Goal: Task Accomplishment & Management: Manage account settings

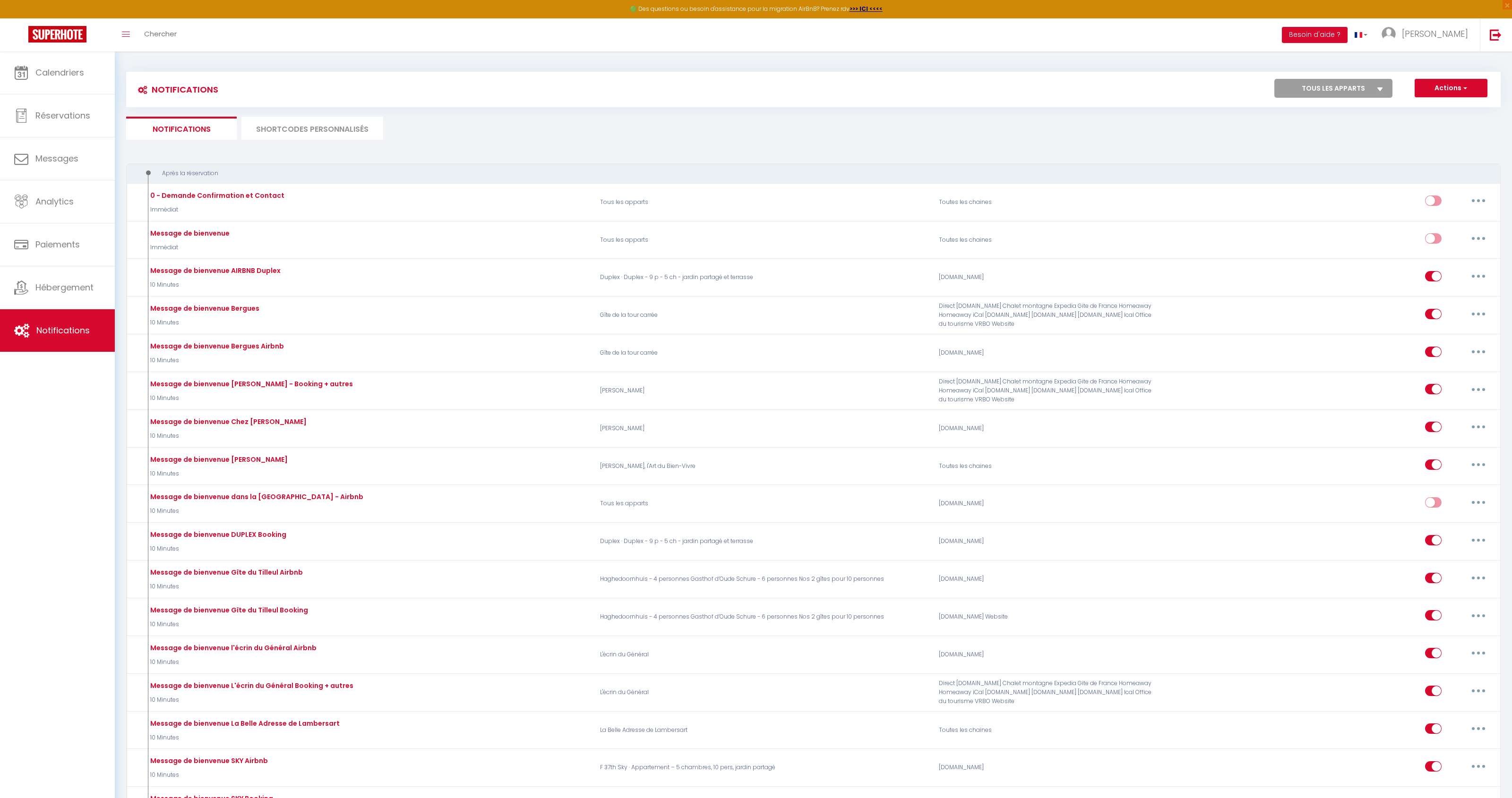
scroll to position [1443, 0]
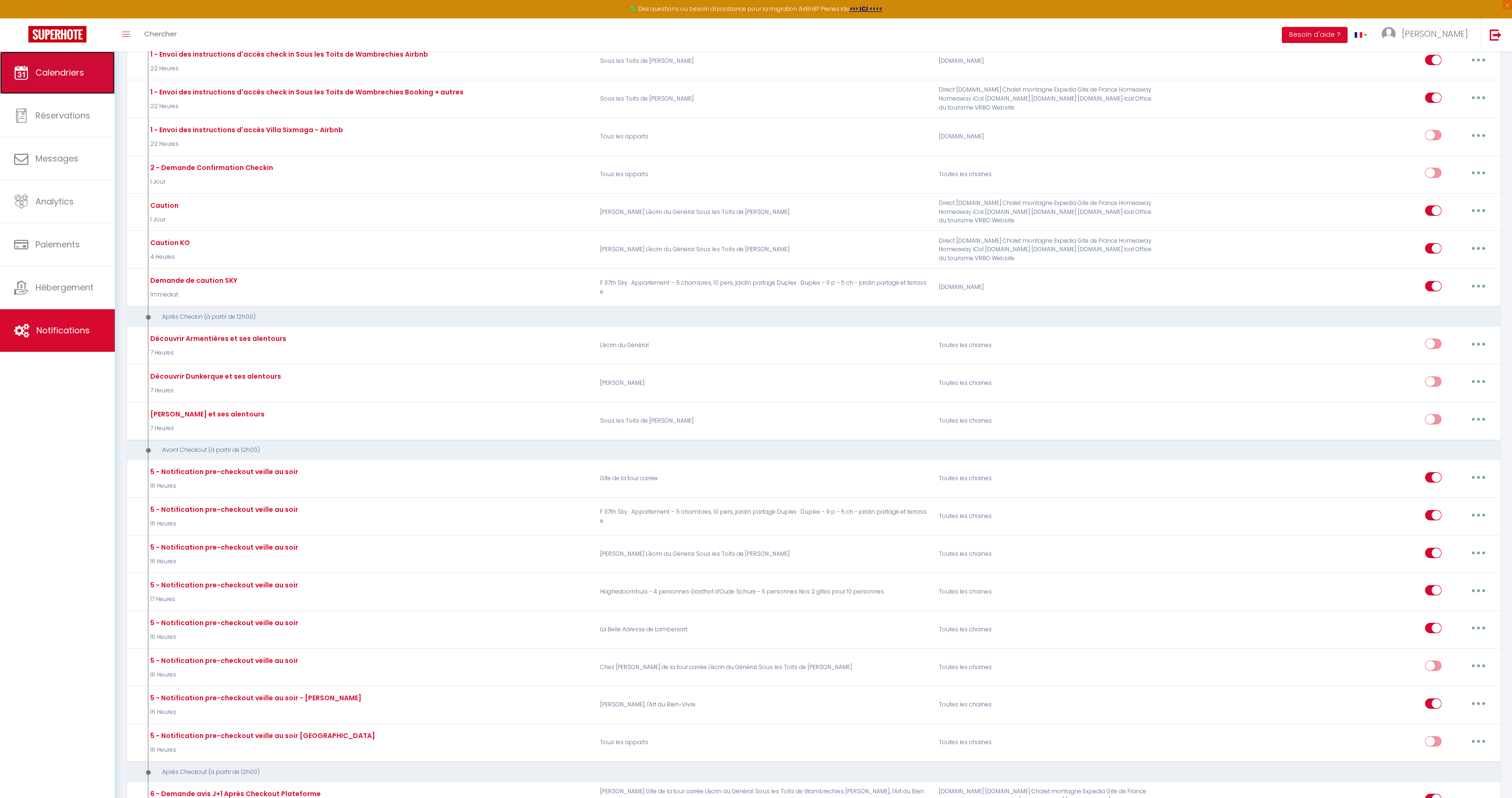
click at [49, 71] on span "Calendriers" at bounding box center [59, 72] width 49 height 11
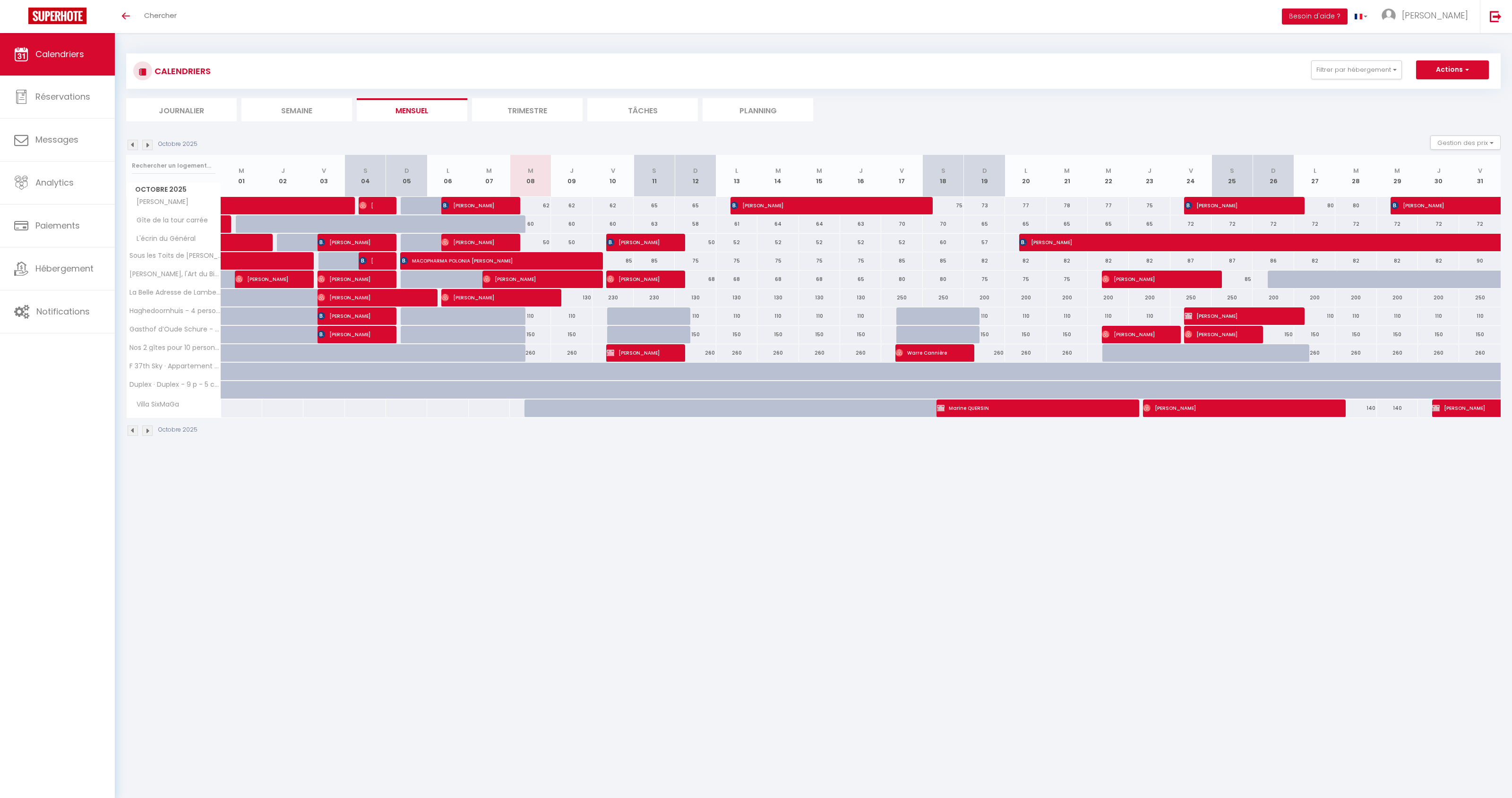
click at [133, 145] on img at bounding box center [133, 145] width 11 height 11
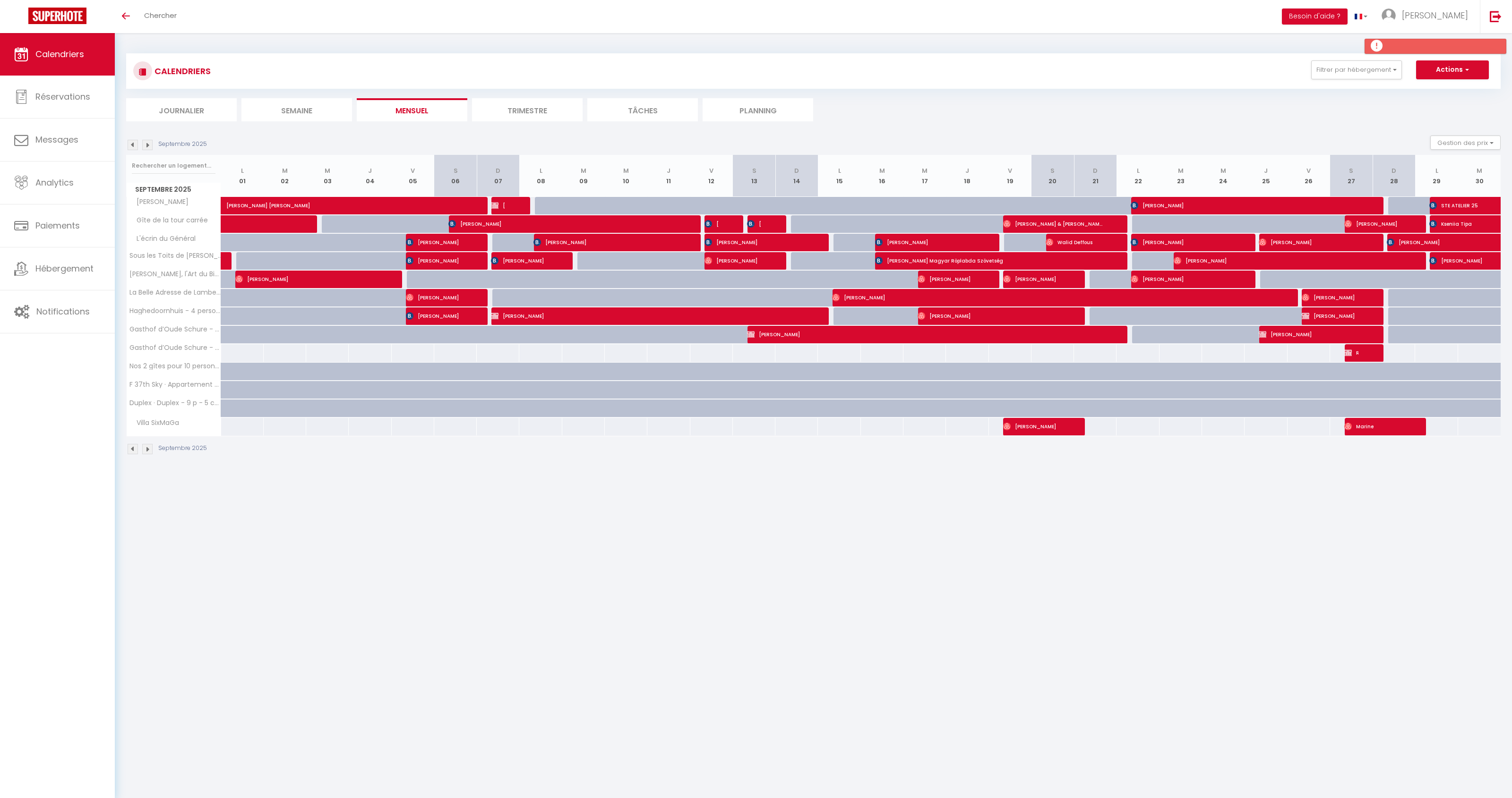
click at [133, 145] on img at bounding box center [133, 145] width 11 height 11
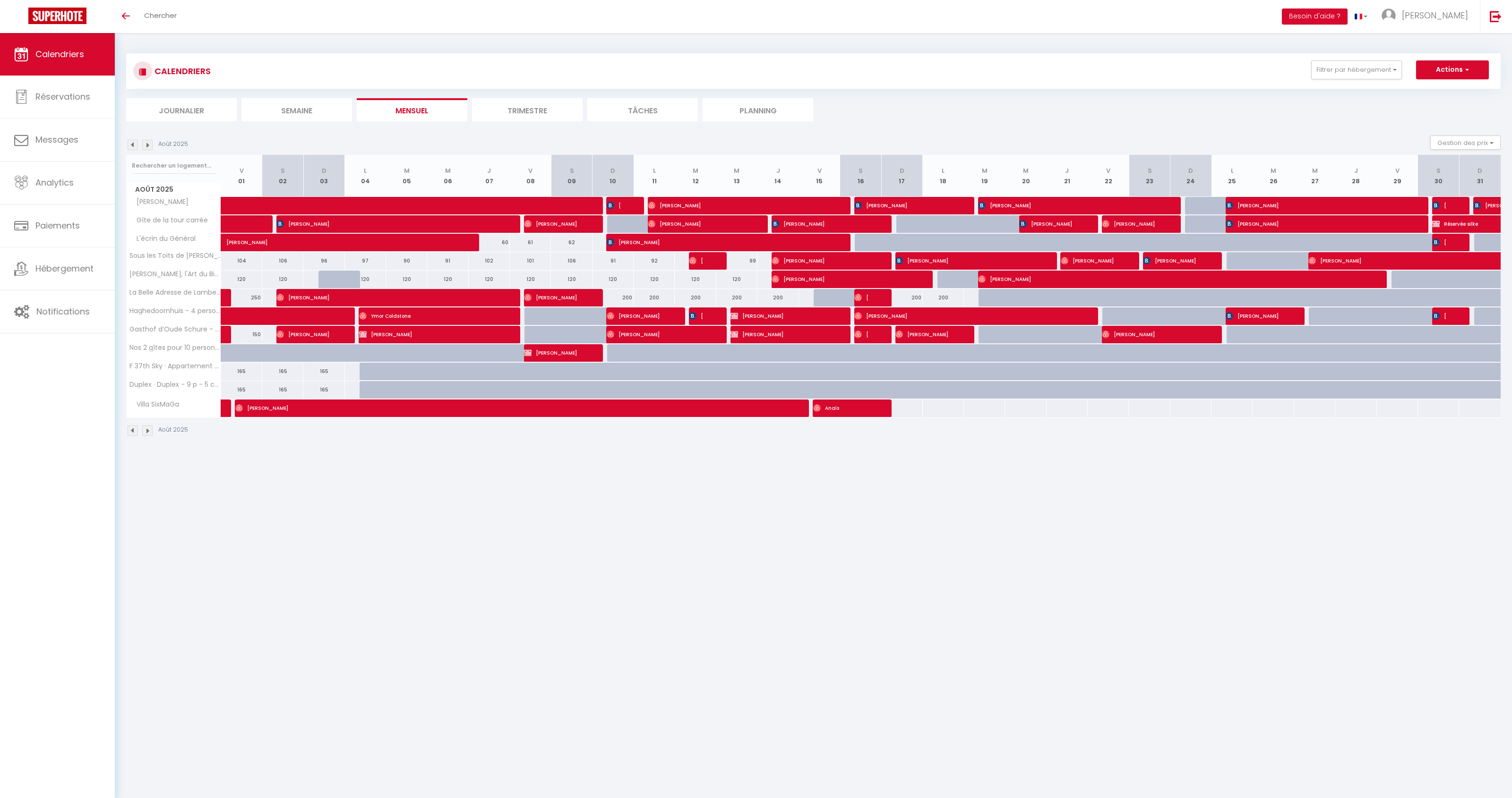
click at [146, 145] on img at bounding box center [147, 145] width 11 height 11
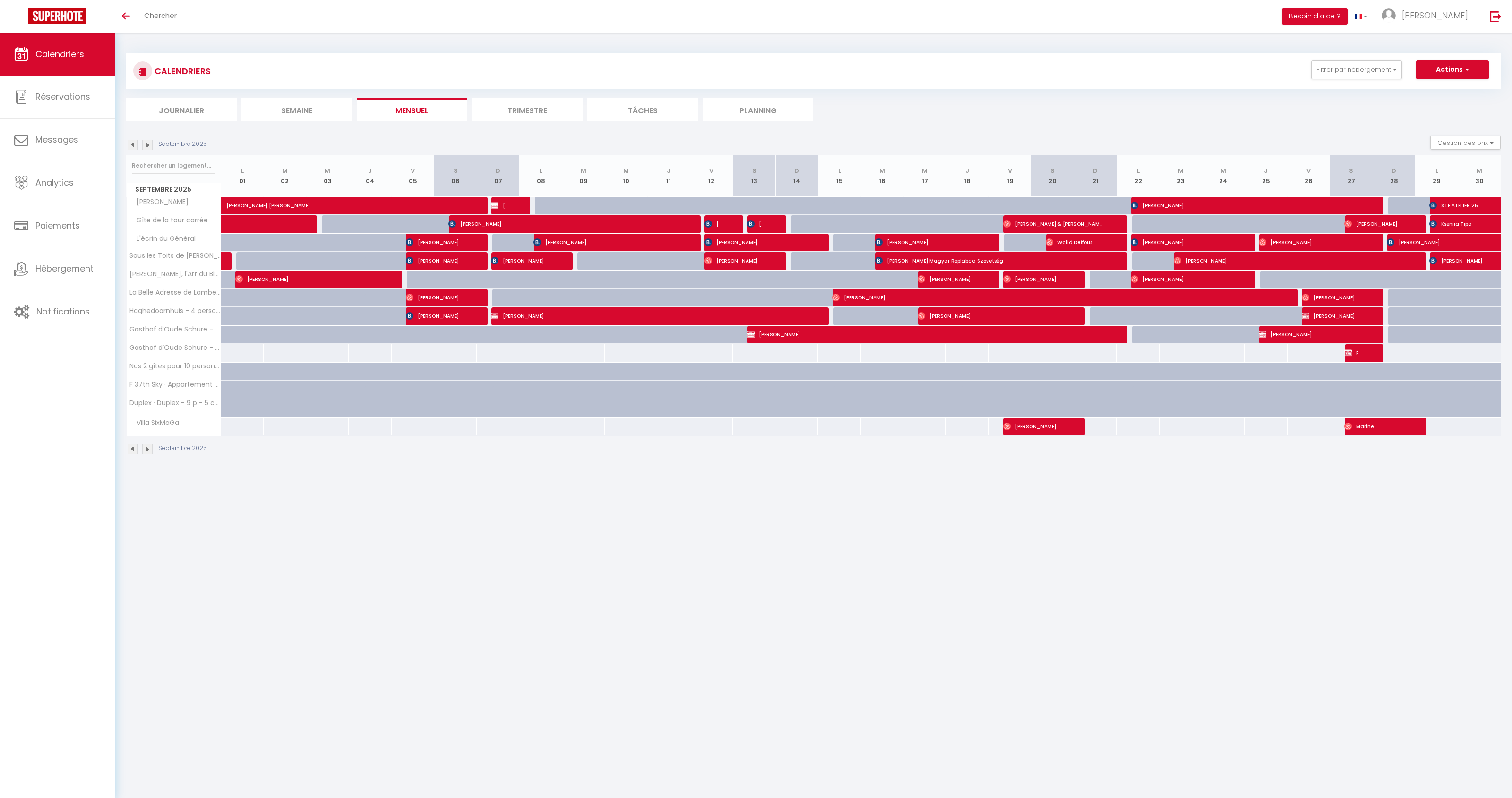
click at [146, 145] on img at bounding box center [147, 145] width 11 height 11
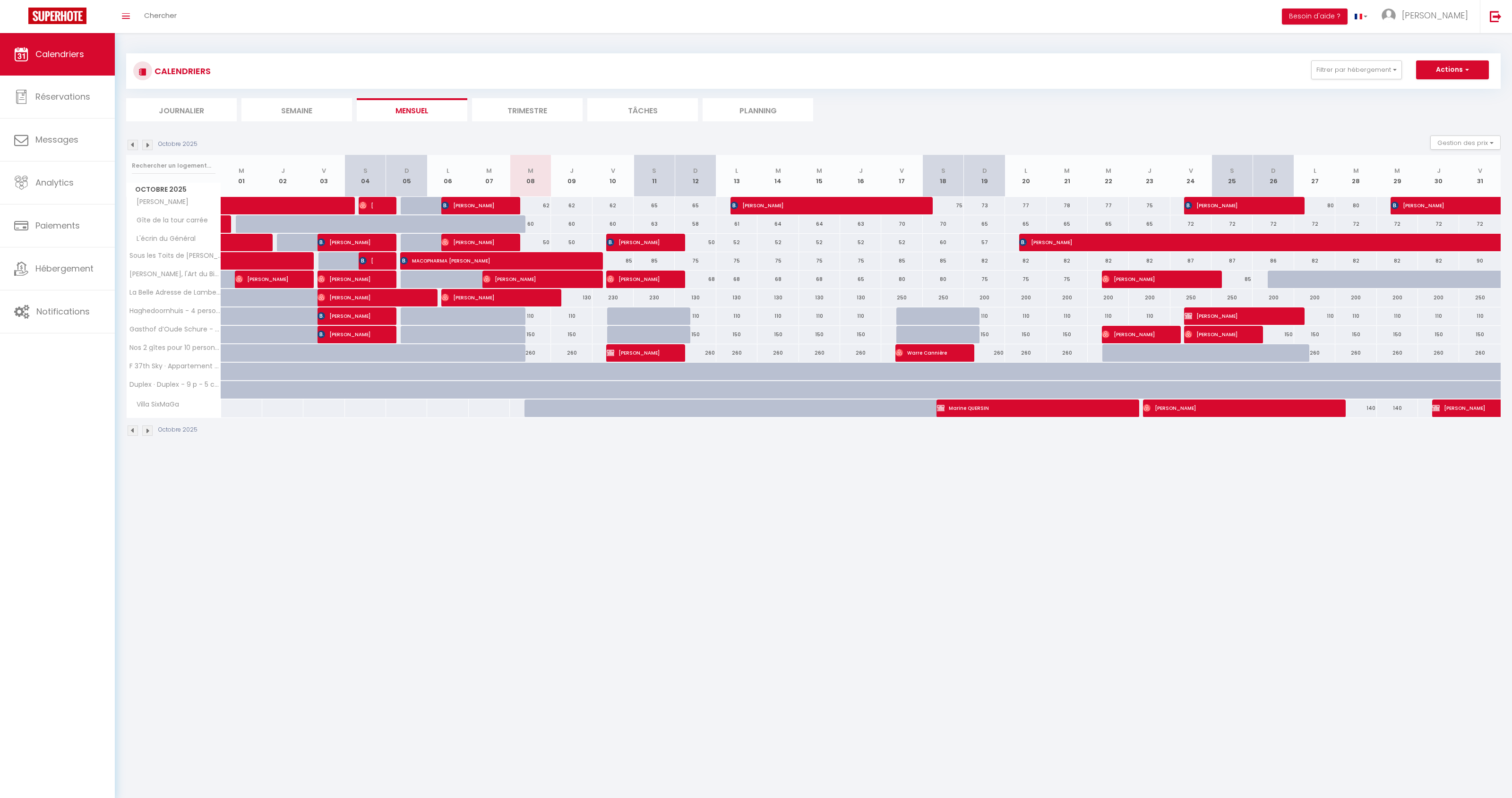
click at [146, 145] on img at bounding box center [147, 145] width 11 height 11
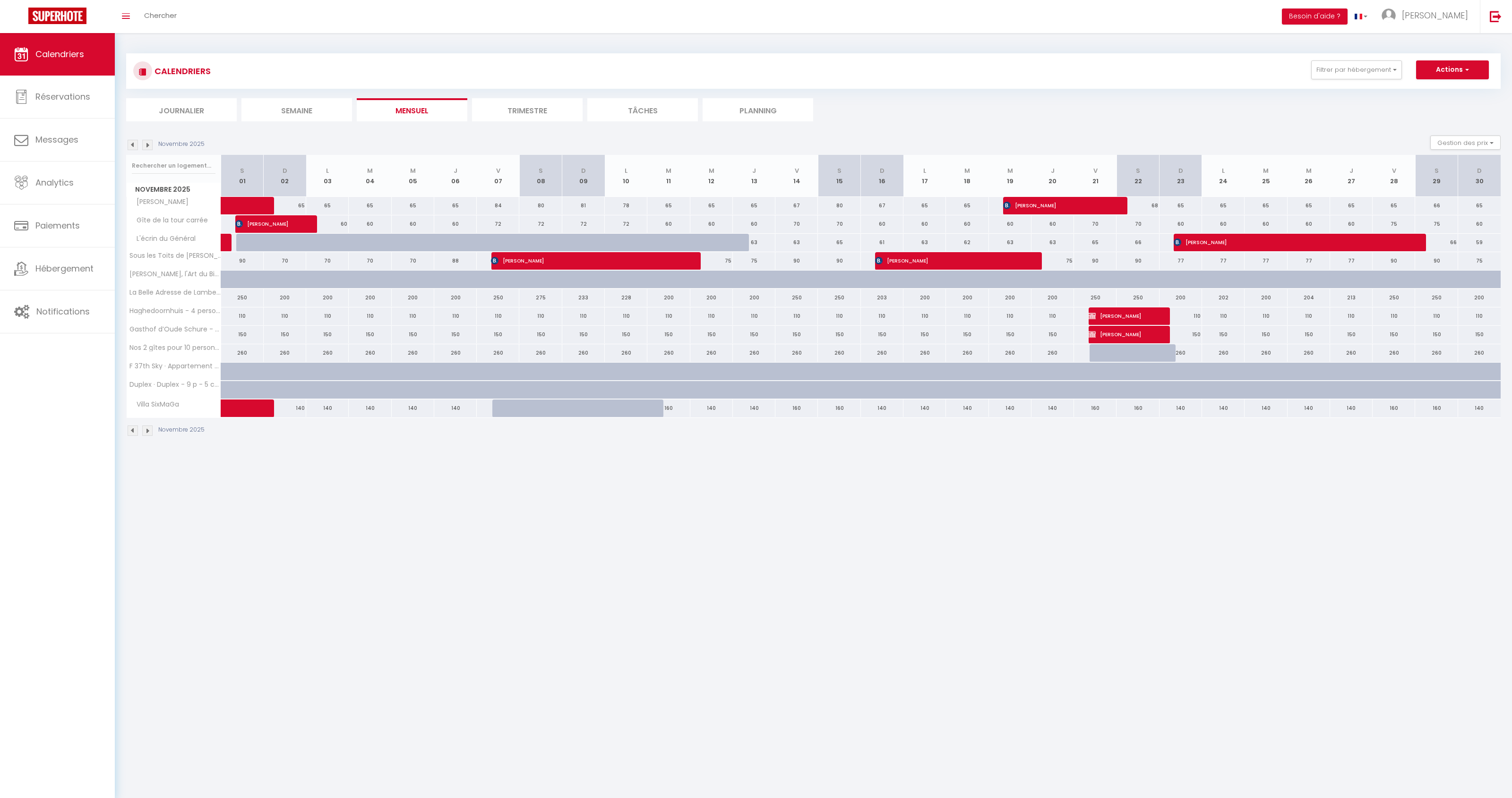
click at [146, 145] on img at bounding box center [147, 145] width 11 height 11
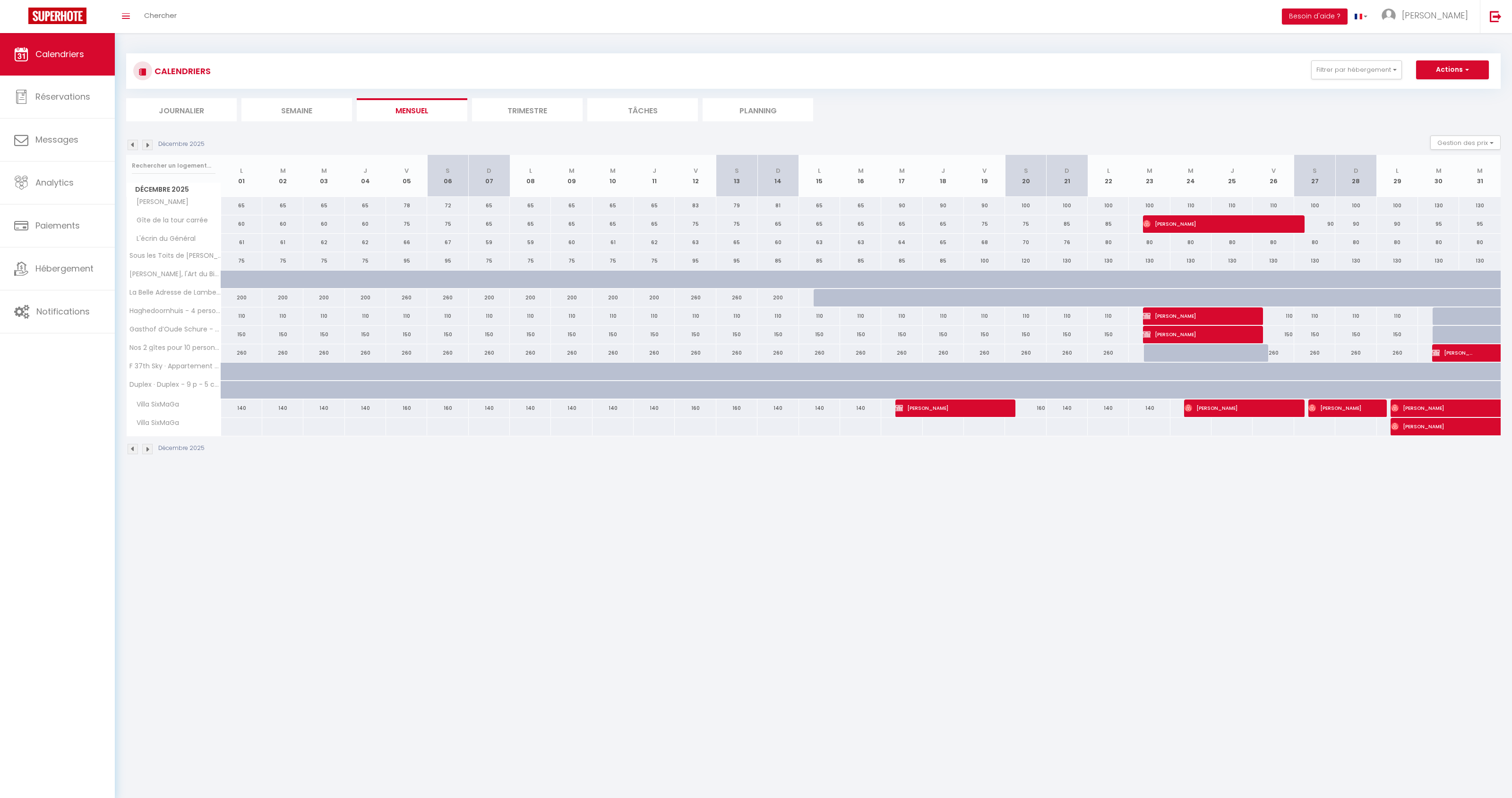
click at [146, 145] on img at bounding box center [147, 145] width 11 height 11
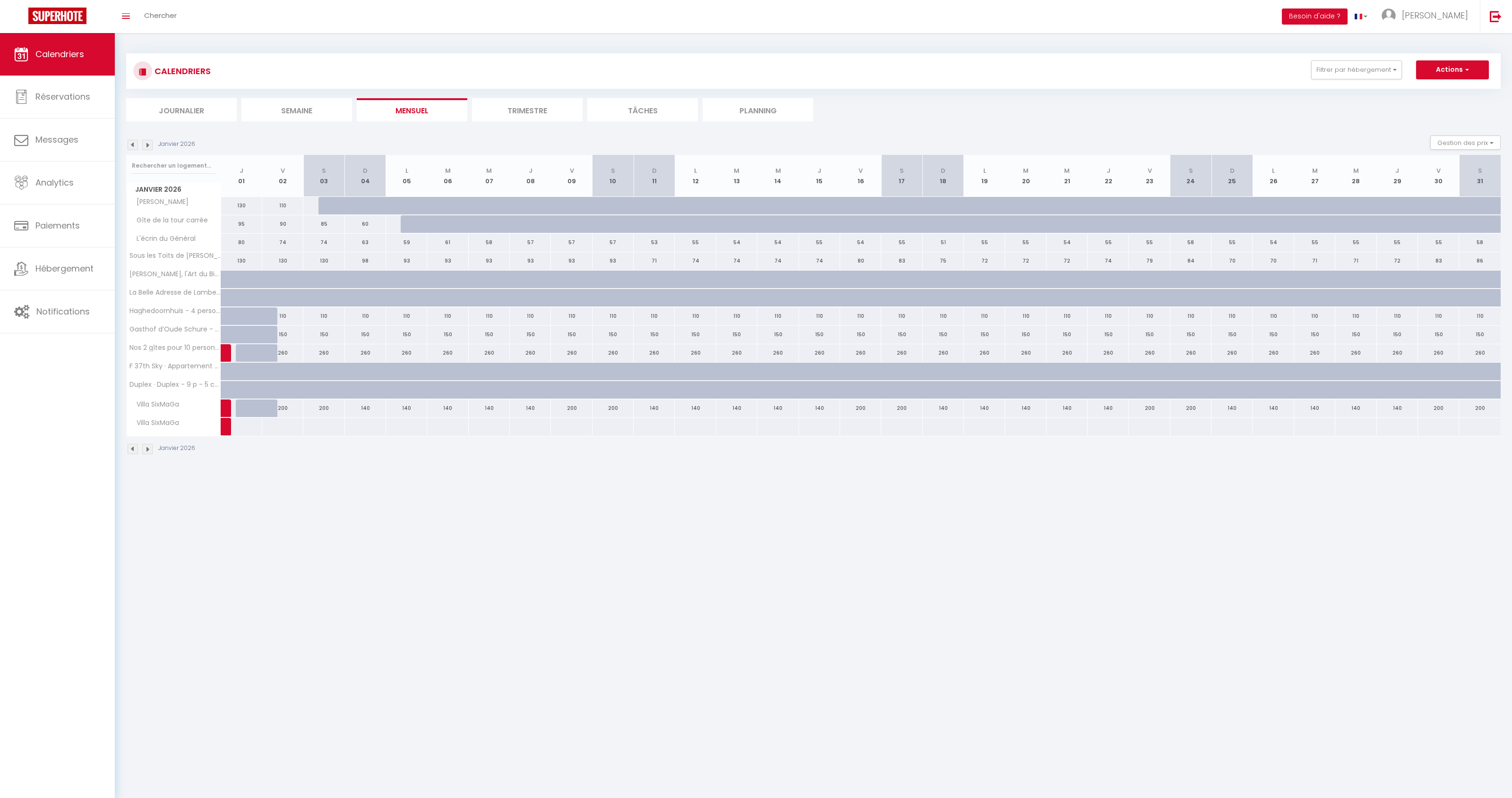
click at [136, 145] on img at bounding box center [133, 145] width 11 height 11
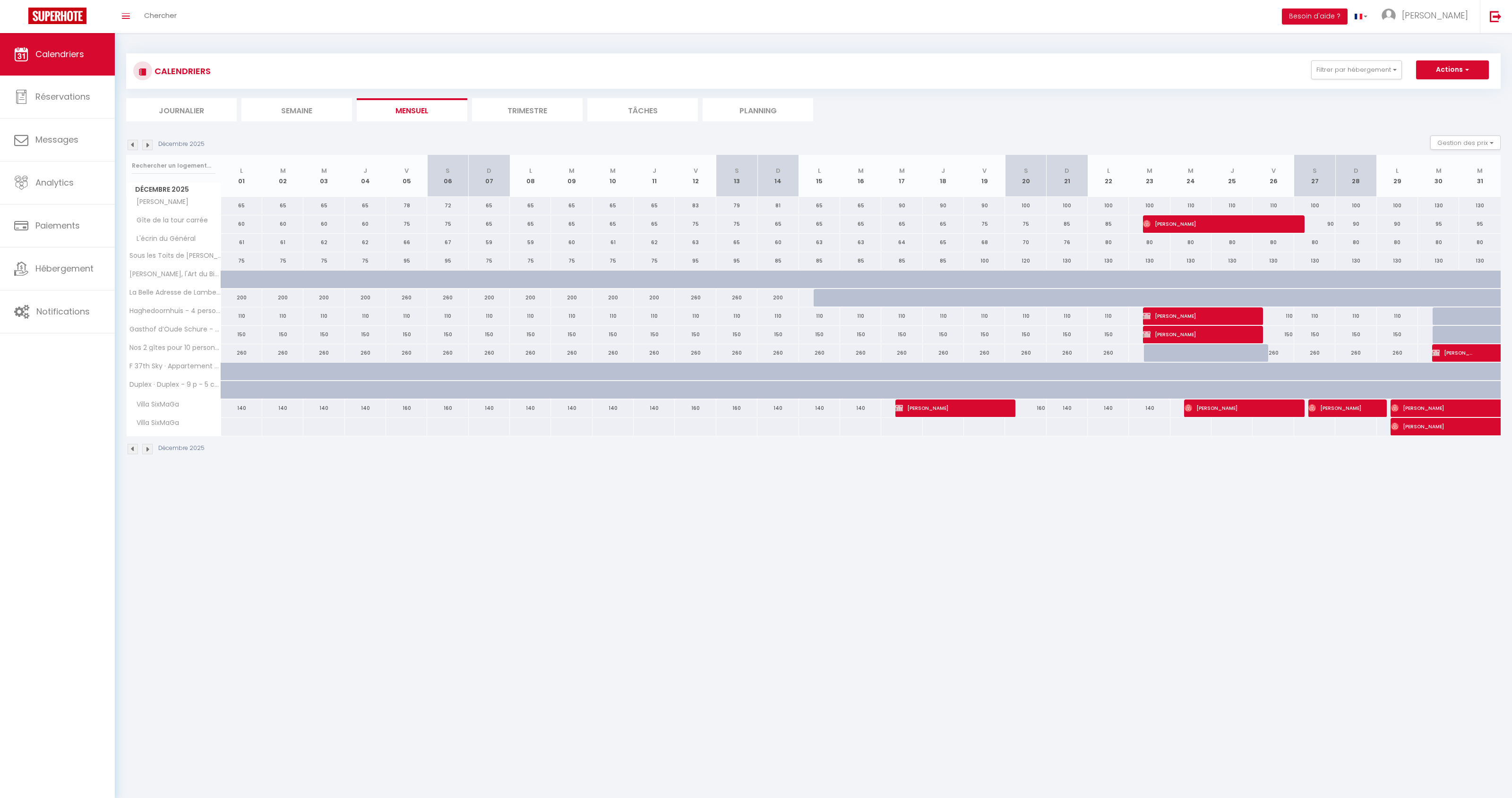
click at [145, 144] on img at bounding box center [147, 145] width 11 height 11
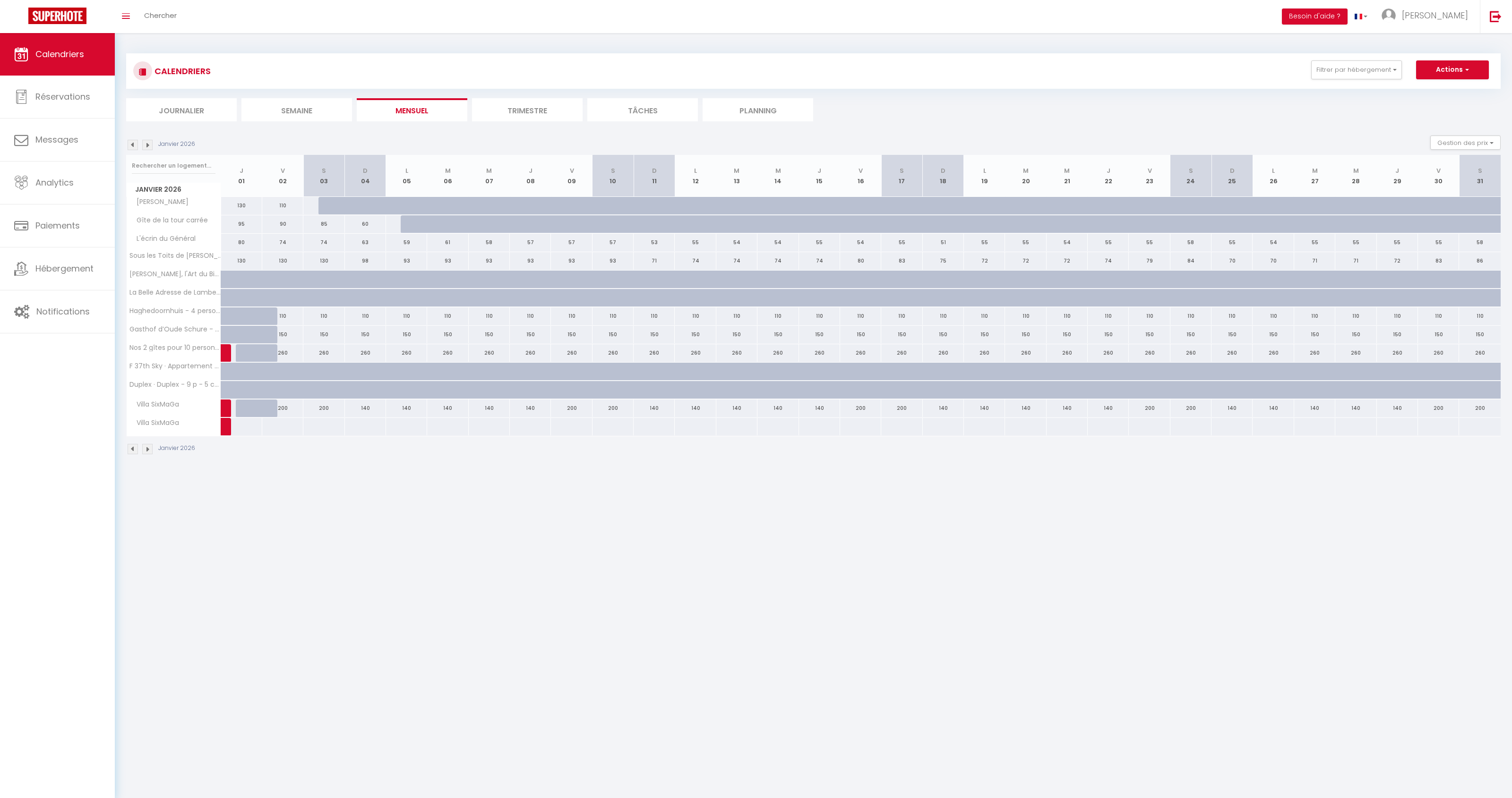
click at [69, 54] on span "Calendriers" at bounding box center [59, 54] width 49 height 11
click at [1460, 65] on button "Actions" at bounding box center [1452, 70] width 72 height 19
click at [1444, 105] on link "Exporter les réservations" at bounding box center [1441, 106] width 82 height 14
type input "[EMAIL_ADDRESS][DOMAIN_NAME]"
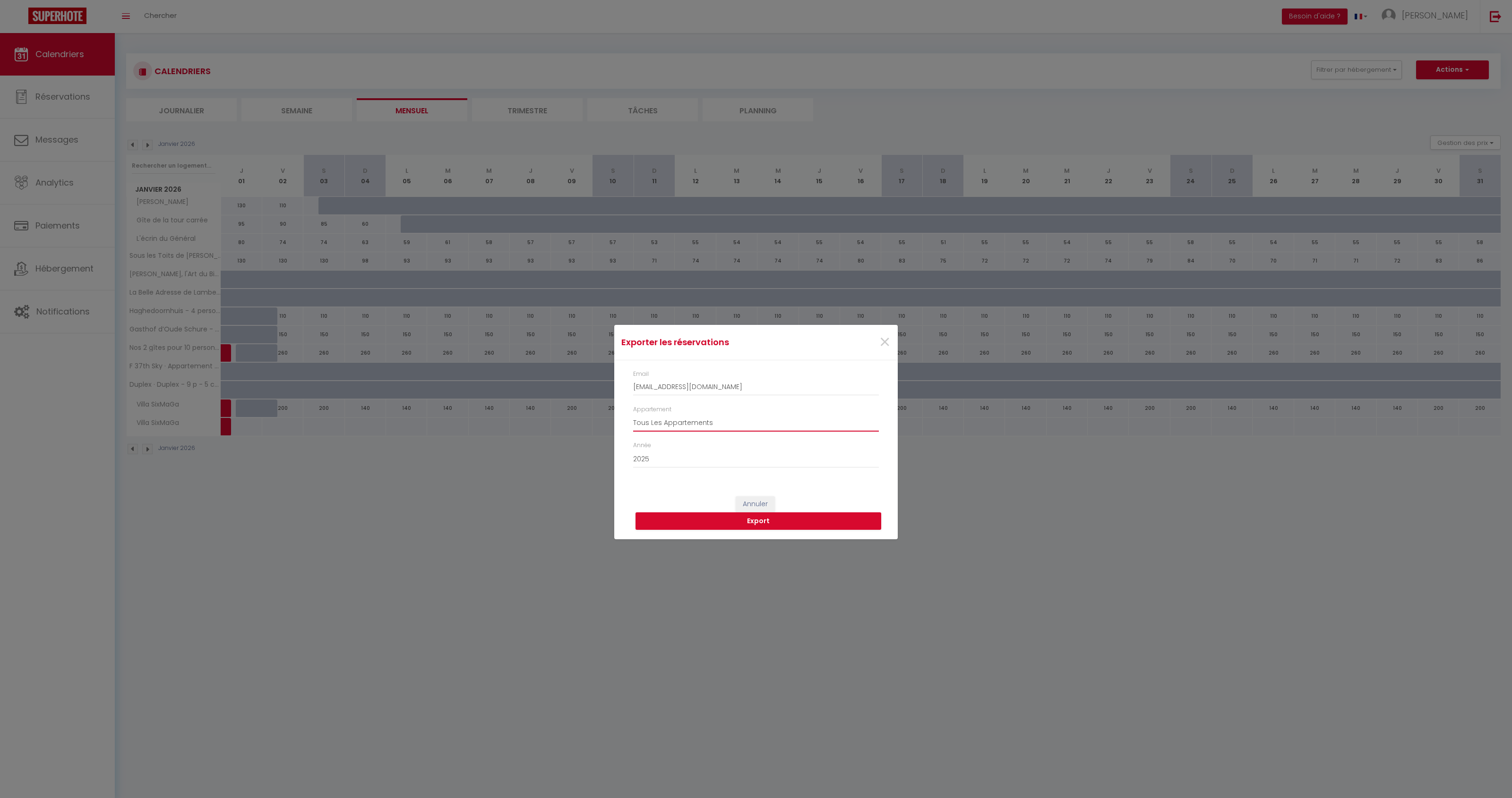
click at [664, 426] on select "Tous Les Appartements Gîte de la tour carrée Sous les Toits de Wambrechies Chez…" at bounding box center [756, 422] width 245 height 18
select select "65346"
click at [633, 414] on select "Tous Les Appartements Gîte de la tour carrée Sous les Toits de Wambrechies Chez…" at bounding box center [756, 422] width 245 height 18
click at [670, 460] on select "2015 2016 2017 2018 2019 2020 2021 2022 2023 2024 2025 2026 2027 2028" at bounding box center [756, 459] width 245 height 18
click at [633, 450] on select "2015 2016 2017 2018 2019 2020 2021 2022 2023 2024 2025 2026 2027 2028" at bounding box center [756, 459] width 245 height 18
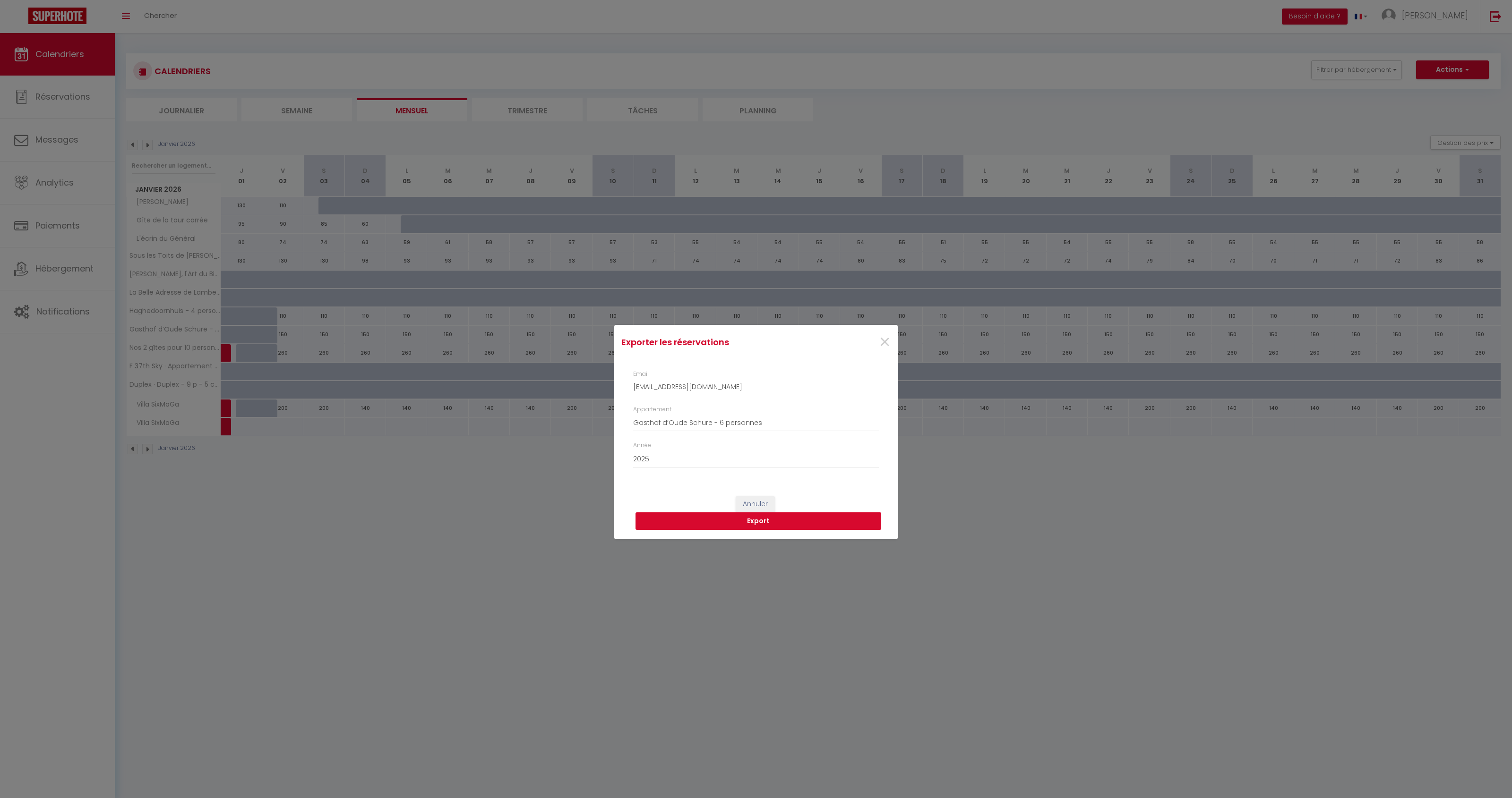
click at [688, 519] on button "Export" at bounding box center [758, 521] width 245 height 18
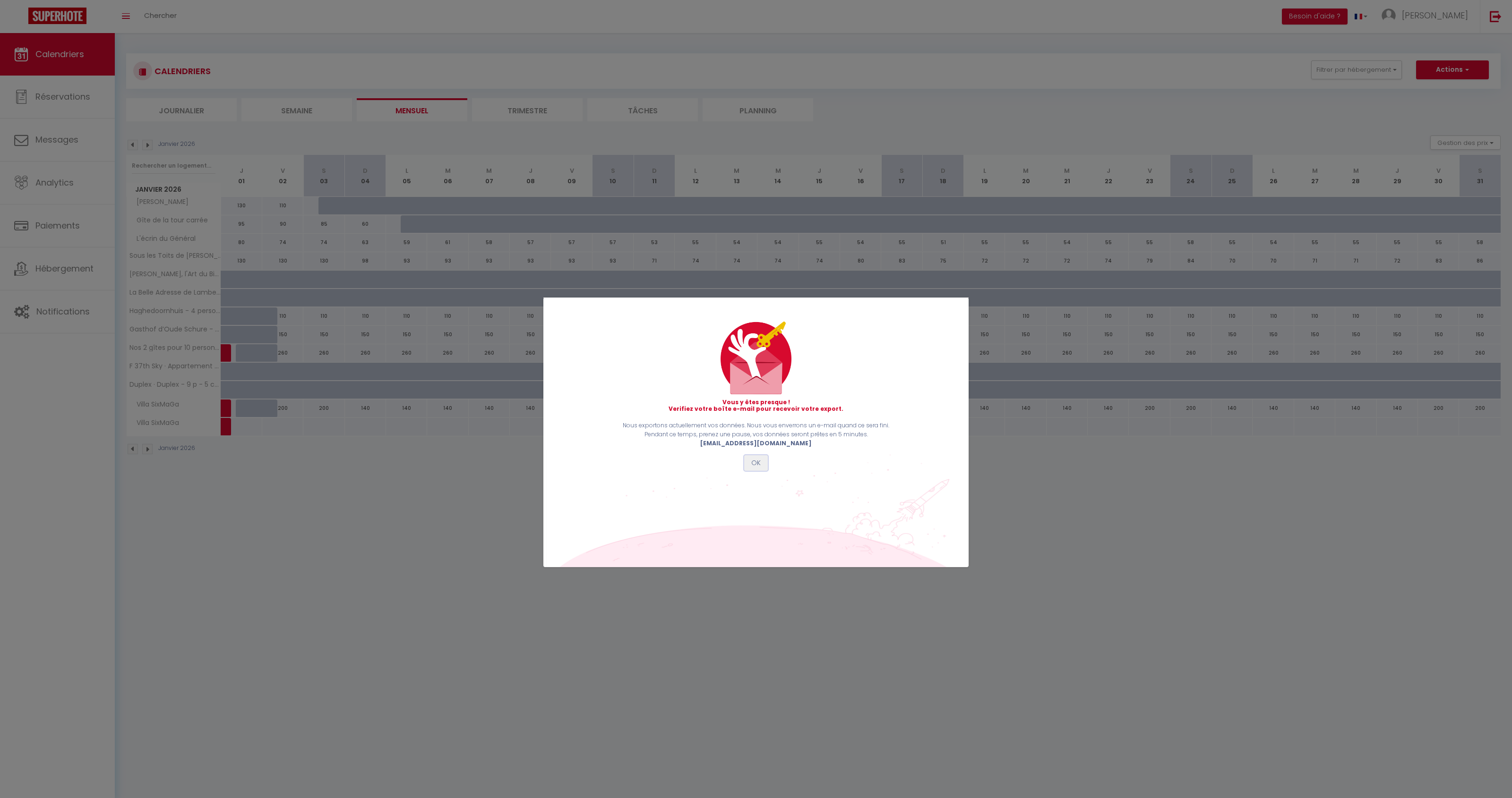
click at [751, 458] on button "OK" at bounding box center [755, 463] width 24 height 16
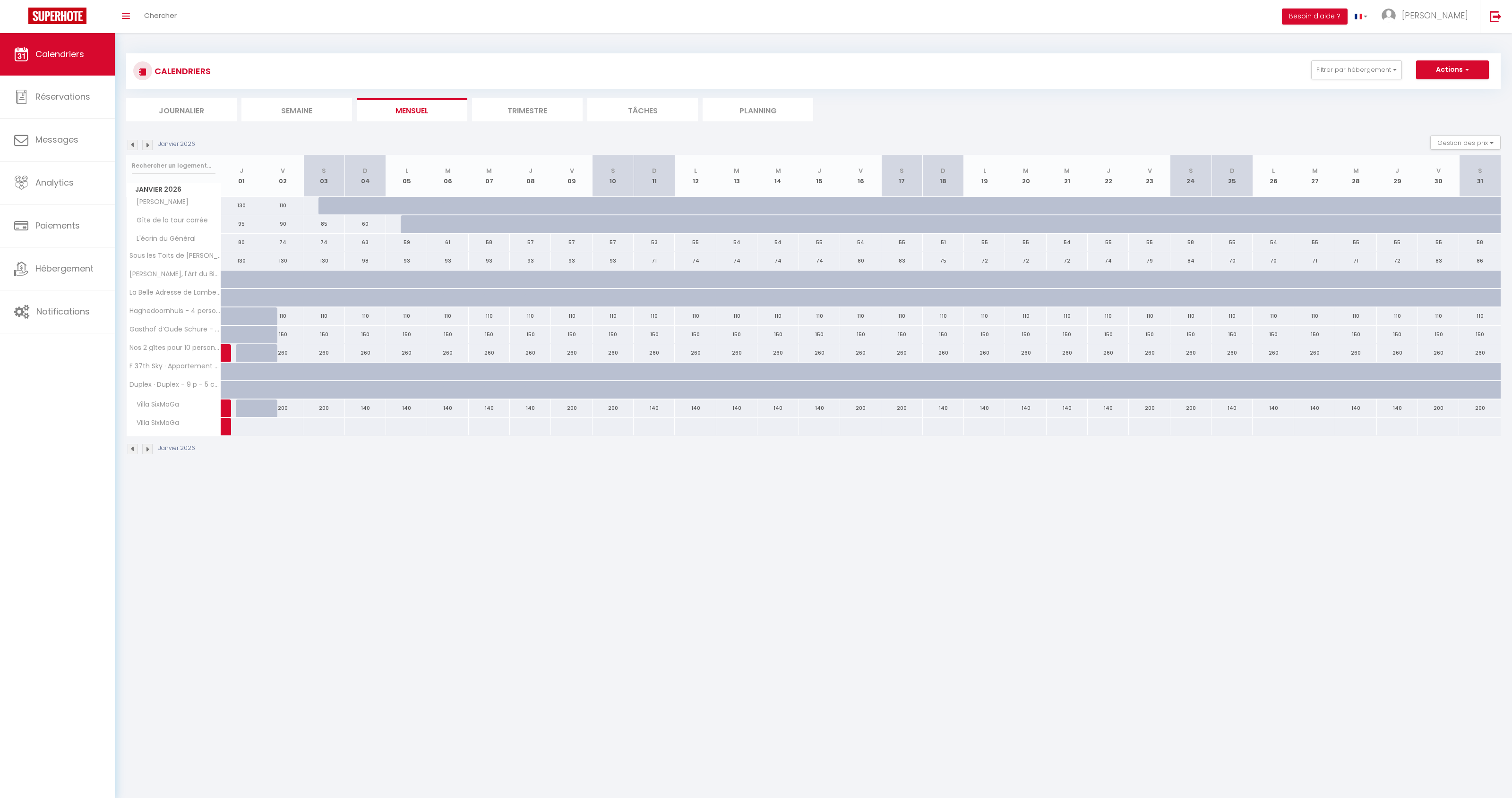
click at [134, 150] on div "Janvier 2026 Gestion des prix Nb Nuits minimum Règles Disponibilité" at bounding box center [813, 145] width 1374 height 19
click at [134, 145] on img at bounding box center [133, 145] width 11 height 11
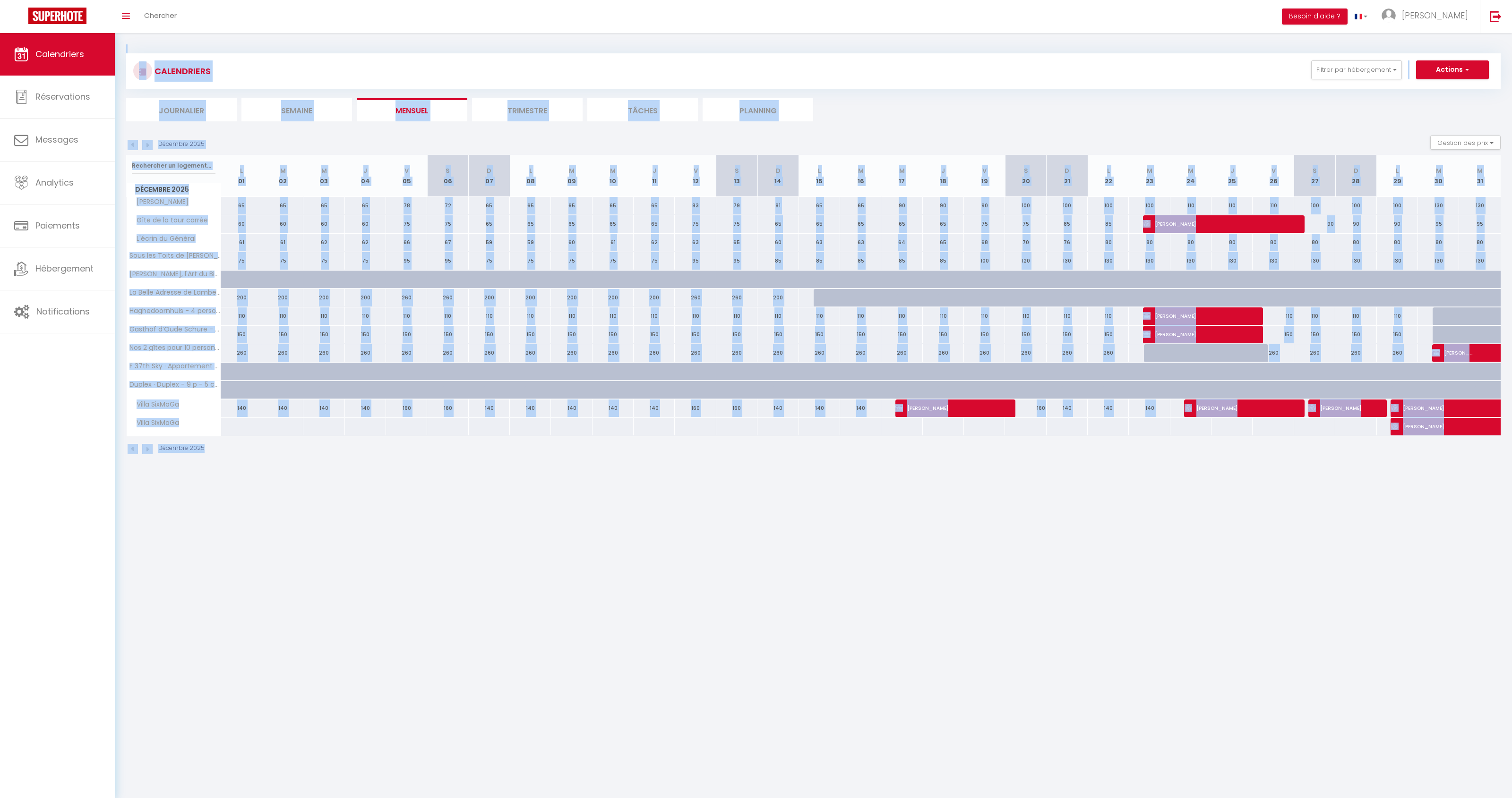
click at [134, 145] on div "Décembre 2025" at bounding box center [167, 145] width 81 height 11
click at [134, 145] on img at bounding box center [133, 145] width 11 height 11
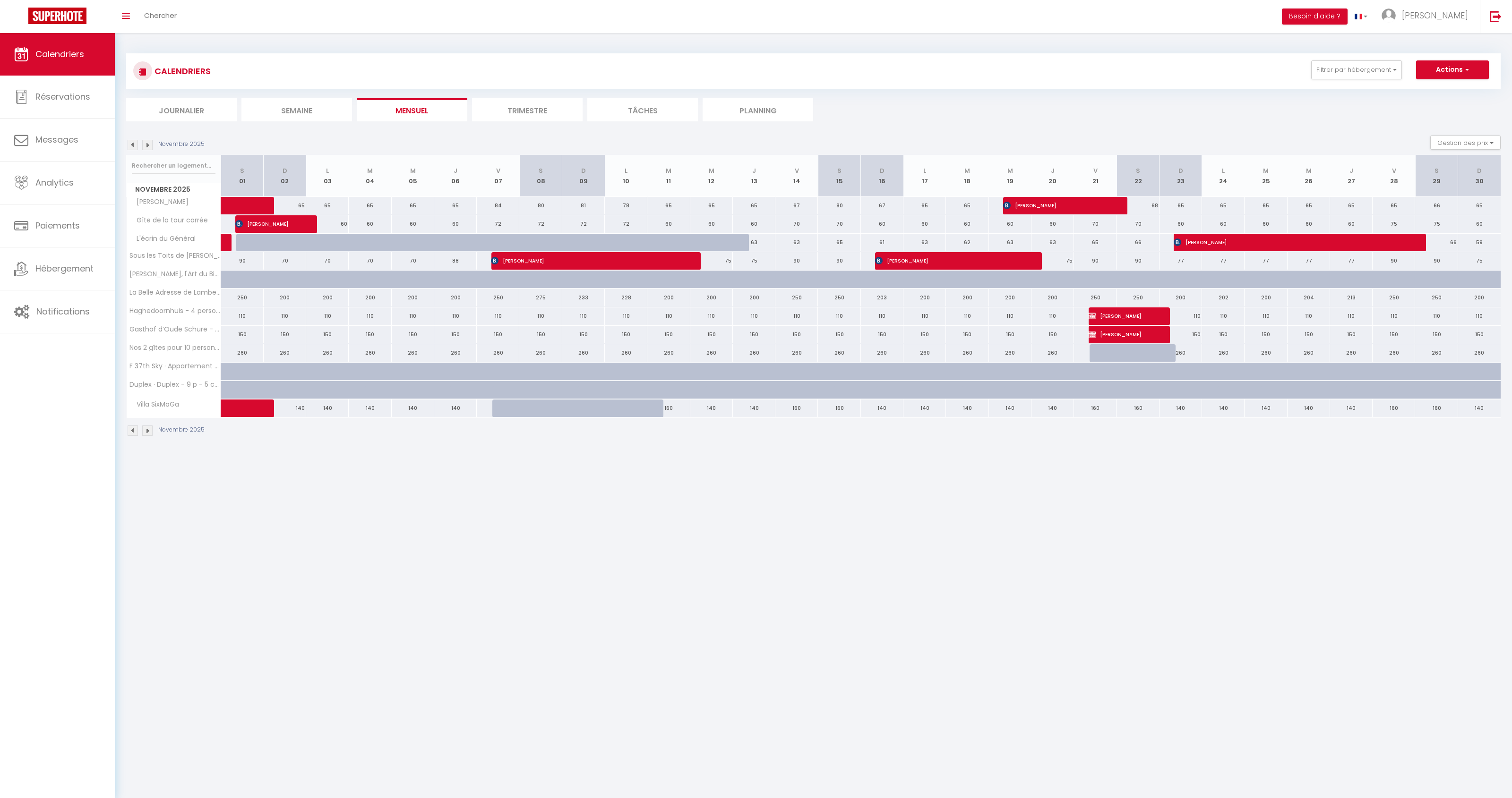
click at [134, 145] on img at bounding box center [133, 145] width 11 height 11
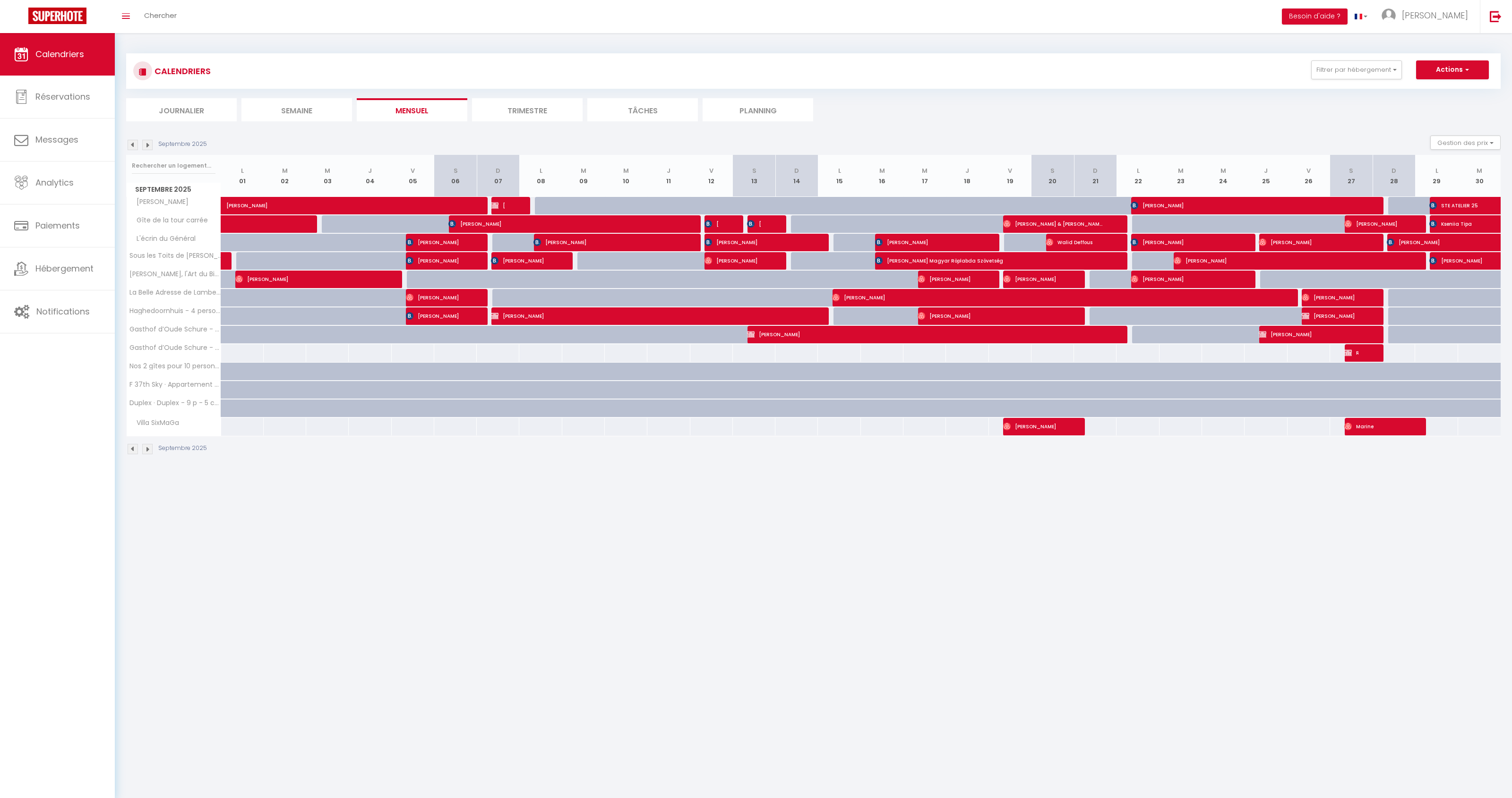
click at [134, 145] on img at bounding box center [133, 145] width 11 height 11
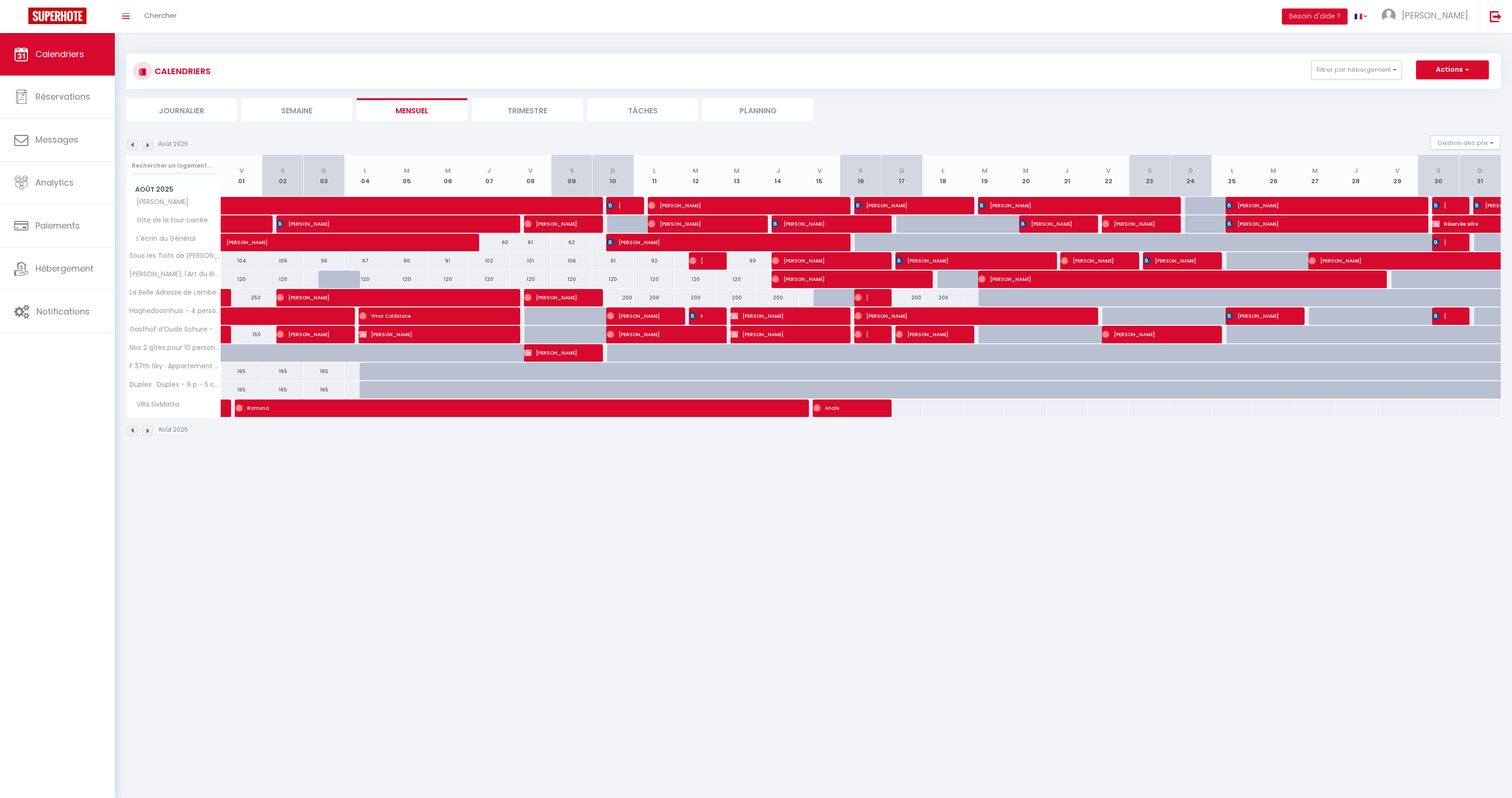
click at [134, 145] on img at bounding box center [133, 145] width 11 height 11
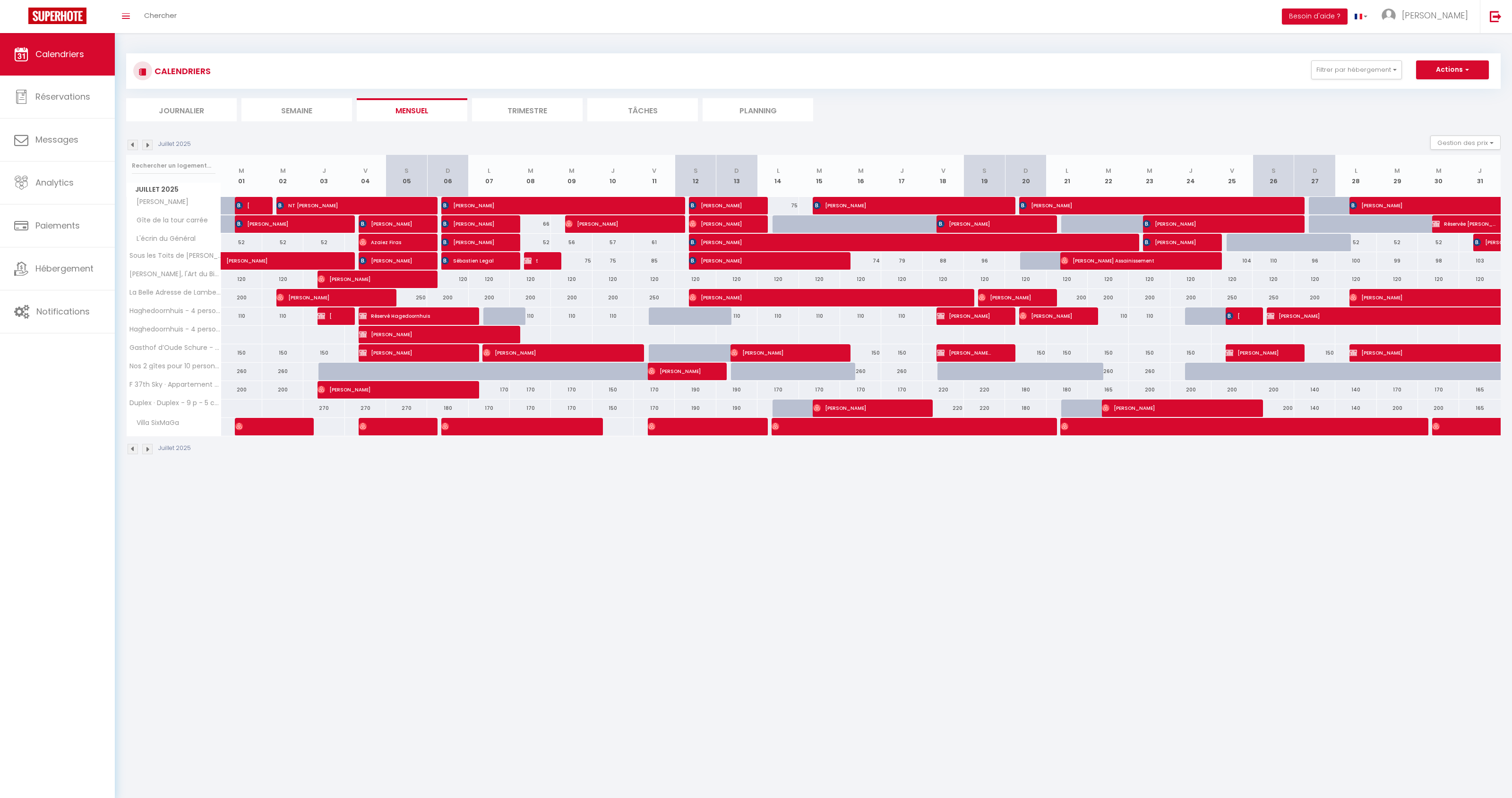
click at [134, 147] on img at bounding box center [133, 145] width 11 height 11
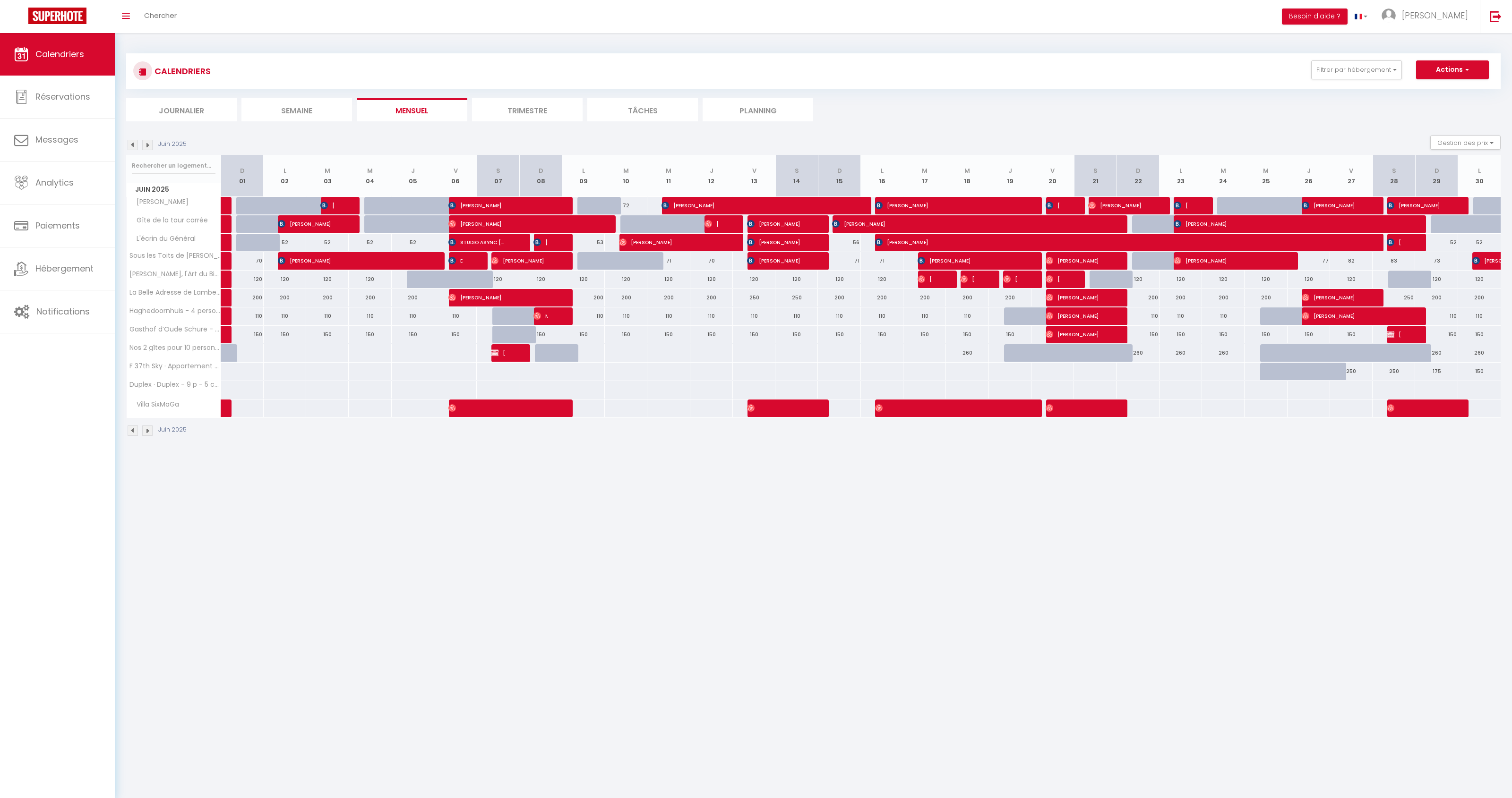
click at [134, 147] on img at bounding box center [133, 145] width 11 height 11
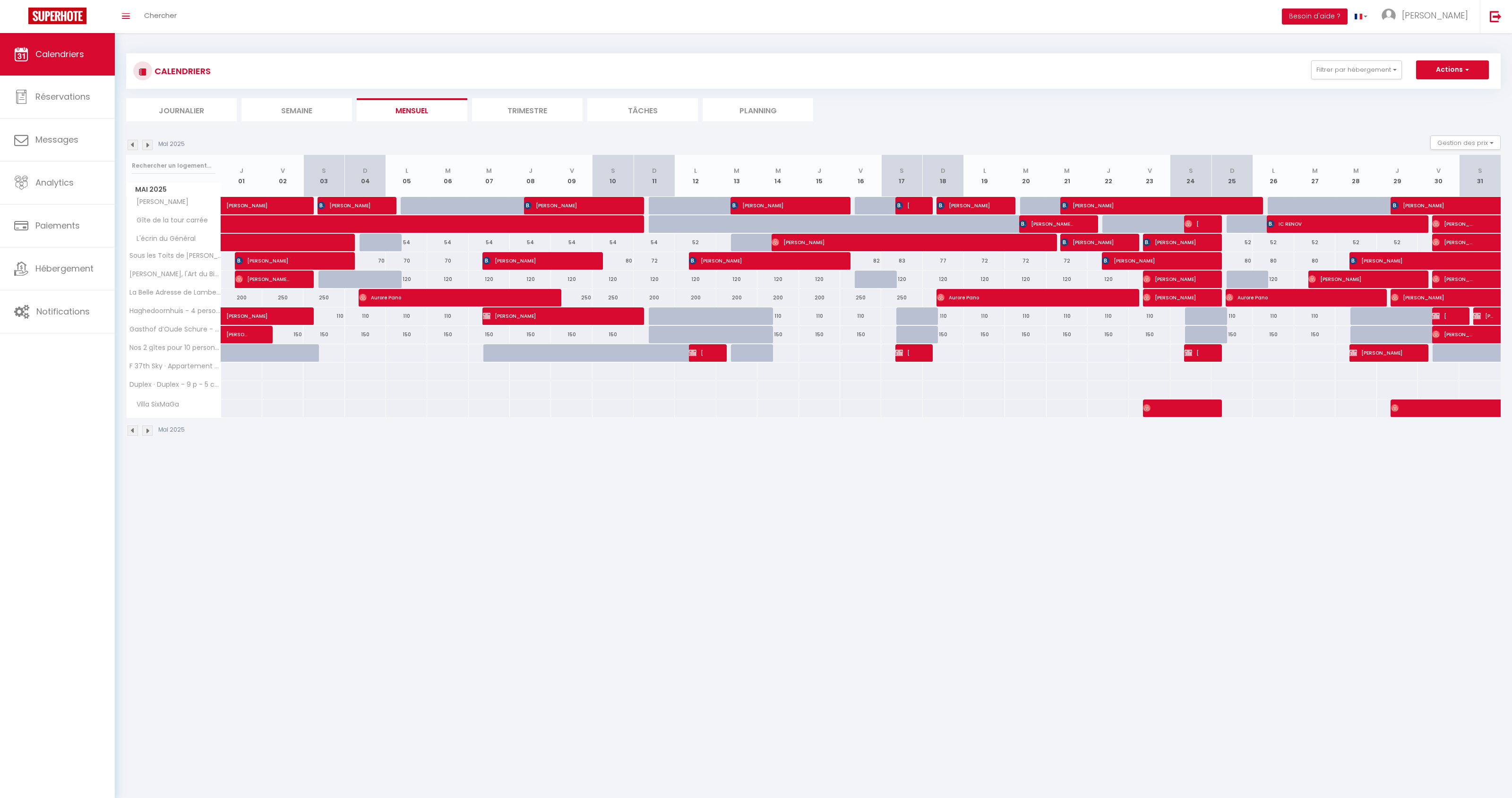
click at [134, 147] on img at bounding box center [133, 145] width 11 height 11
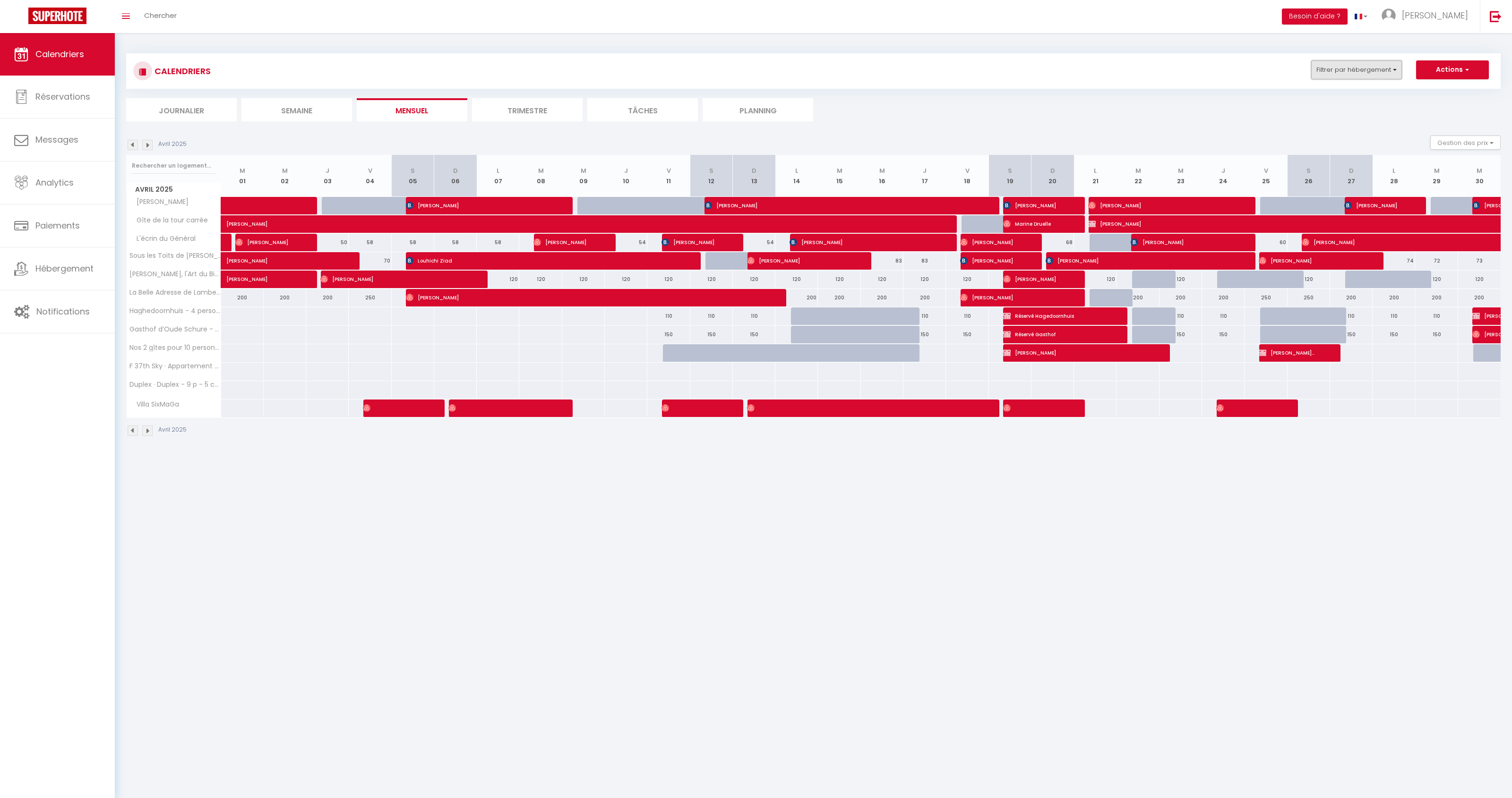
click at [1323, 68] on button "Filtrer par hébergement" at bounding box center [1356, 70] width 91 height 19
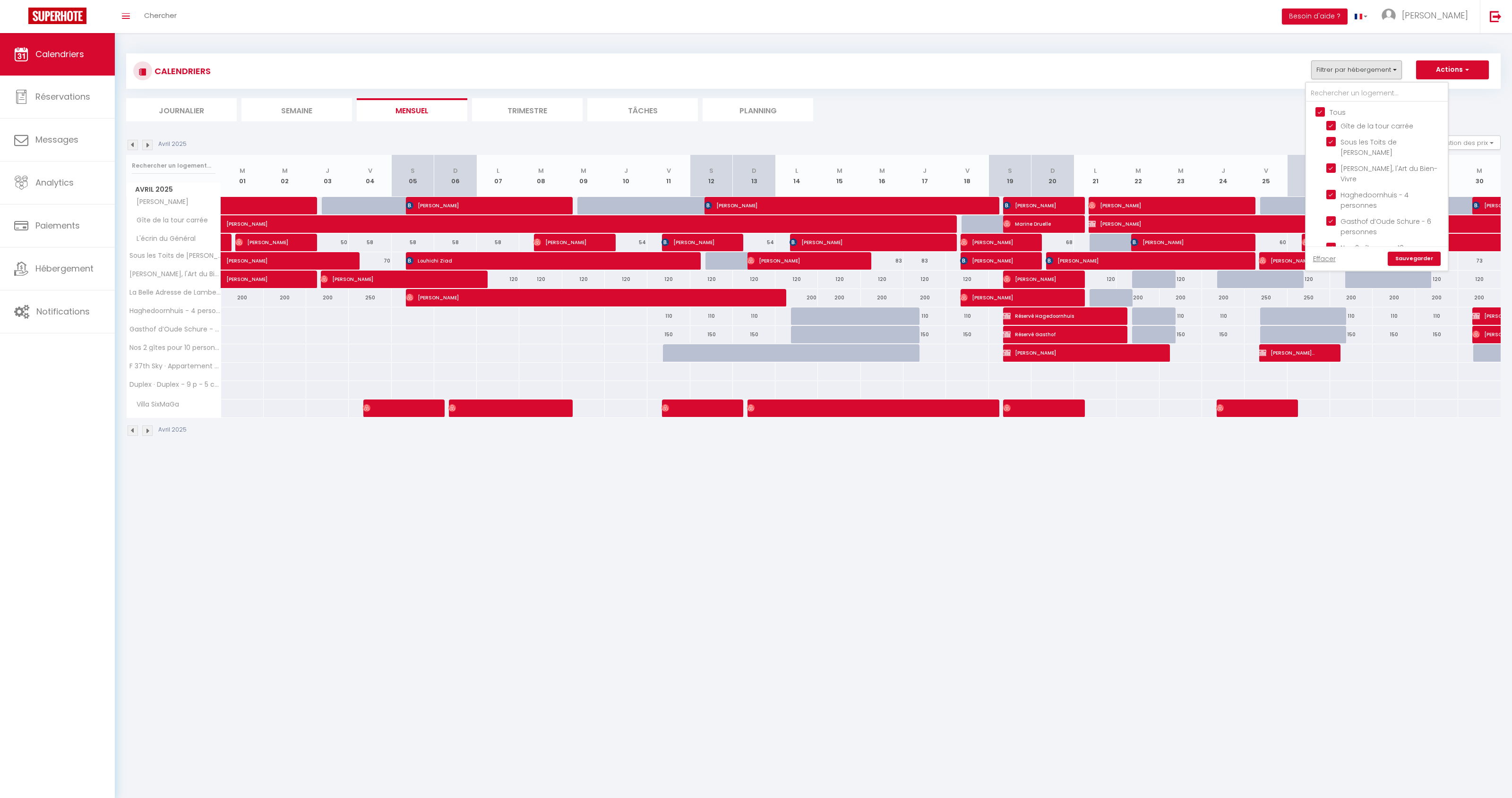
click at [1321, 109] on input "Tous" at bounding box center [1386, 111] width 142 height 10
checkbox input "false"
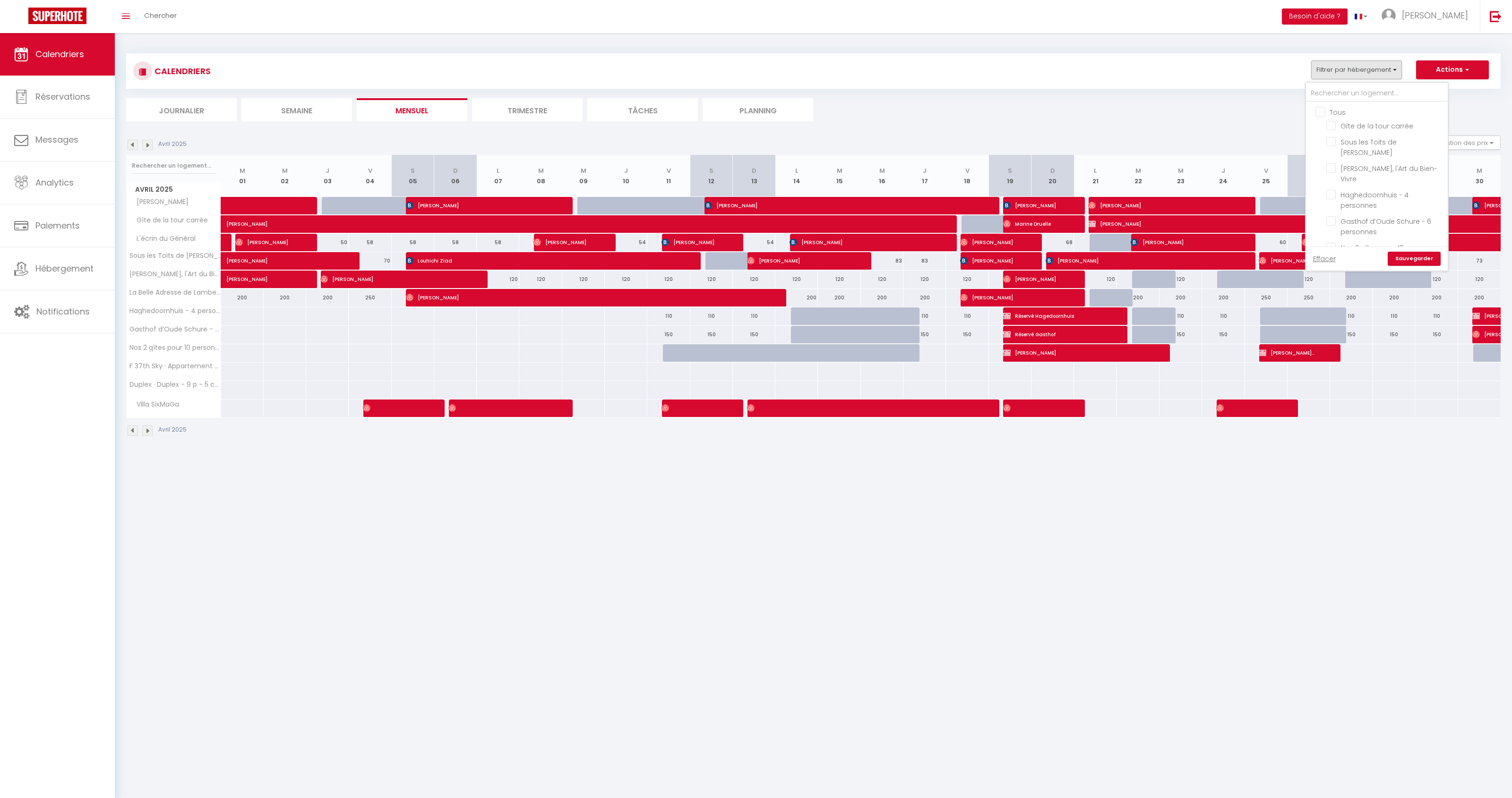
checkbox input "false"
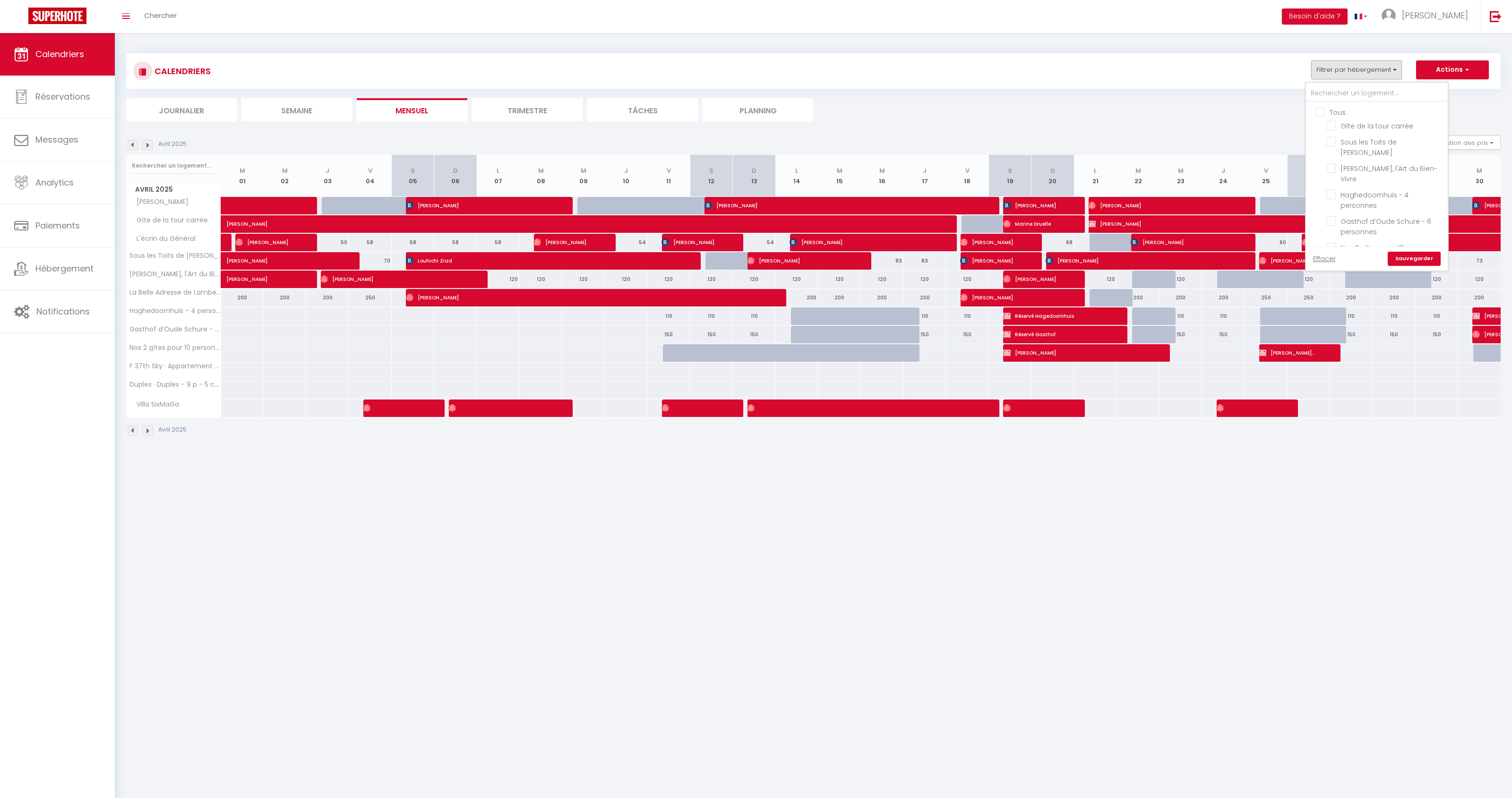
checkbox input "false"
click at [1331, 216] on input "Gasthof d’Oude Schure - 6 personnes" at bounding box center [1385, 220] width 118 height 10
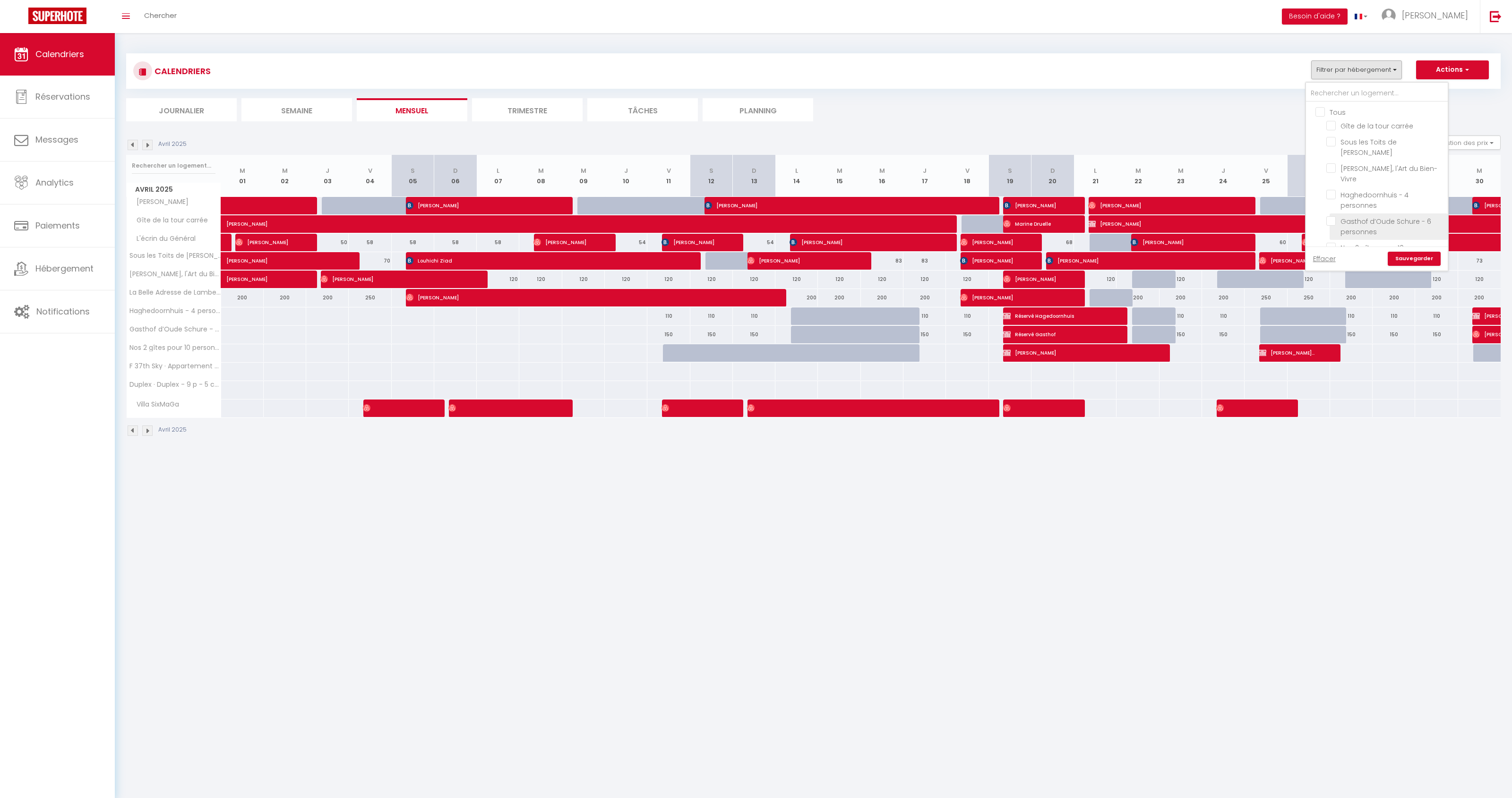
checkbox input "true"
click at [1330, 242] on input "Nos 2 gîtes pour 10 personnes" at bounding box center [1385, 247] width 118 height 10
checkbox input "true"
click at [1418, 256] on link "Sauvegarder" at bounding box center [1414, 258] width 53 height 14
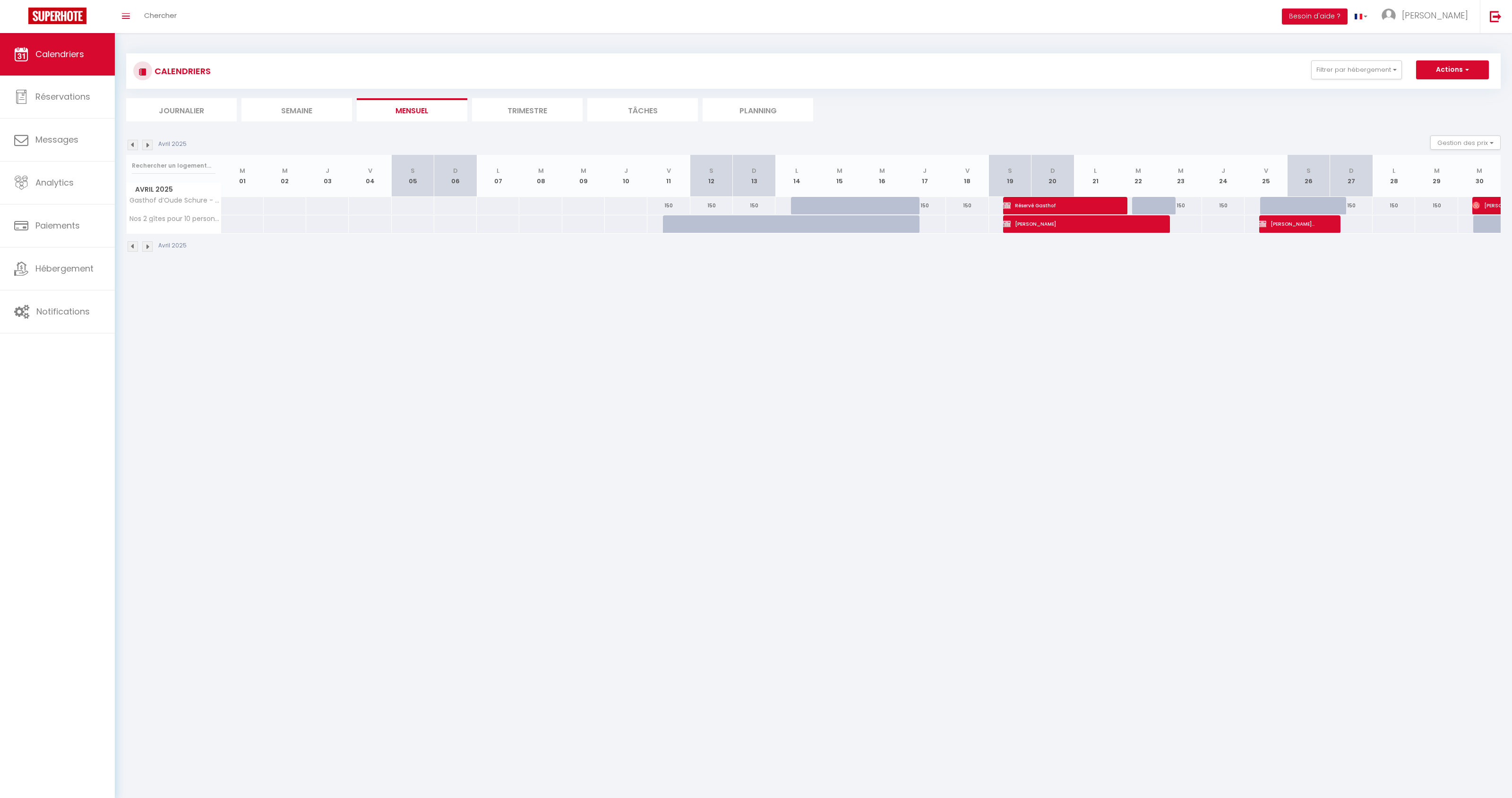
click at [131, 147] on img at bounding box center [133, 145] width 11 height 11
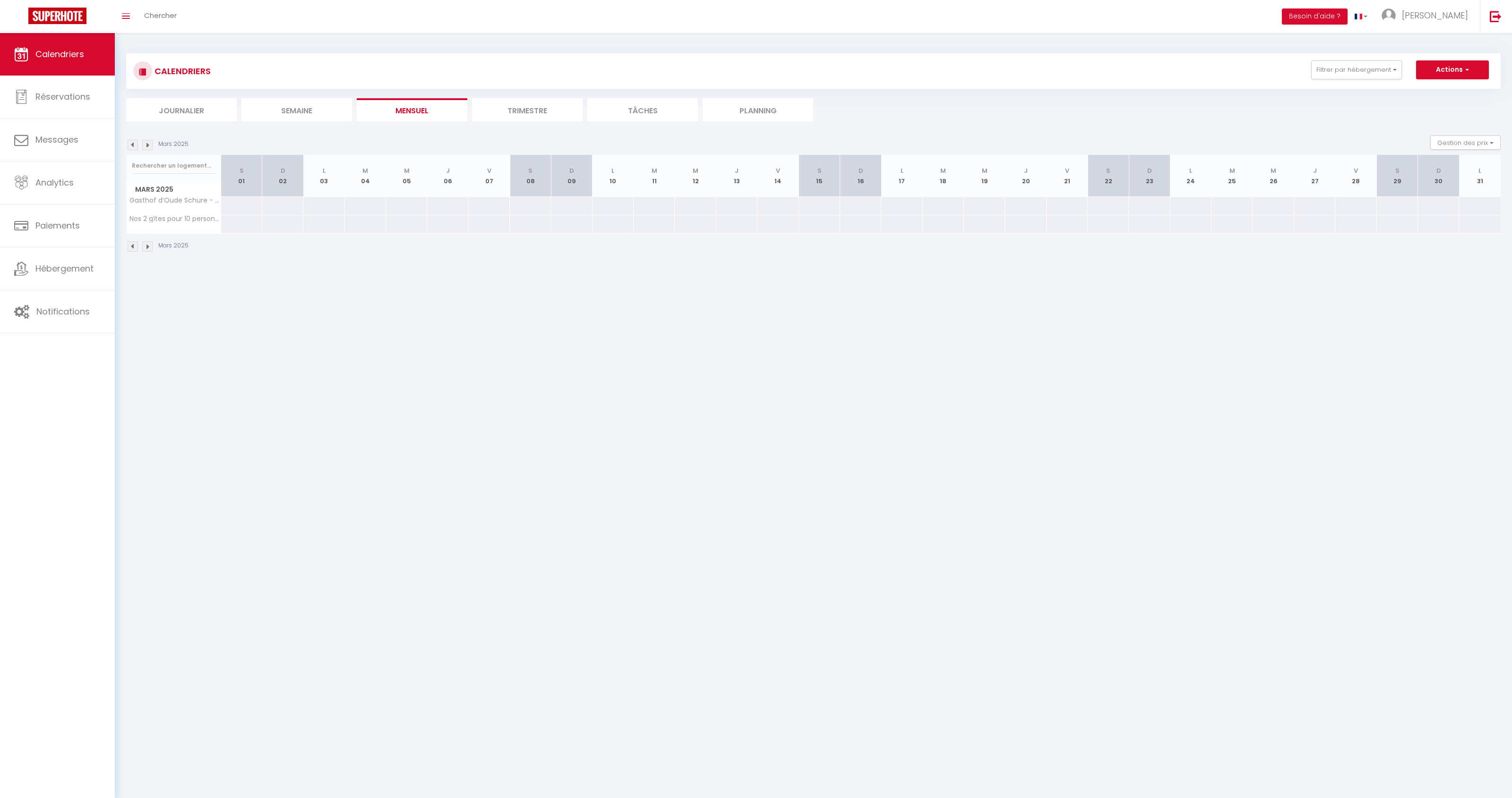
click at [146, 147] on img at bounding box center [147, 145] width 11 height 11
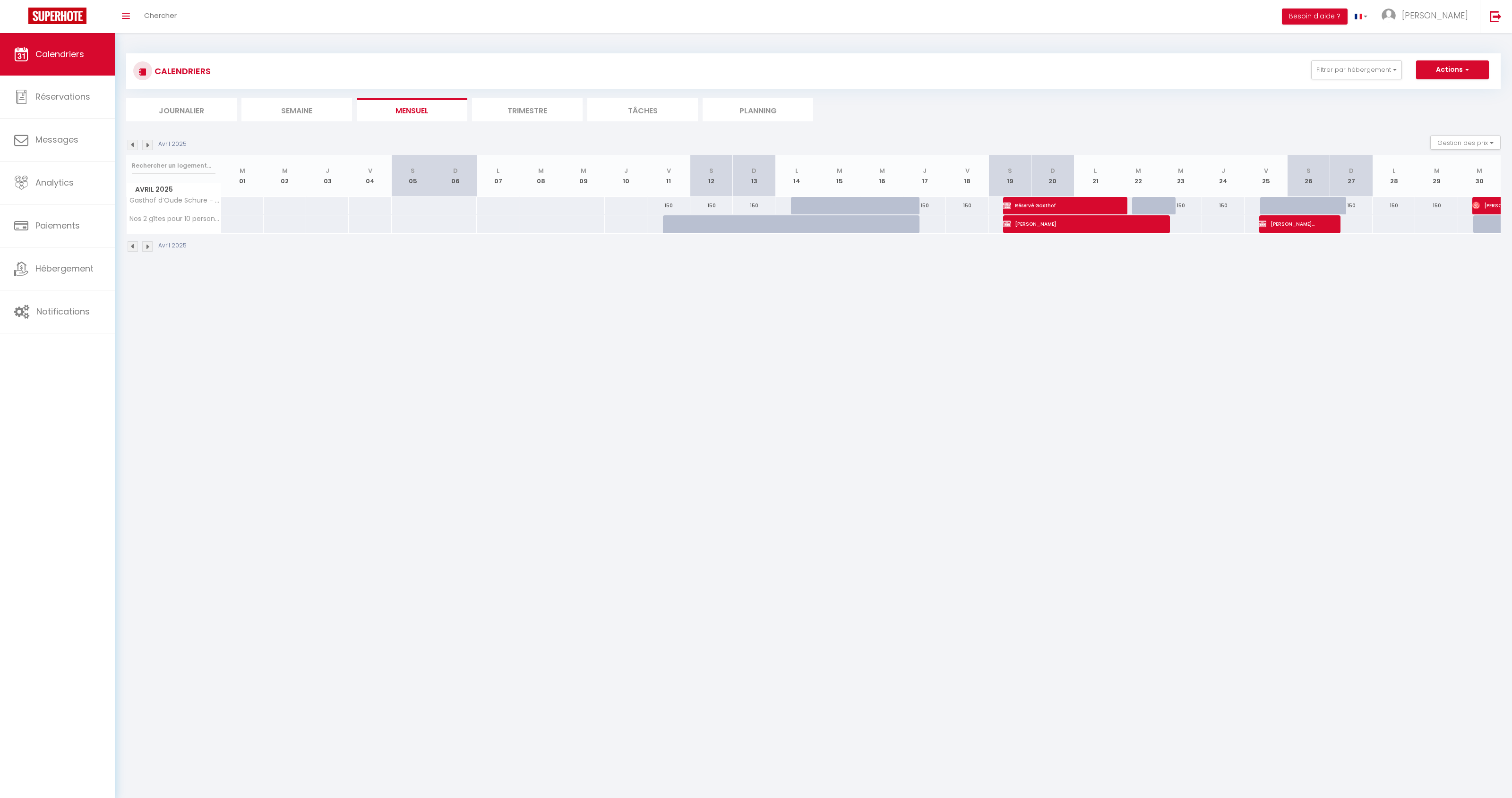
click at [147, 147] on img at bounding box center [147, 145] width 11 height 11
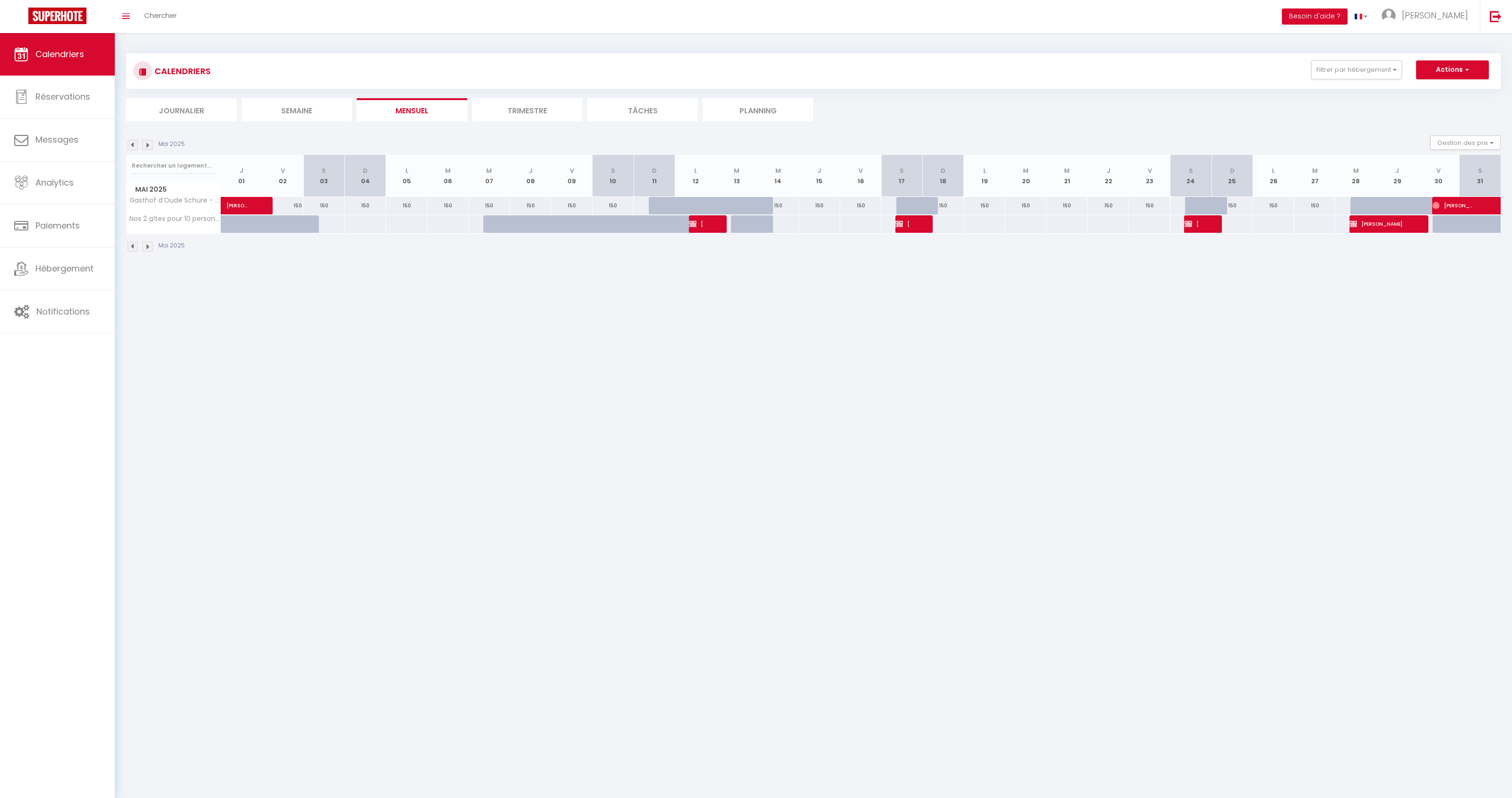
click at [135, 145] on img at bounding box center [133, 145] width 11 height 11
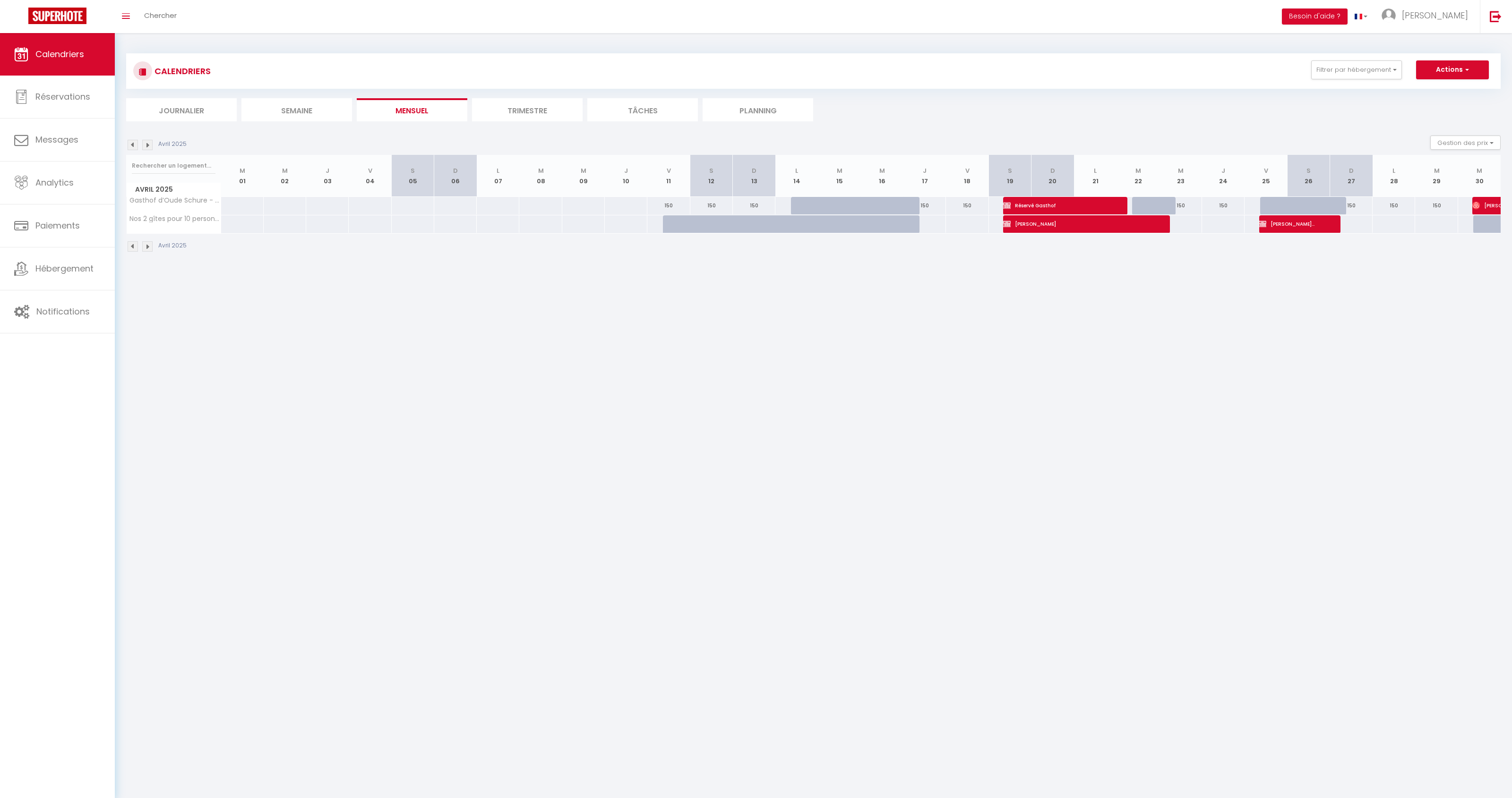
click at [516, 490] on body "🟢 Des questions ou besoin d'assistance pour la migration AirBnB? Prenez rdv >>>…" at bounding box center [756, 431] width 1512 height 798
click at [148, 145] on img at bounding box center [147, 145] width 11 height 11
select select
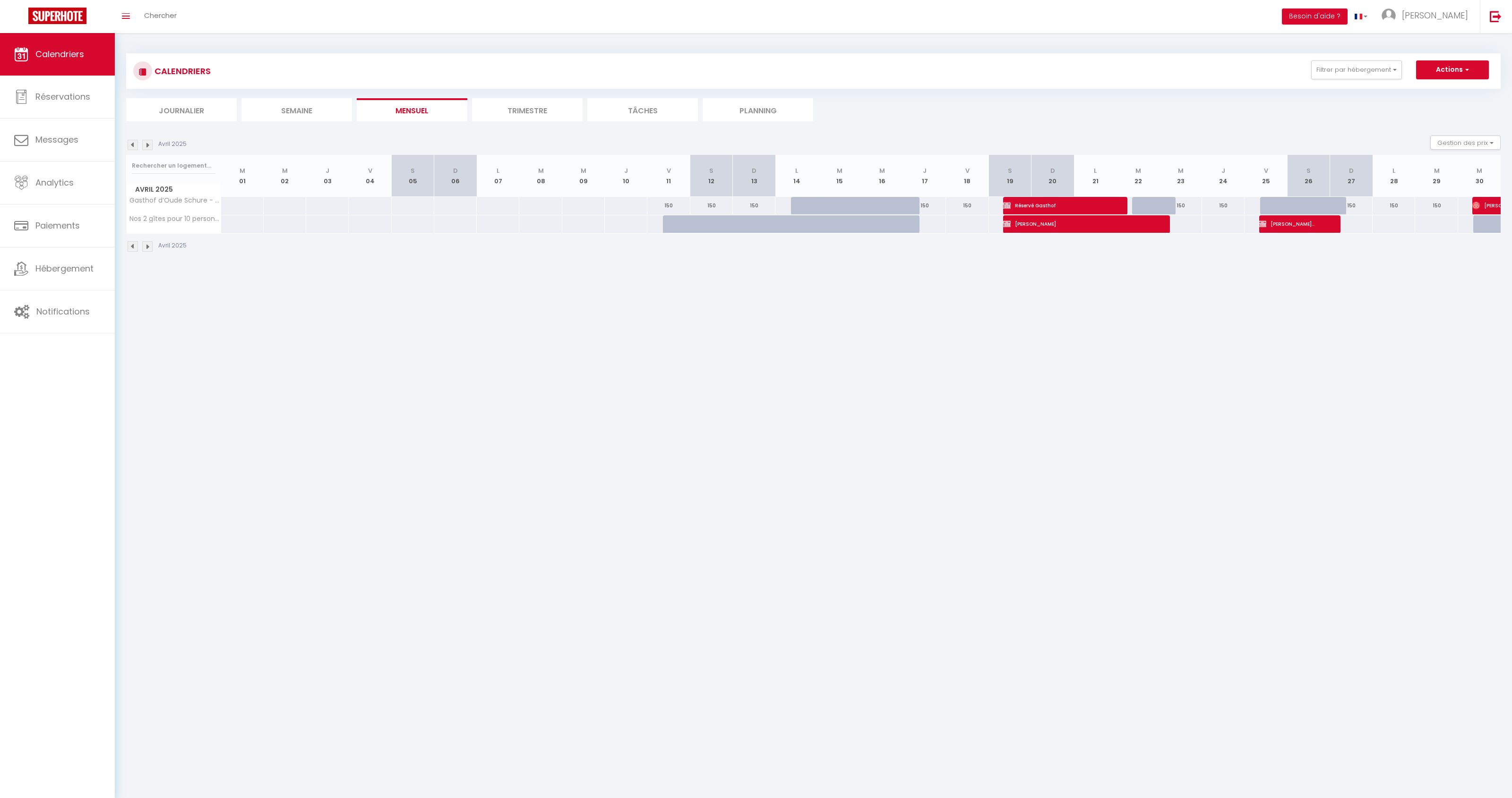
select select
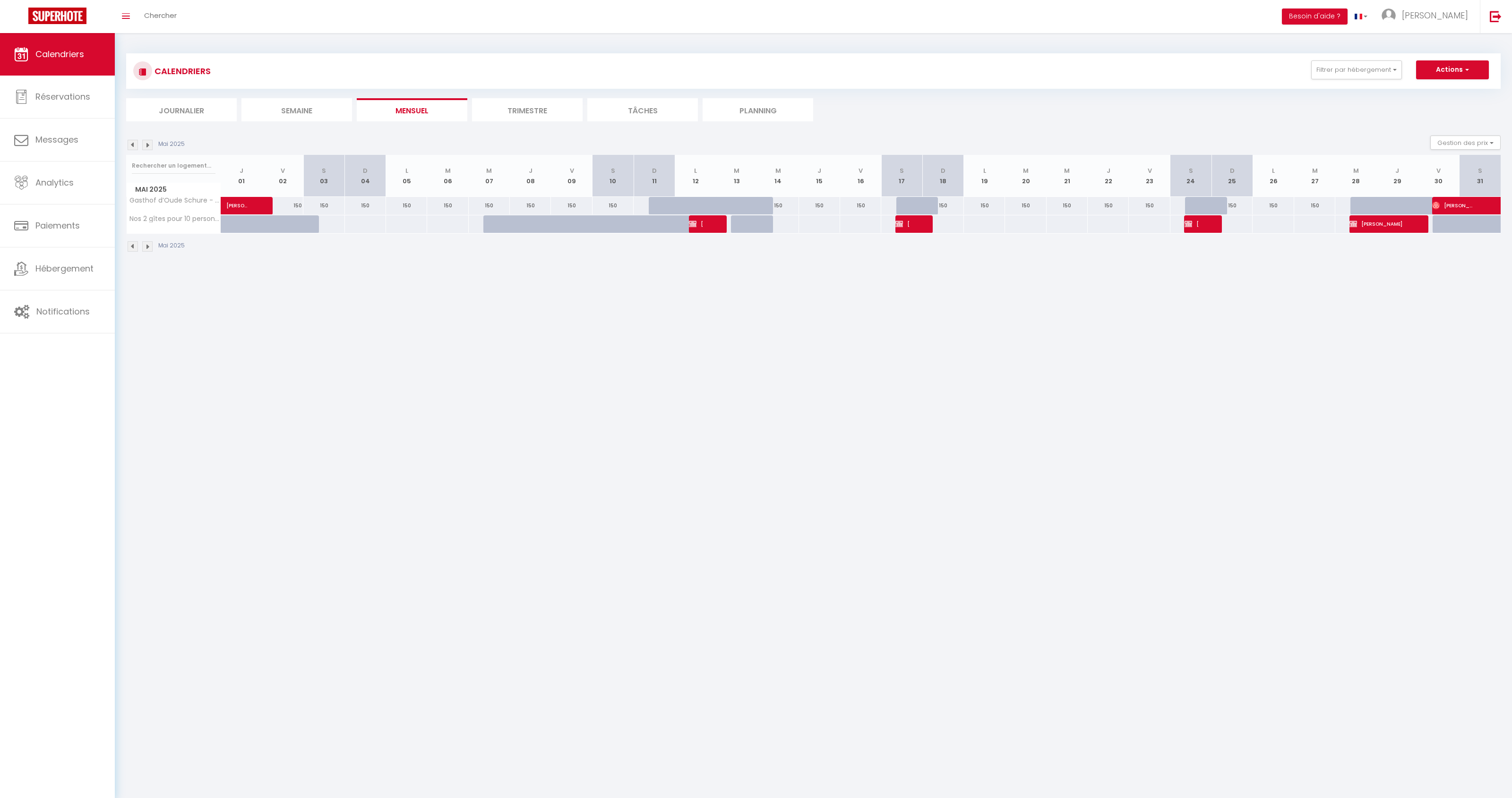
click at [714, 227] on div at bounding box center [709, 224] width 41 height 18
click at [692, 229] on span "Elsie Cabinet d'orthophonie" at bounding box center [696, 224] width 14 height 18
select select "OK"
select select "KO"
select select "0"
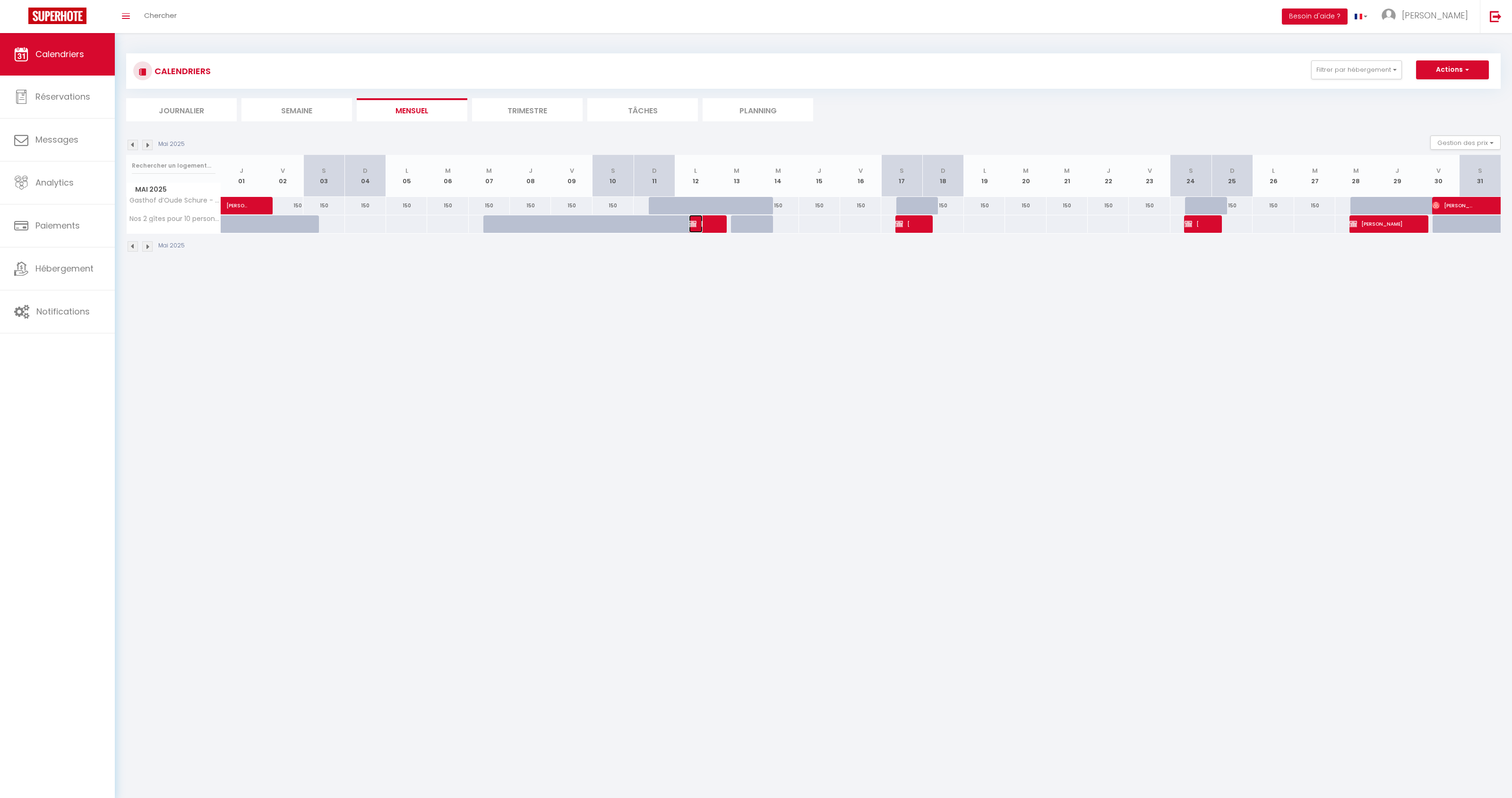
select select "0"
select select "1"
select select
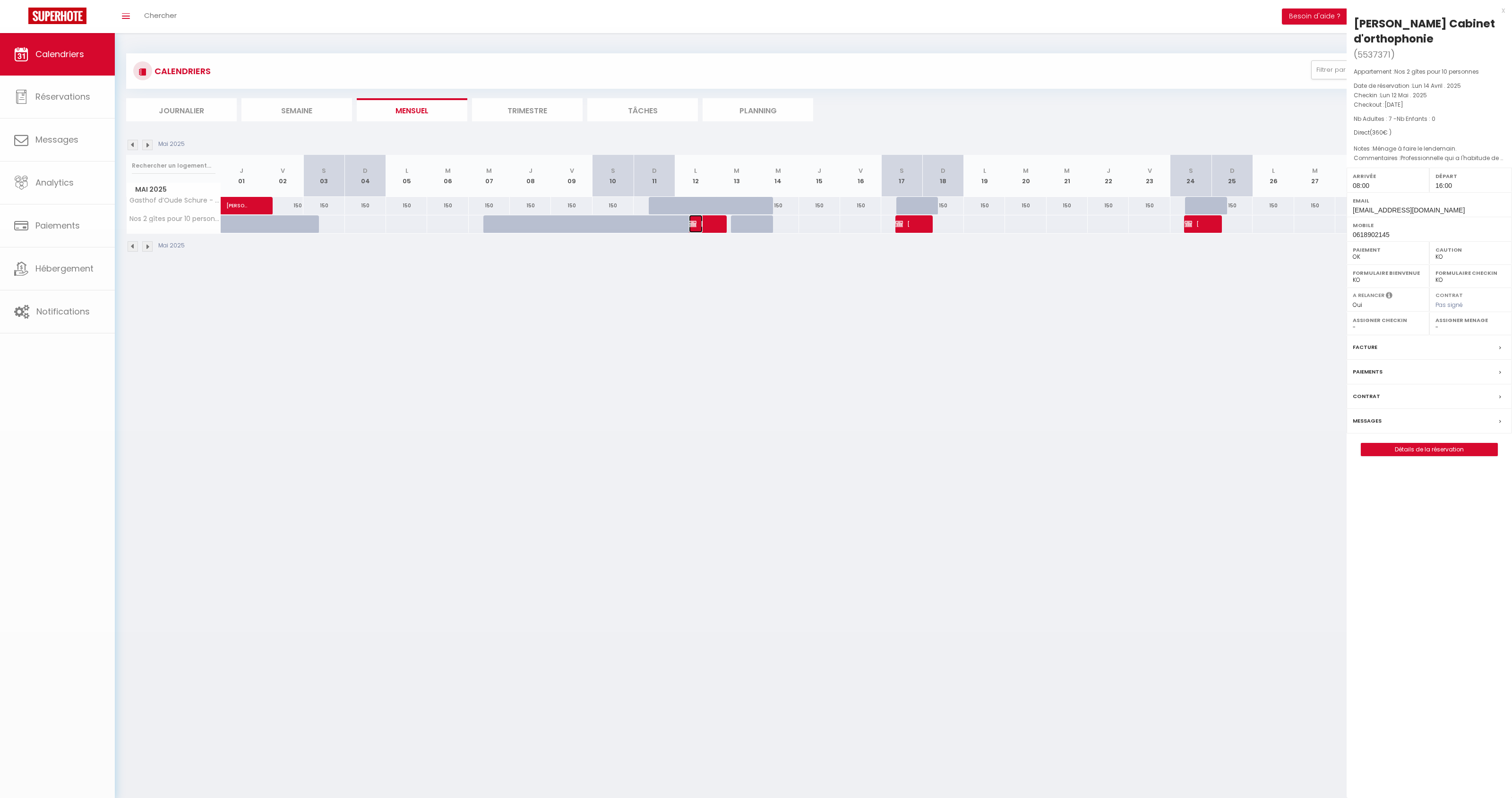
select select "10070"
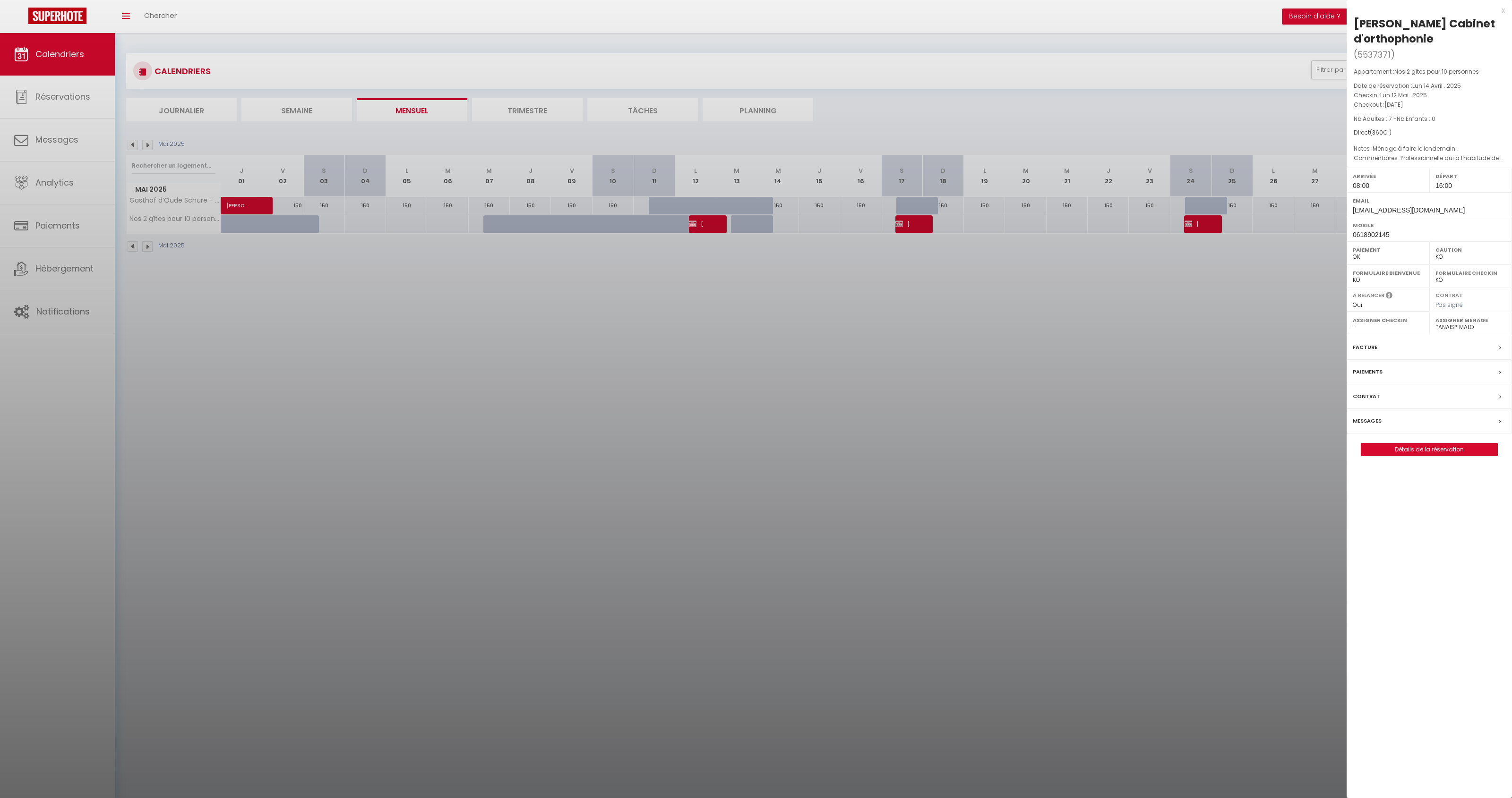
click at [640, 358] on div at bounding box center [756, 399] width 1512 height 798
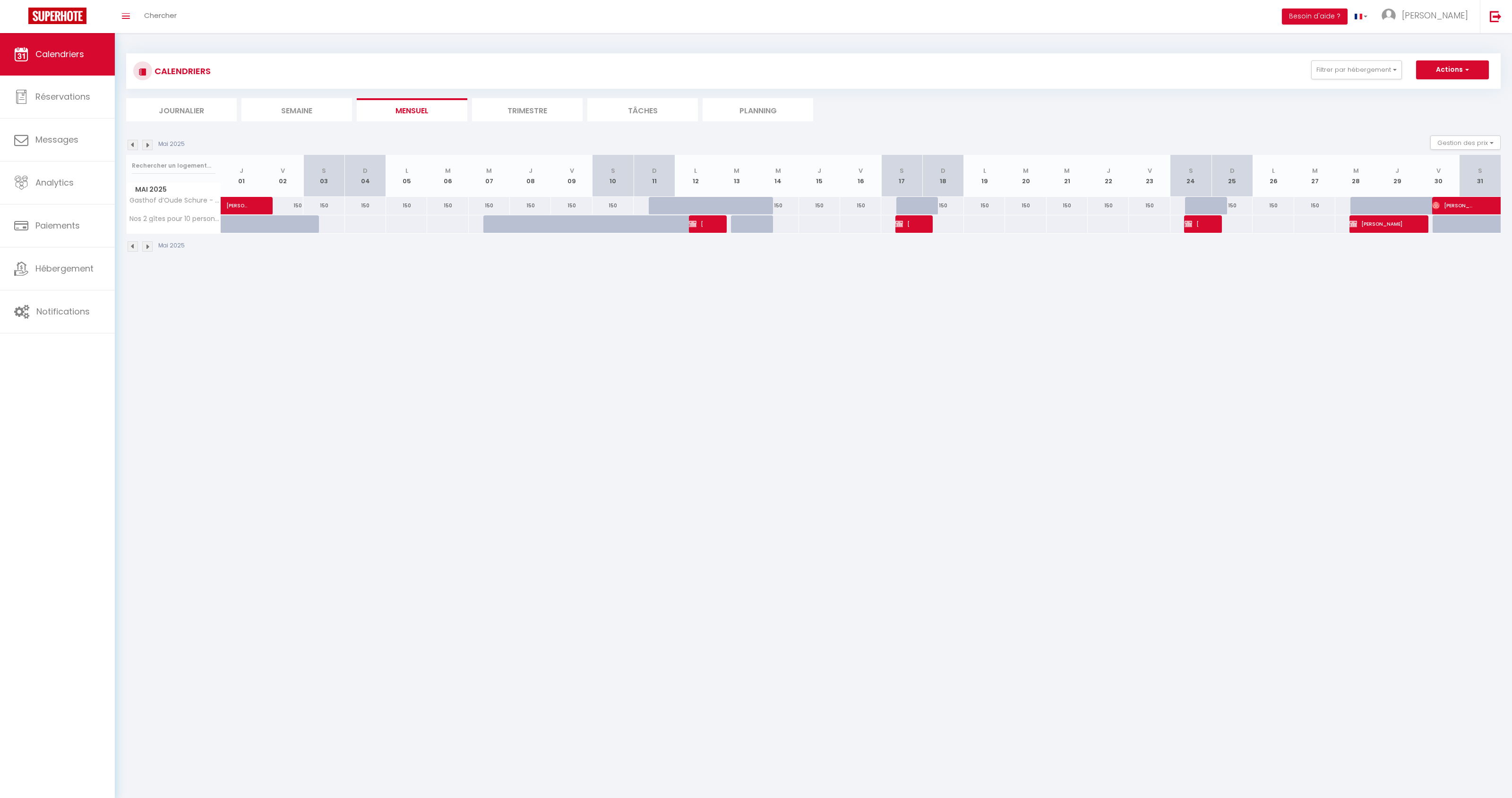
click at [147, 145] on img at bounding box center [147, 145] width 11 height 11
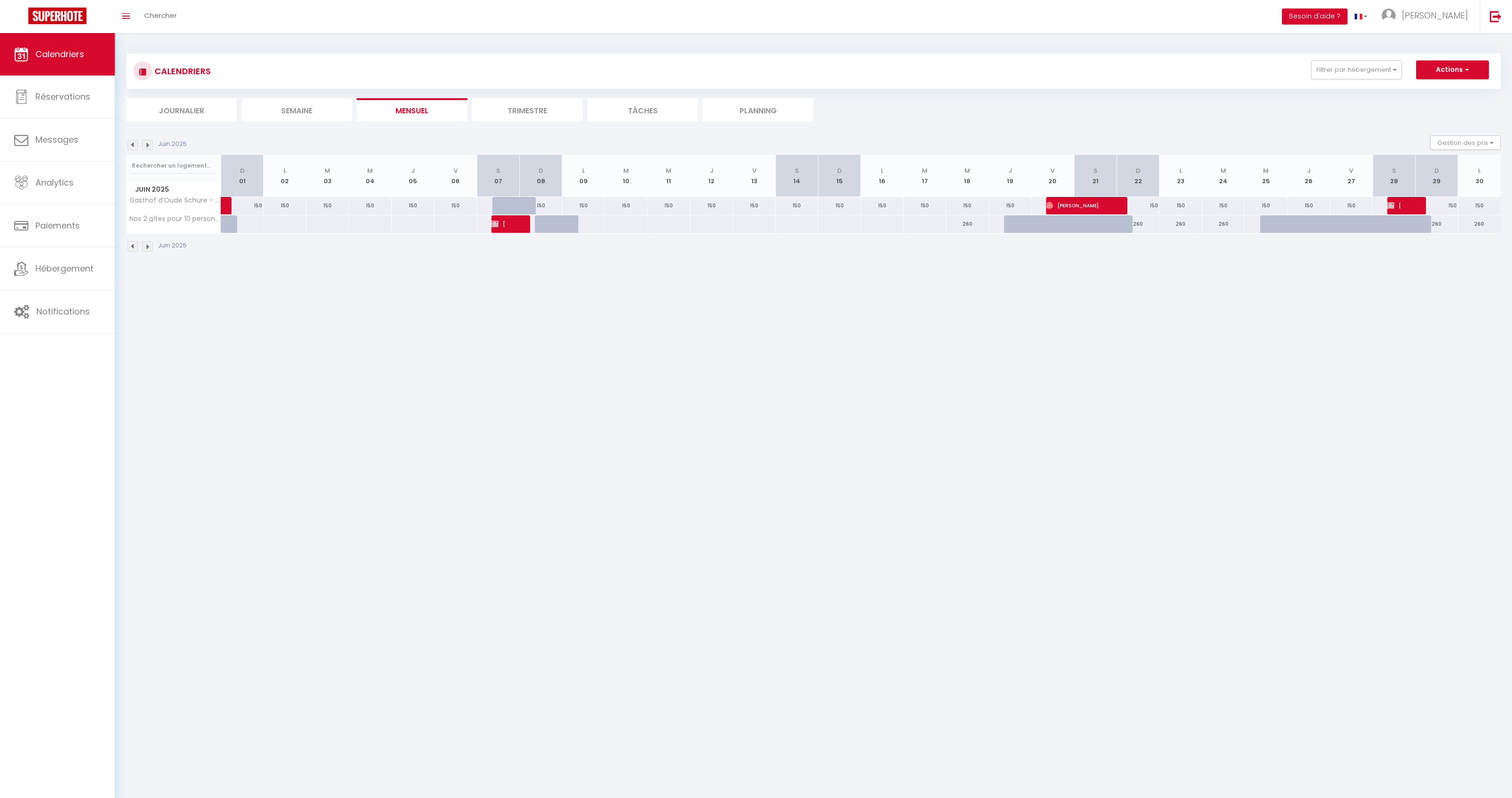
click at [148, 143] on img at bounding box center [147, 145] width 11 height 11
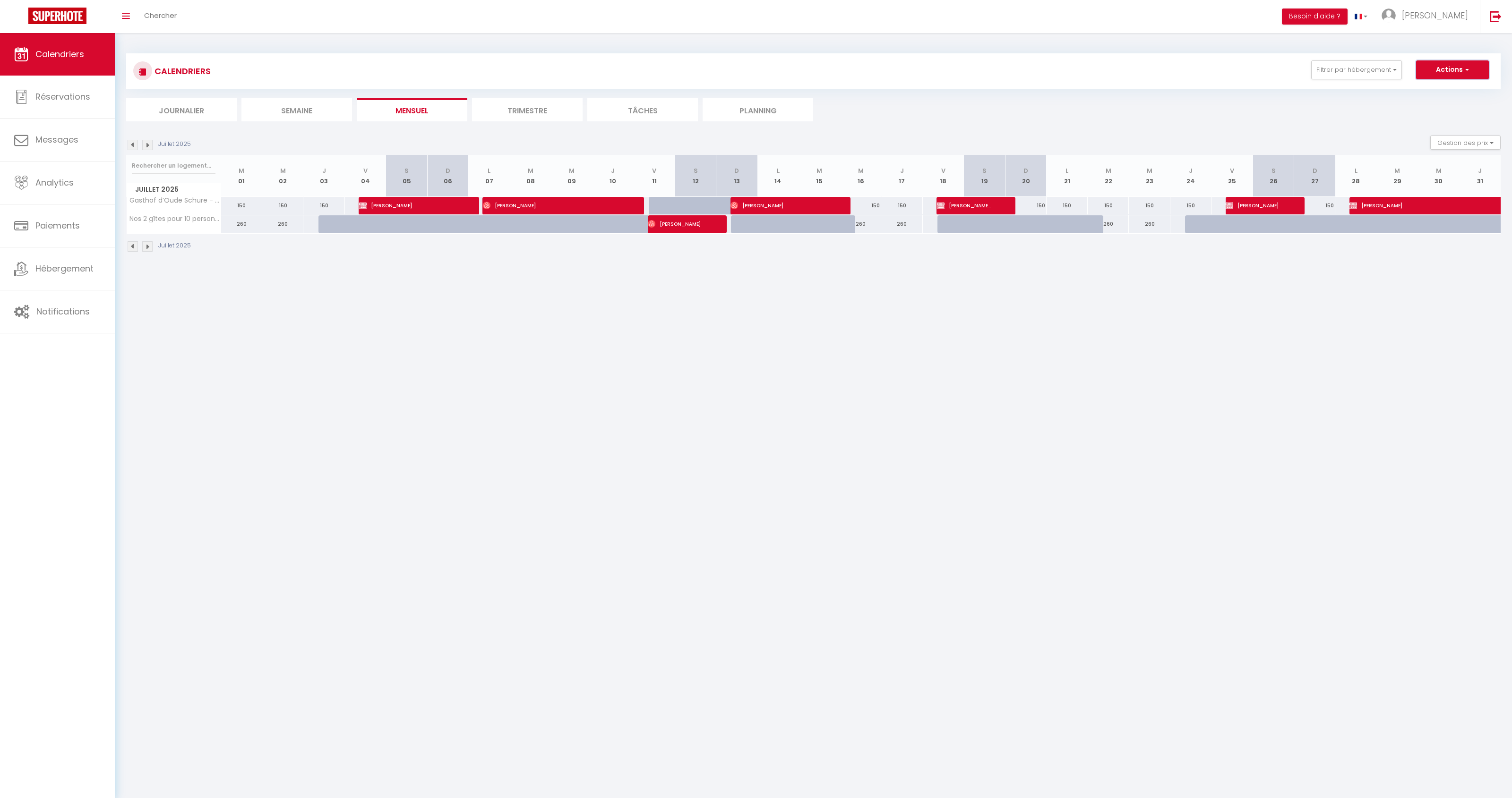
click at [1449, 70] on button "Actions" at bounding box center [1452, 70] width 72 height 19
click at [1435, 105] on link "Exporter les réservations" at bounding box center [1441, 106] width 82 height 14
type input "[EMAIL_ADDRESS][DOMAIN_NAME]"
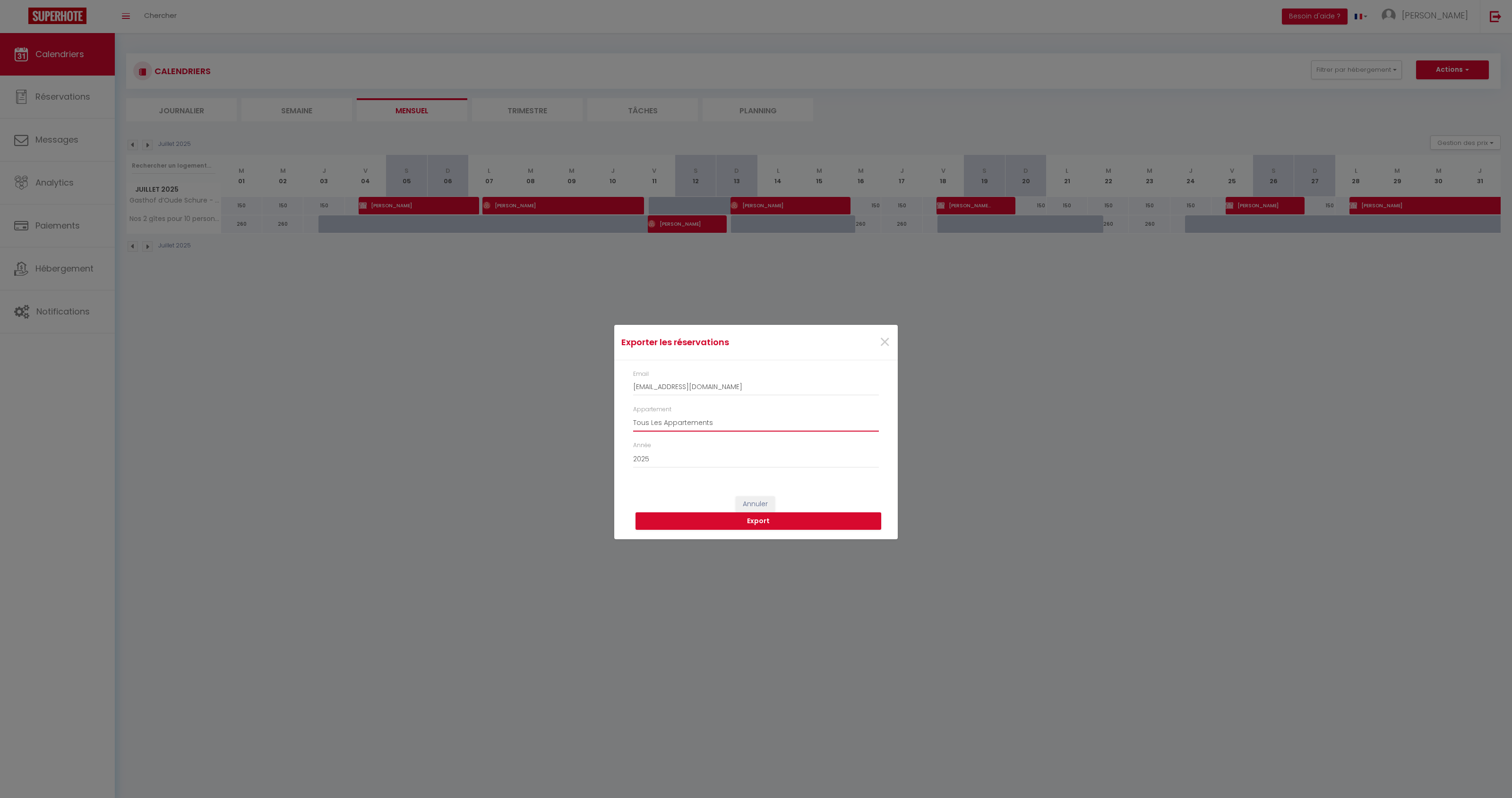
click at [647, 430] on select "Tous Les Appartements Gîte de la tour carrée Sous les Toits de Wambrechies Chez…" at bounding box center [756, 422] width 245 height 18
select select "65347"
click at [633, 414] on select "Tous Les Appartements Gîte de la tour carrée Sous les Toits de Wambrechies Chez…" at bounding box center [756, 422] width 245 height 18
click at [720, 529] on button "Export" at bounding box center [758, 521] width 245 height 18
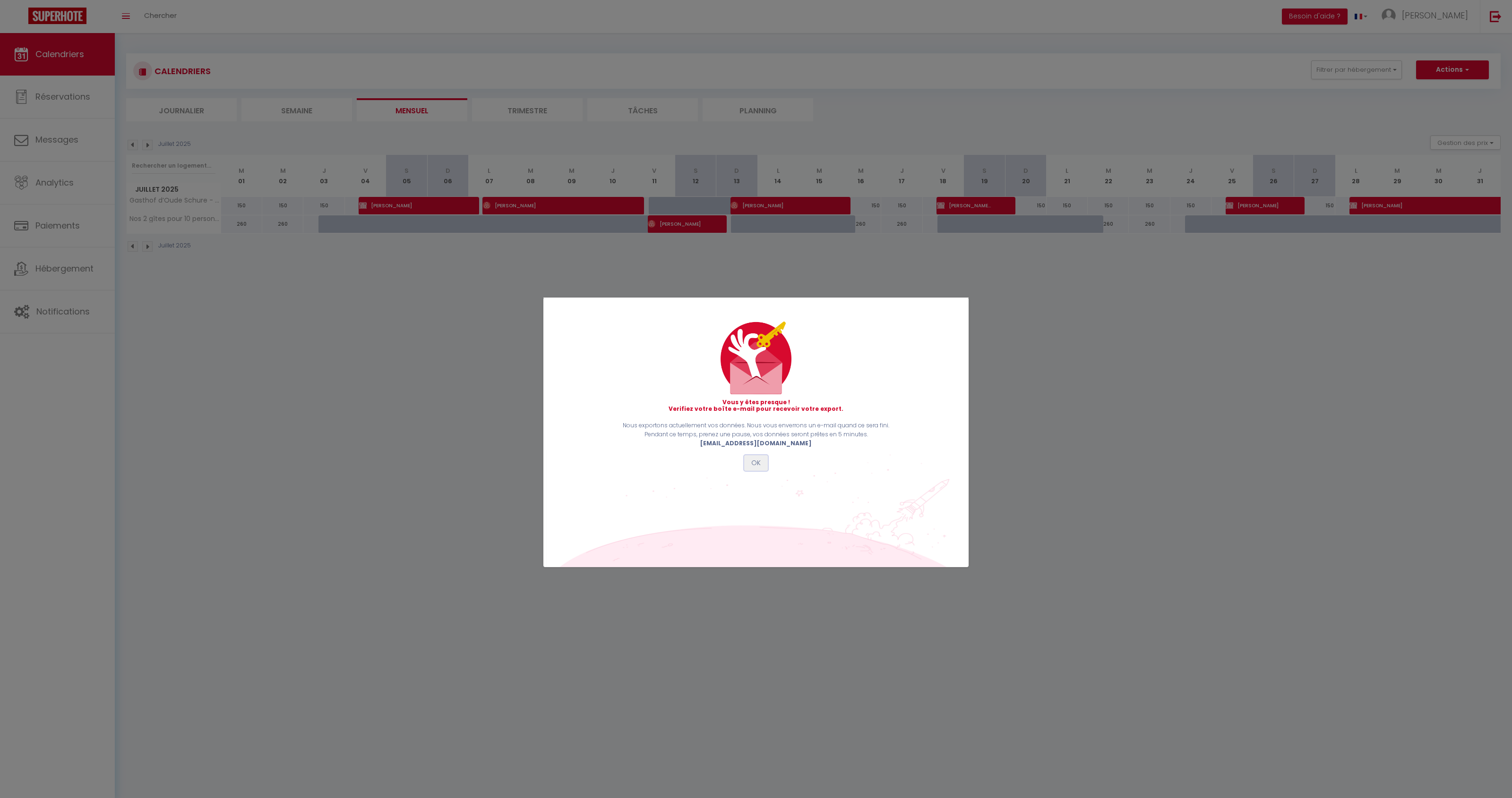
click at [753, 458] on button "OK" at bounding box center [755, 463] width 24 height 16
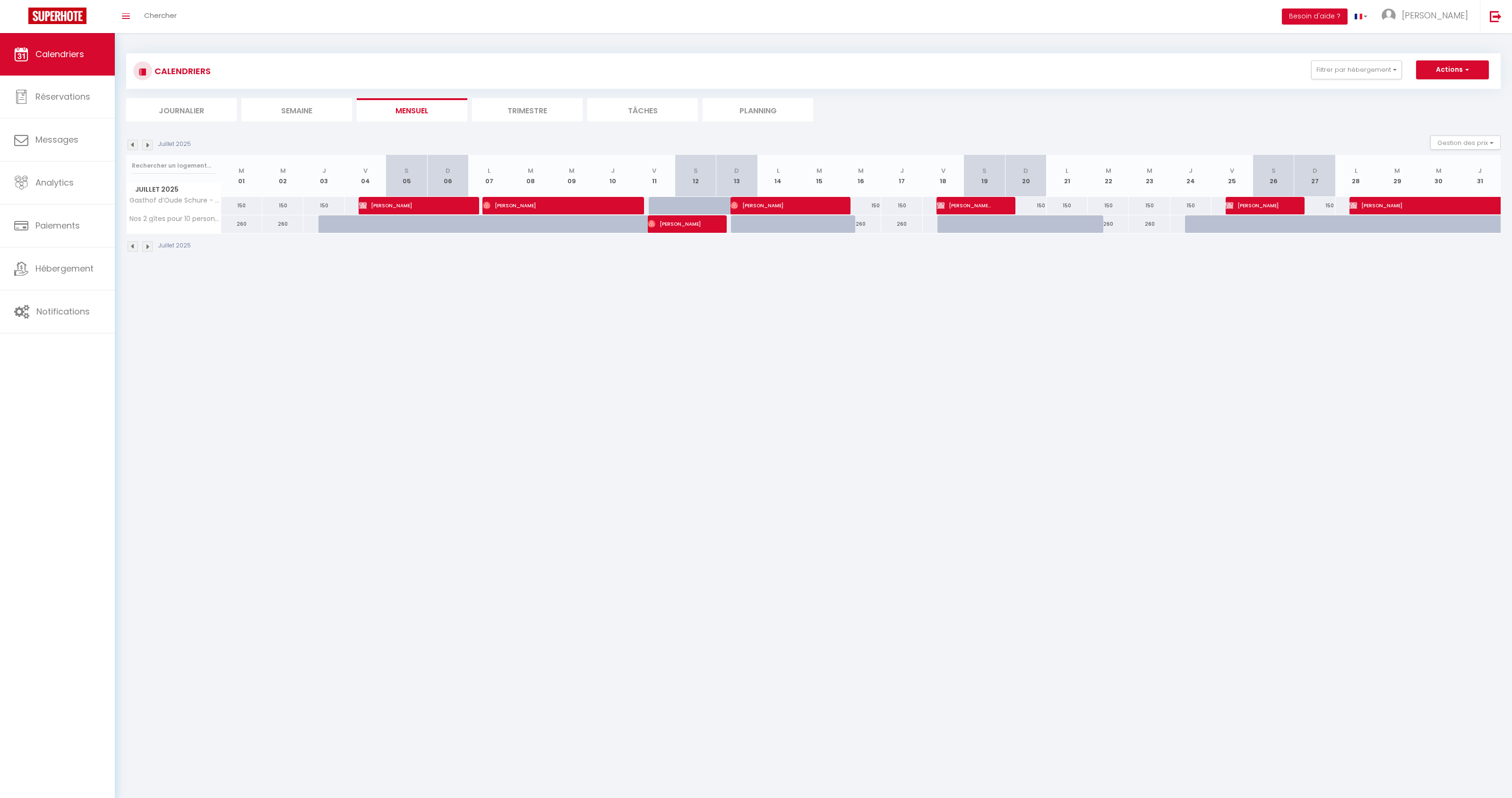
click at [150, 147] on img at bounding box center [147, 145] width 11 height 11
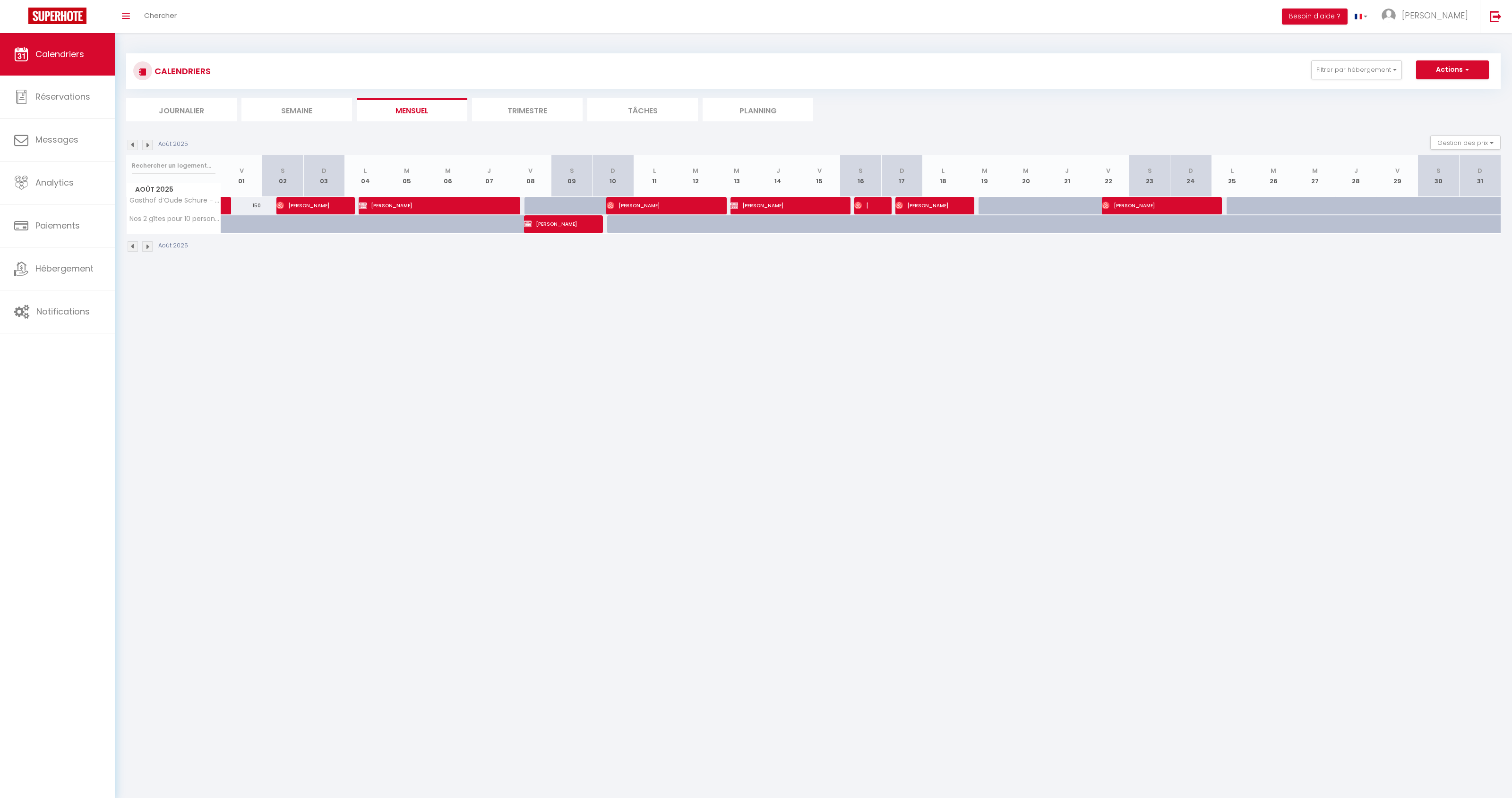
select select "KO"
select select "0"
select select "10070"
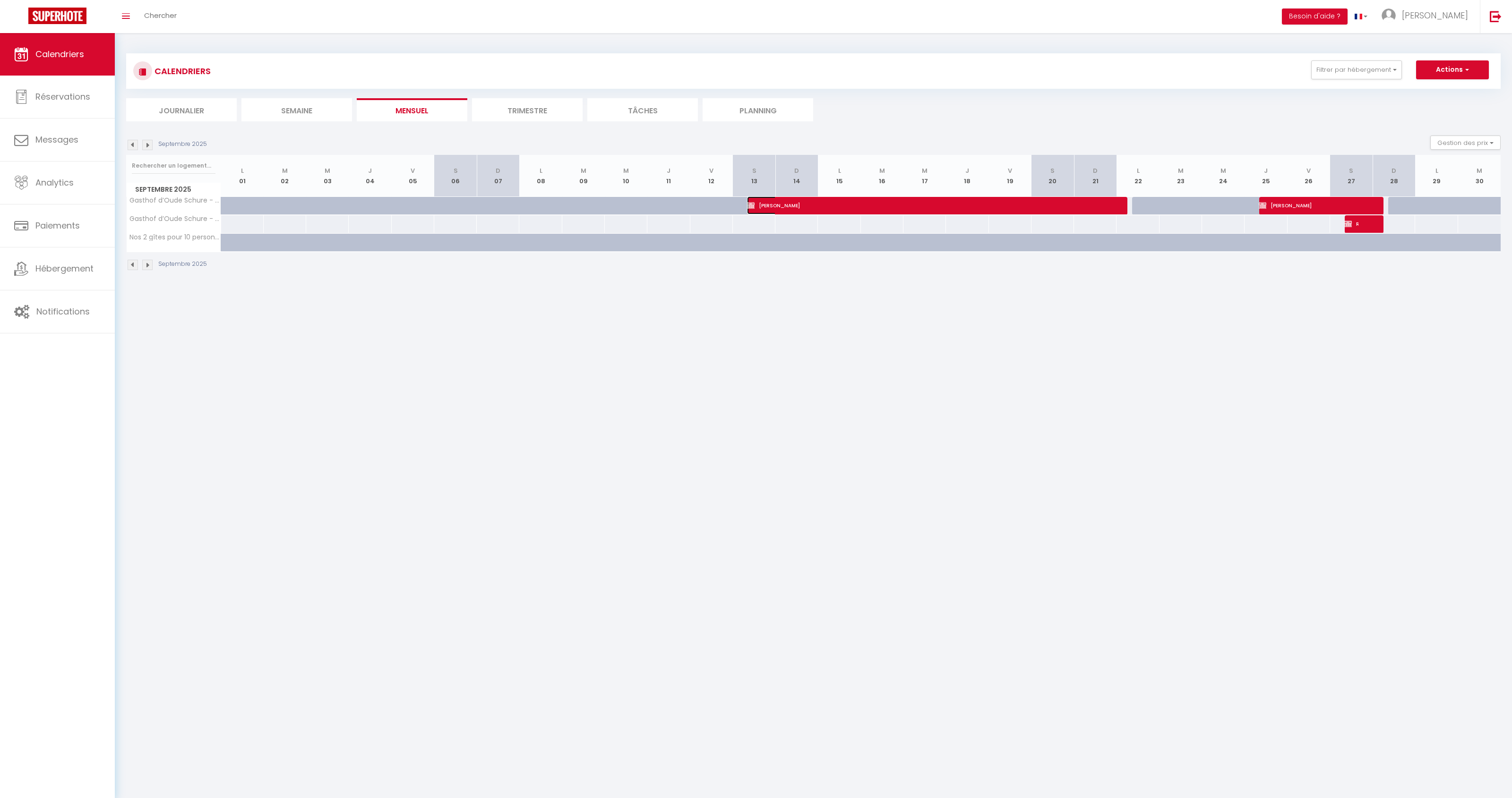
click at [823, 204] on span "Richard Greene" at bounding box center [924, 205] width 355 height 18
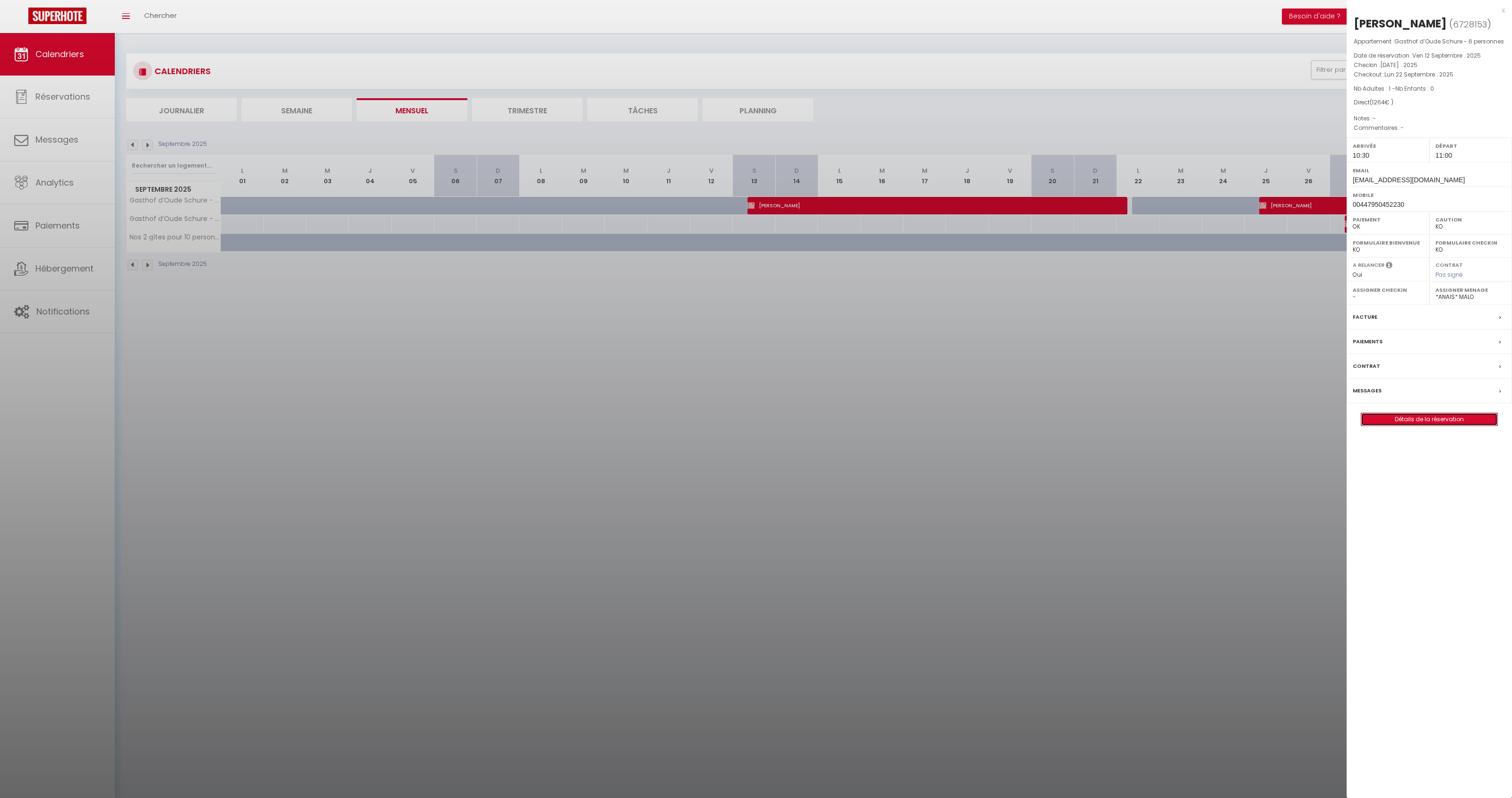
click at [1397, 420] on link "Détails de la réservation" at bounding box center [1429, 420] width 136 height 12
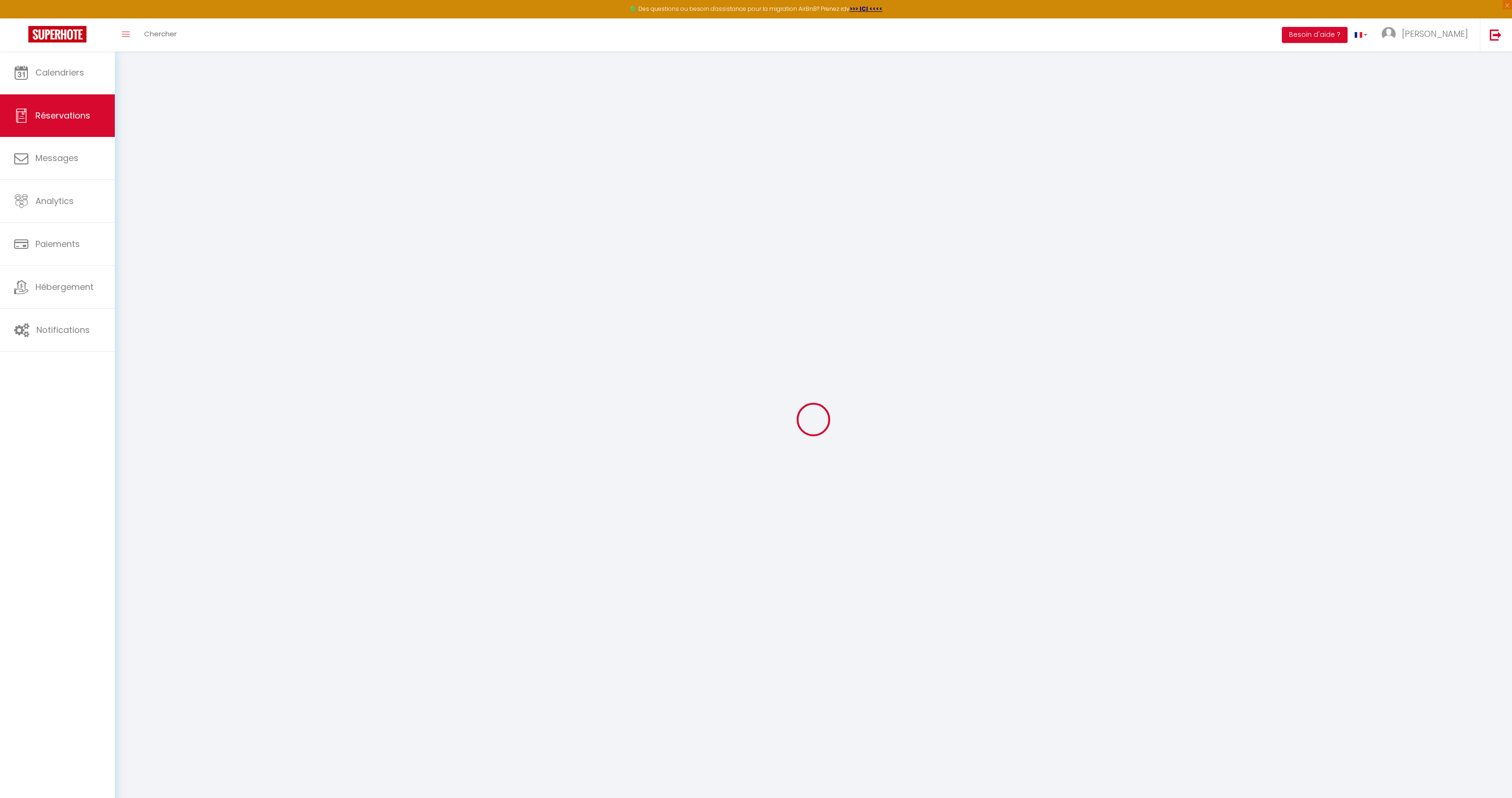
type input "Richard"
type input "Greene"
type input "rjgg@mail.com"
type input "00447950452230"
select select "GB"
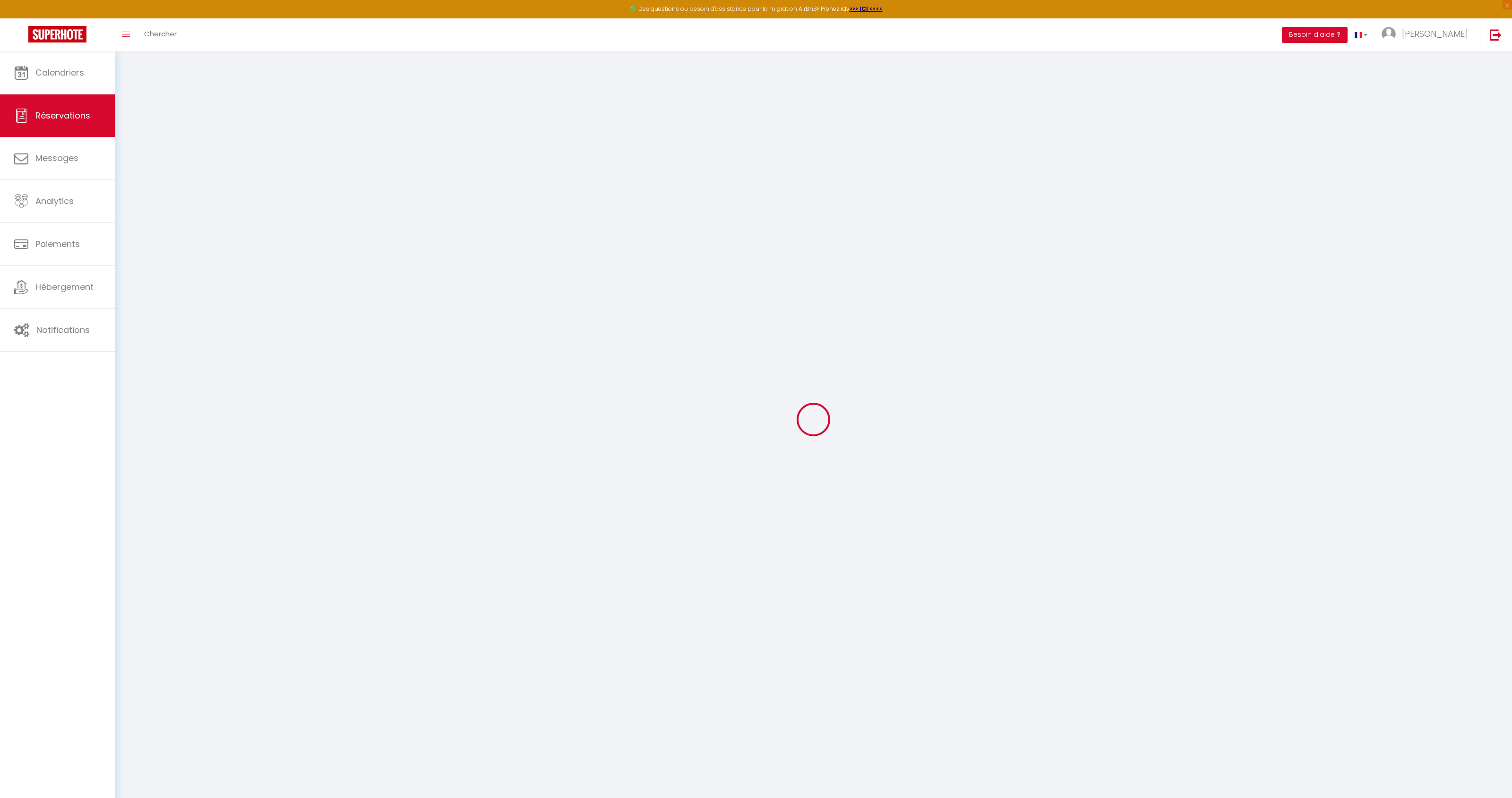
select select "65346"
select select "1"
type input "Sam 13 Septembre 2025"
select select
type input "Lun 22 Septembre 2025"
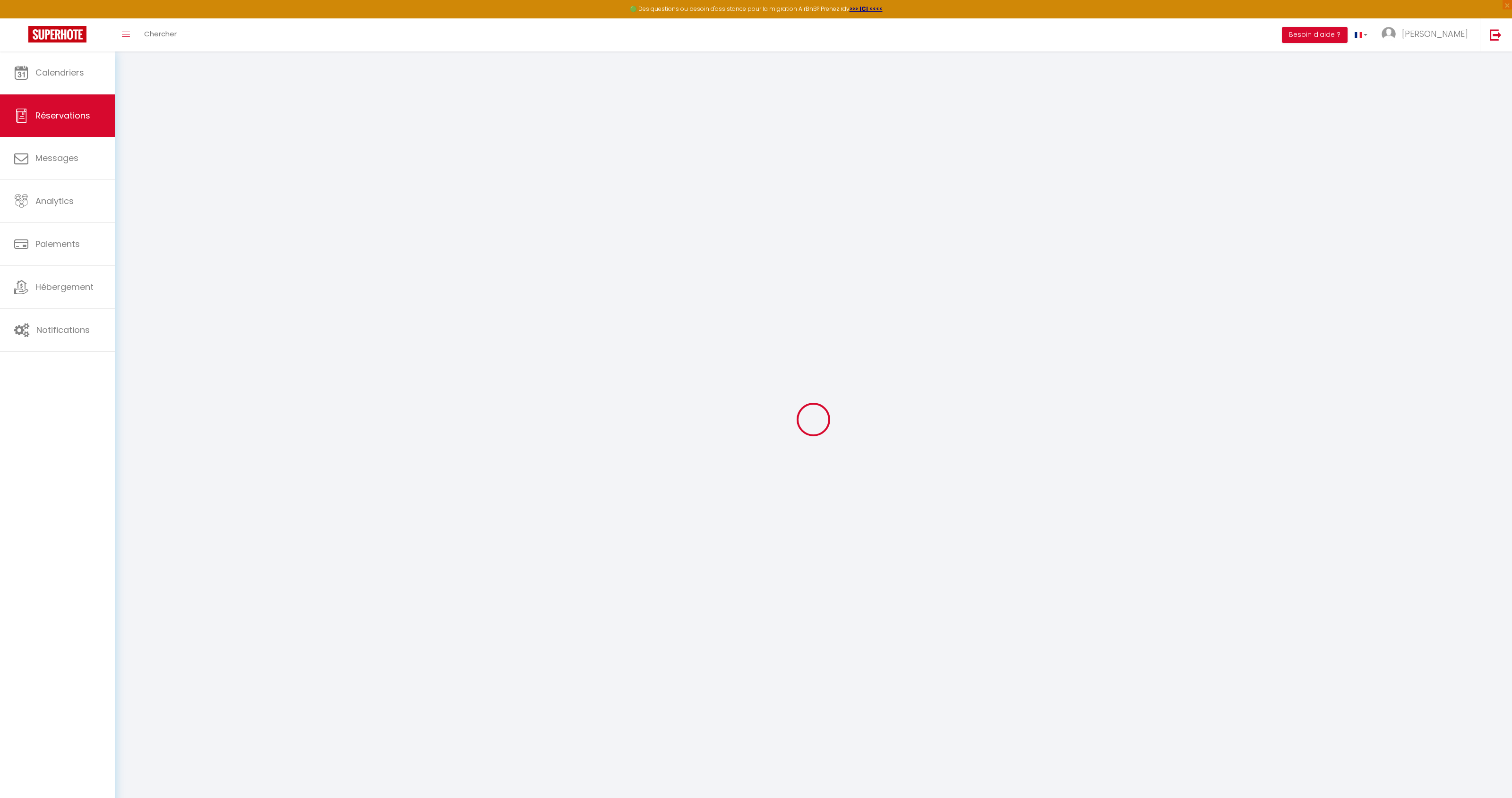
select select
type input "1"
select select "12"
select select
type input "1147.5"
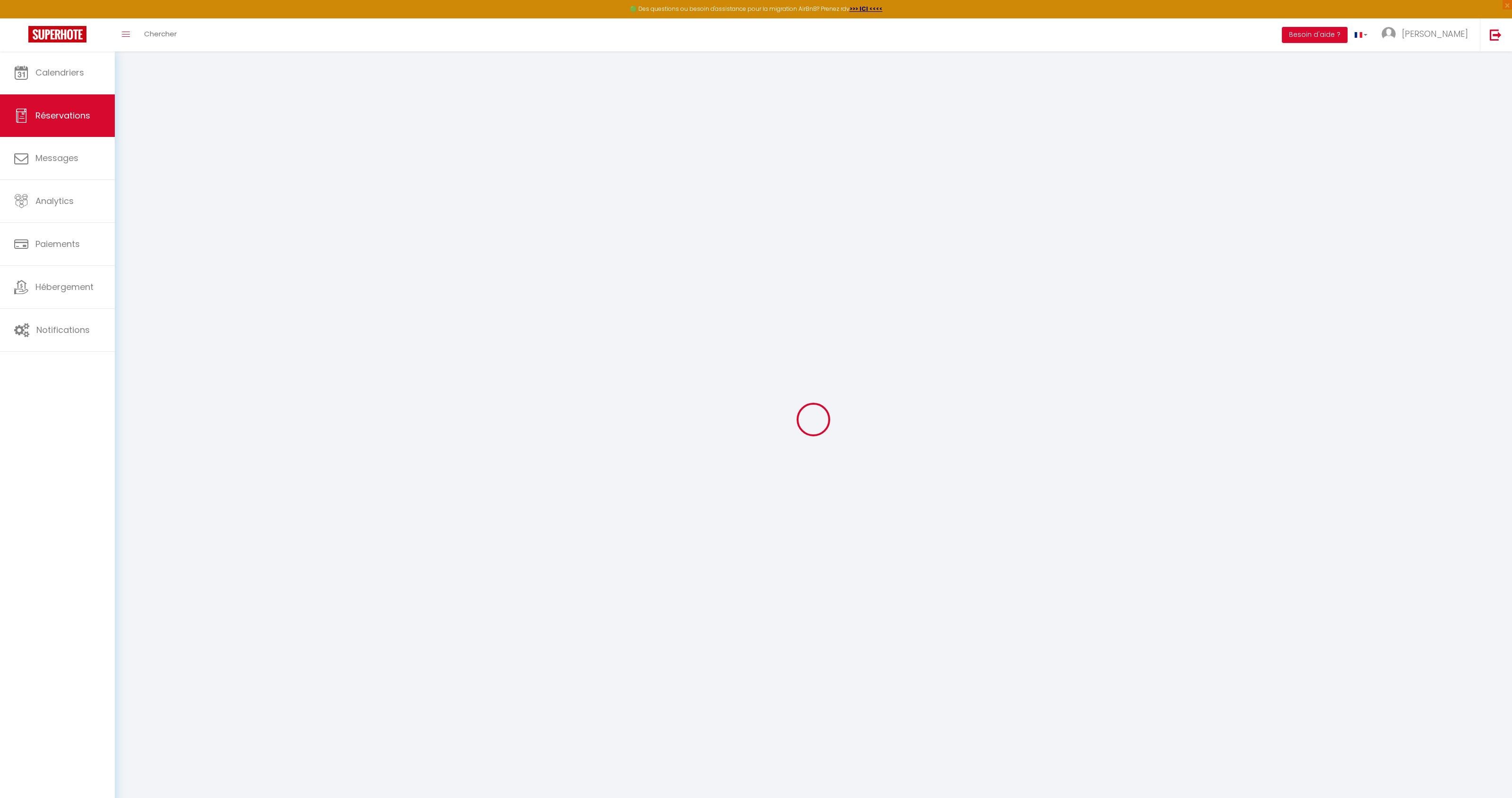
checkbox input "false"
type input "16.5"
type input "0"
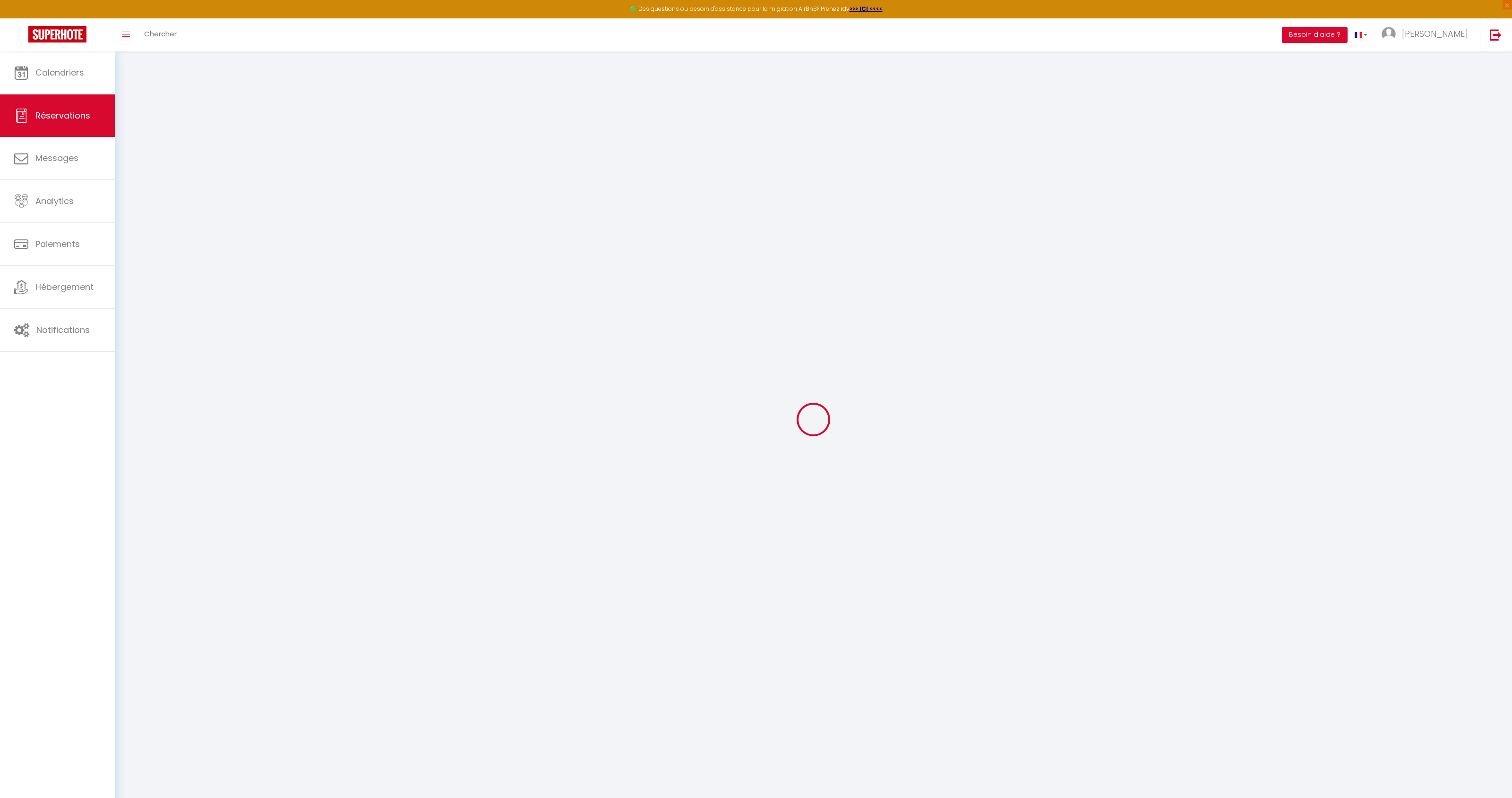
select select
select select "14"
checkbox input "false"
select select
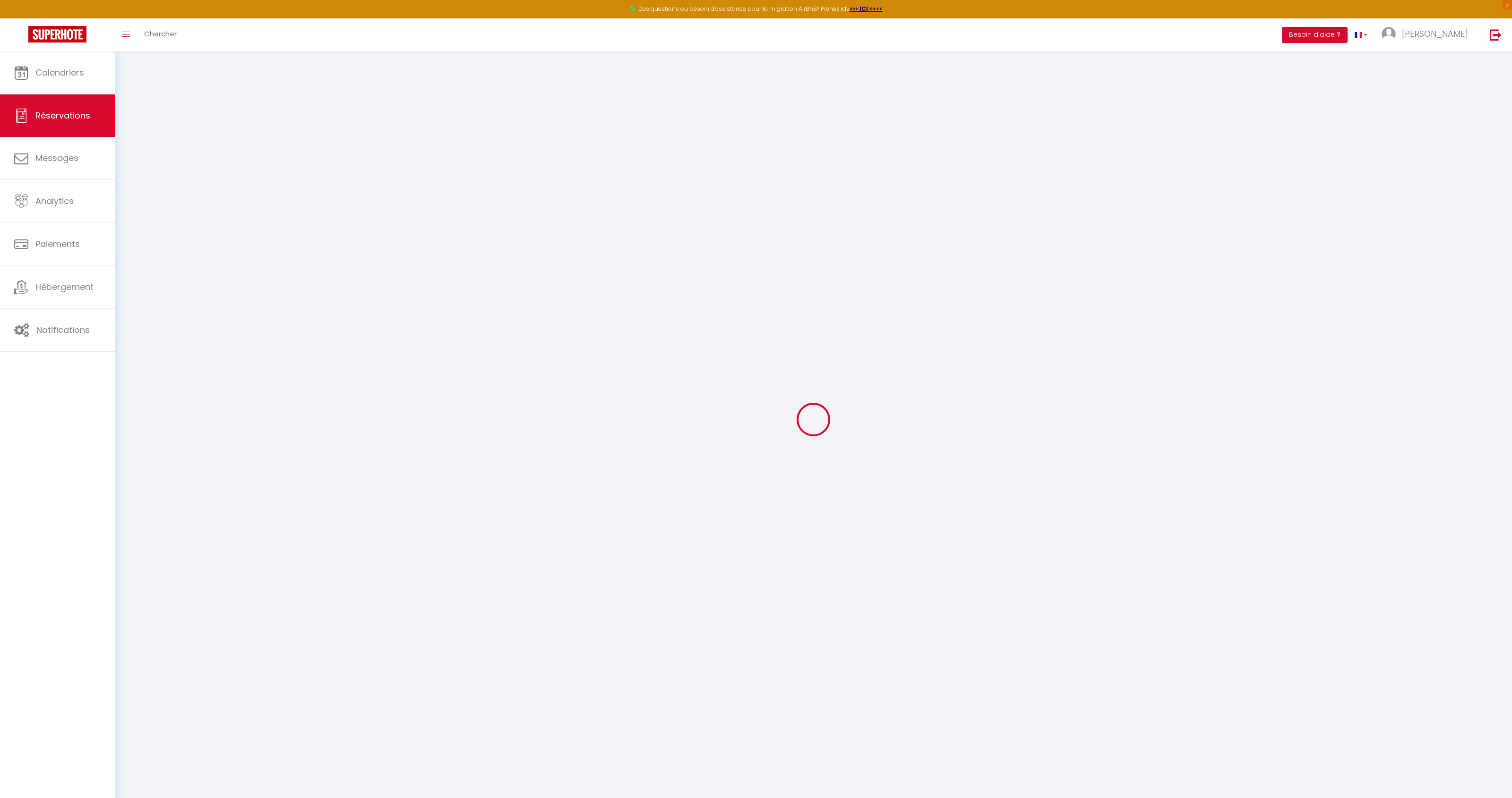
select select
checkbox input "false"
select select
checkbox input "false"
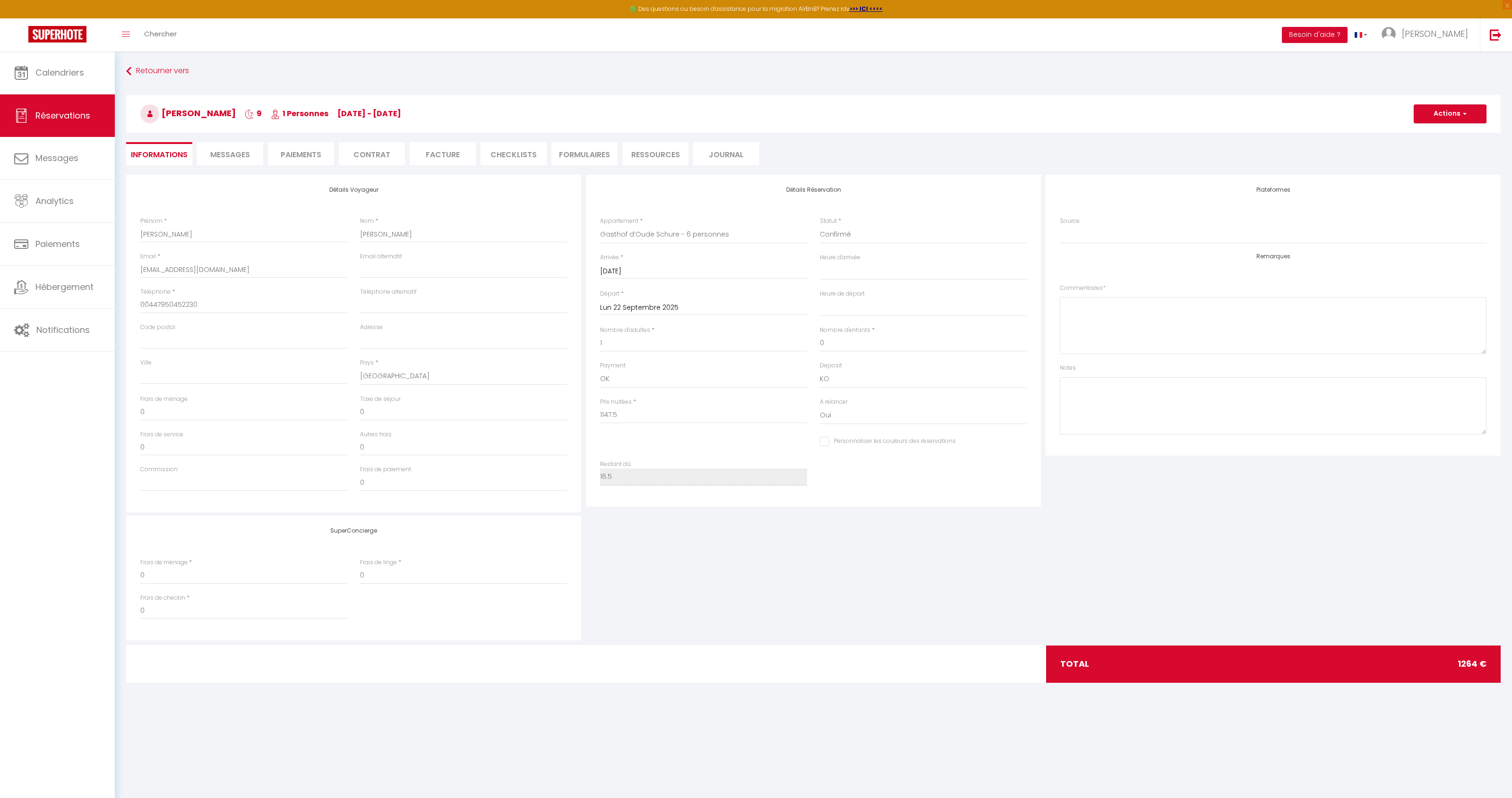
type input "94"
type input "22.5"
select select
checkbox input "false"
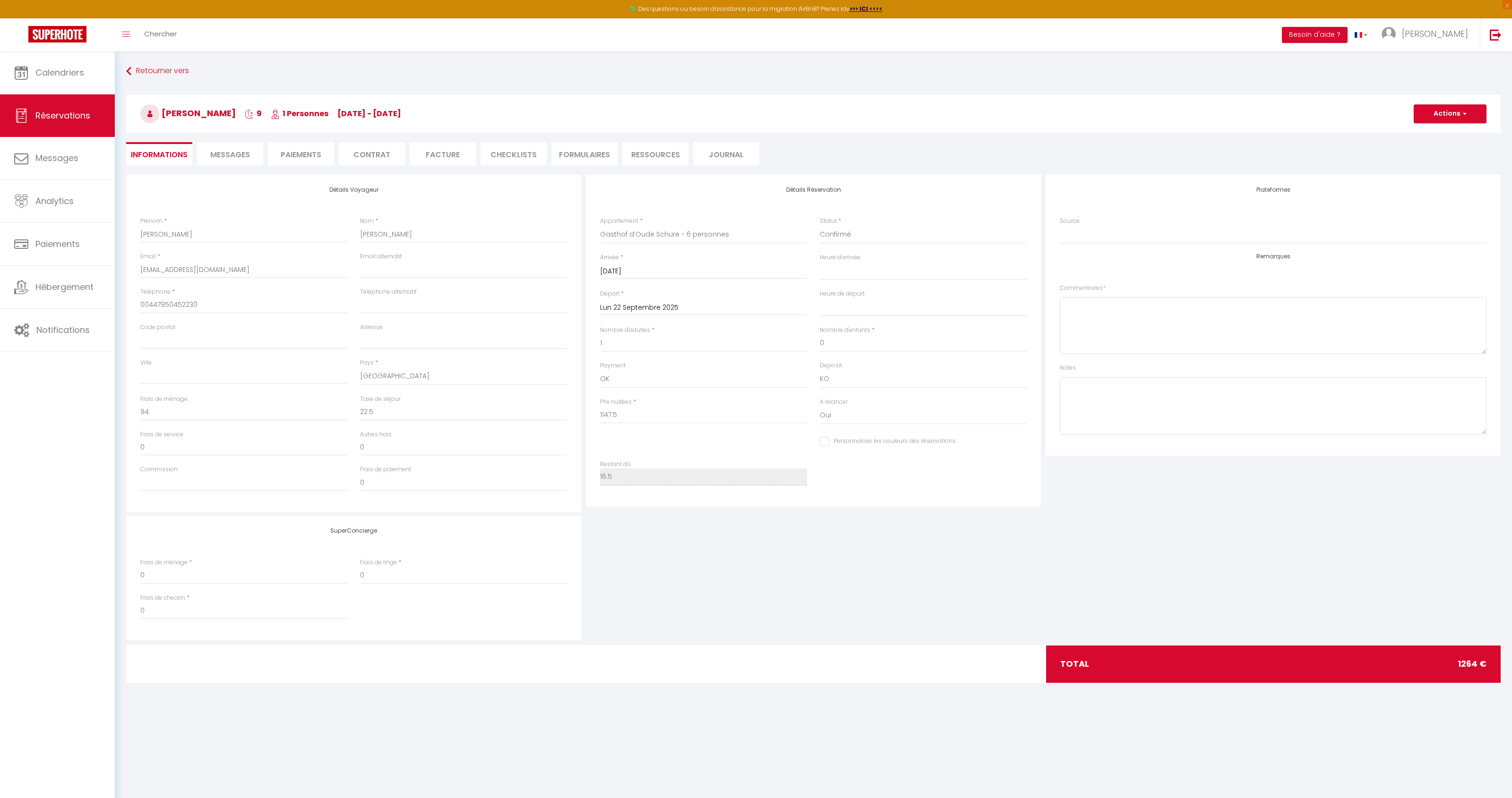
select select "10:30"
select select "11:00"
drag, startPoint x: 631, startPoint y: 420, endPoint x: 565, endPoint y: 409, distance: 66.9
click at [565, 409] on div "Détails Voyageur Prénom * Richard Nom * Greene Email * rjgg@mail.com Email alte…" at bounding box center [812, 343] width 1379 height 338
type input "8"
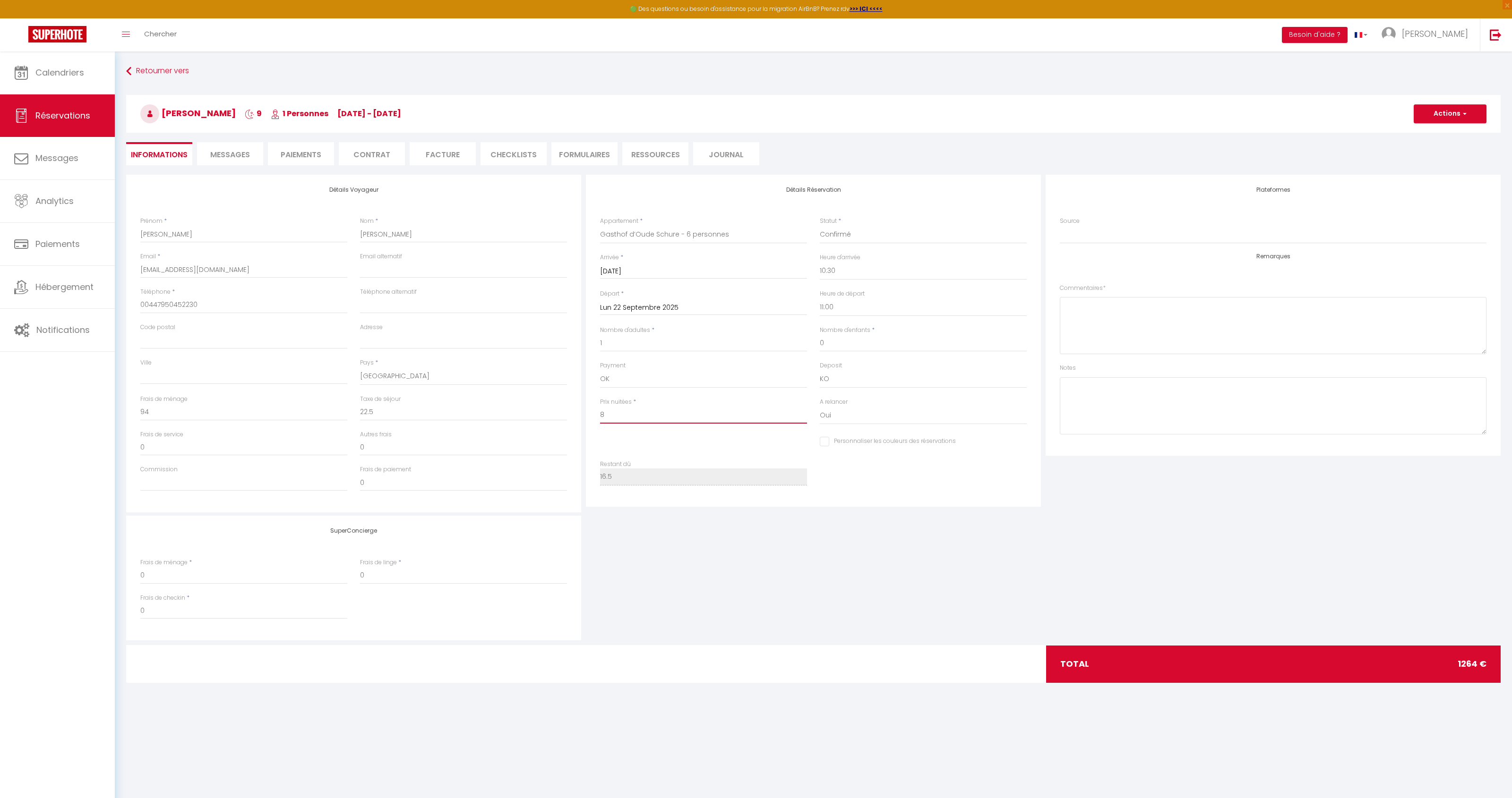
checkbox input "false"
type input "84"
checkbox input "false"
type input "840"
checkbox input "false"
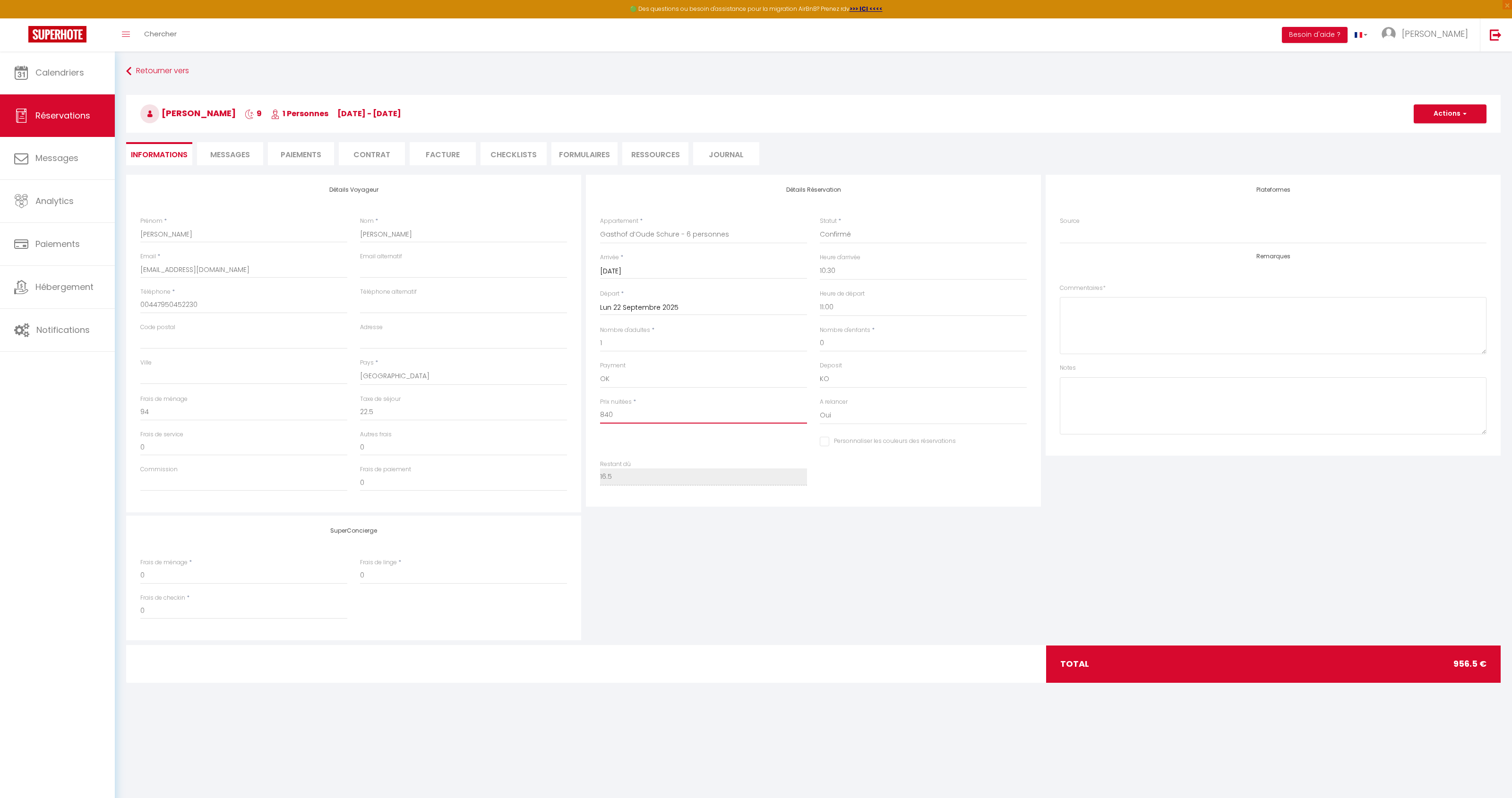
type input "840"
type input "0"
checkbox input "false"
drag, startPoint x: 161, startPoint y: 416, endPoint x: 118, endPoint y: 416, distance: 43.0
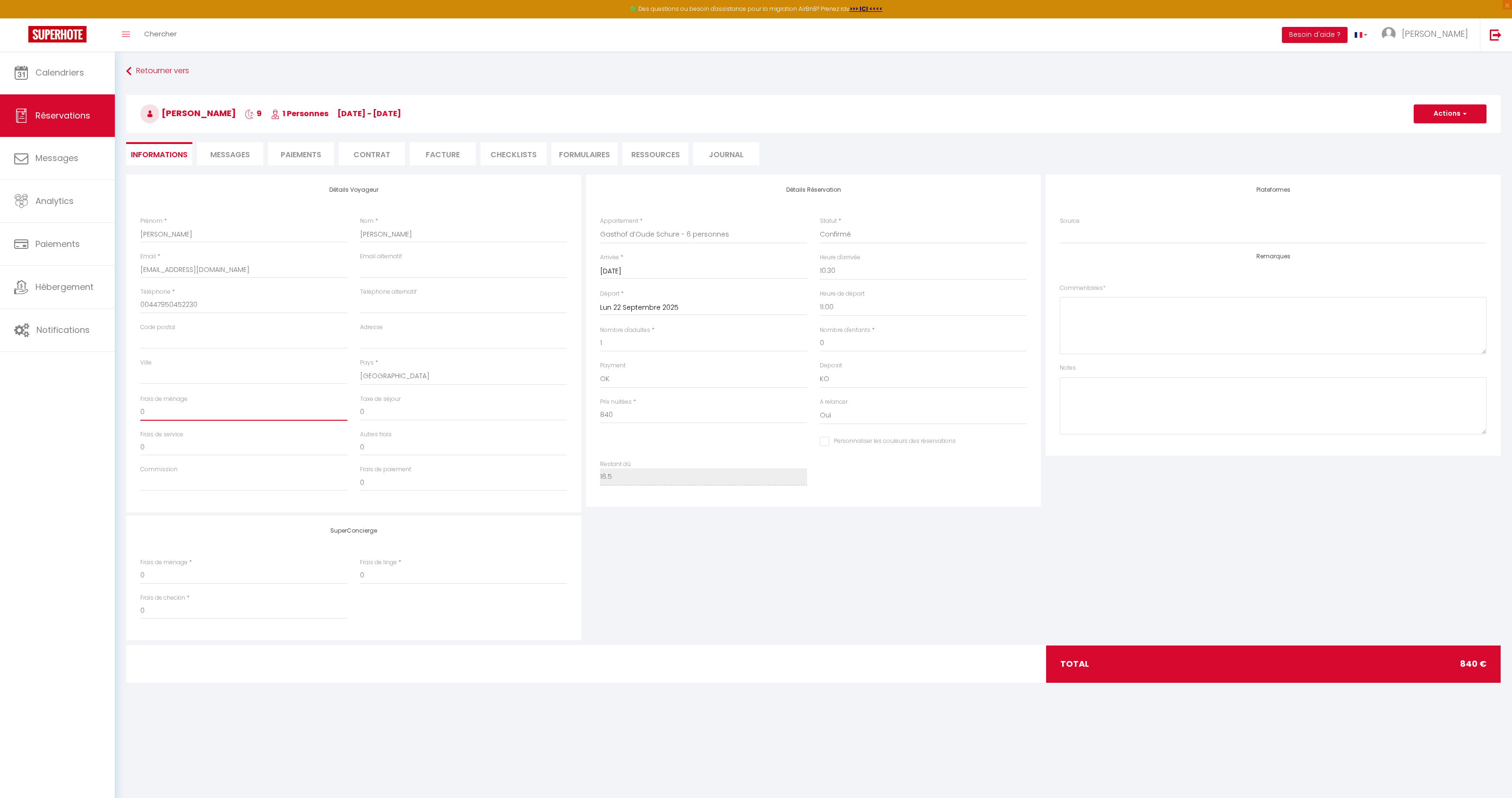
click at [118, 416] on div "Retourner vers Richard Greene 9 1 Personnes sa 13 Sep - lu 22 Sep Actions Enreg…" at bounding box center [812, 378] width 1396 height 655
type input "1"
checkbox input "false"
type input "10"
checkbox input "false"
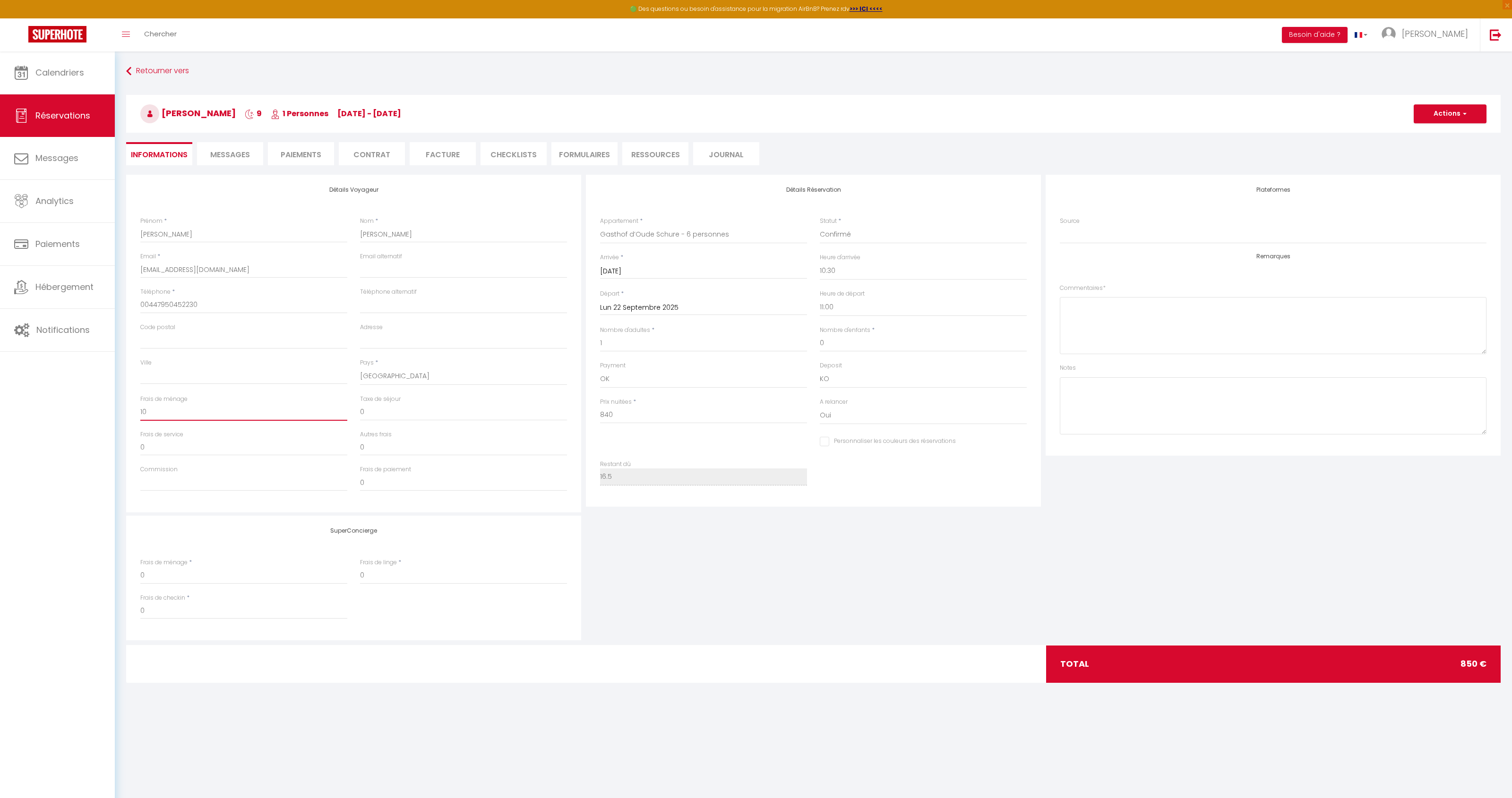
type input "100"
checkbox input "false"
type input "100"
click at [589, 584] on div "SuperConcierge Frais de ménage * 0 Frais de linge * 0 Frais de checkin * 0" at bounding box center [812, 578] width 1379 height 124
click at [1460, 110] on span "button" at bounding box center [1463, 114] width 5 height 9
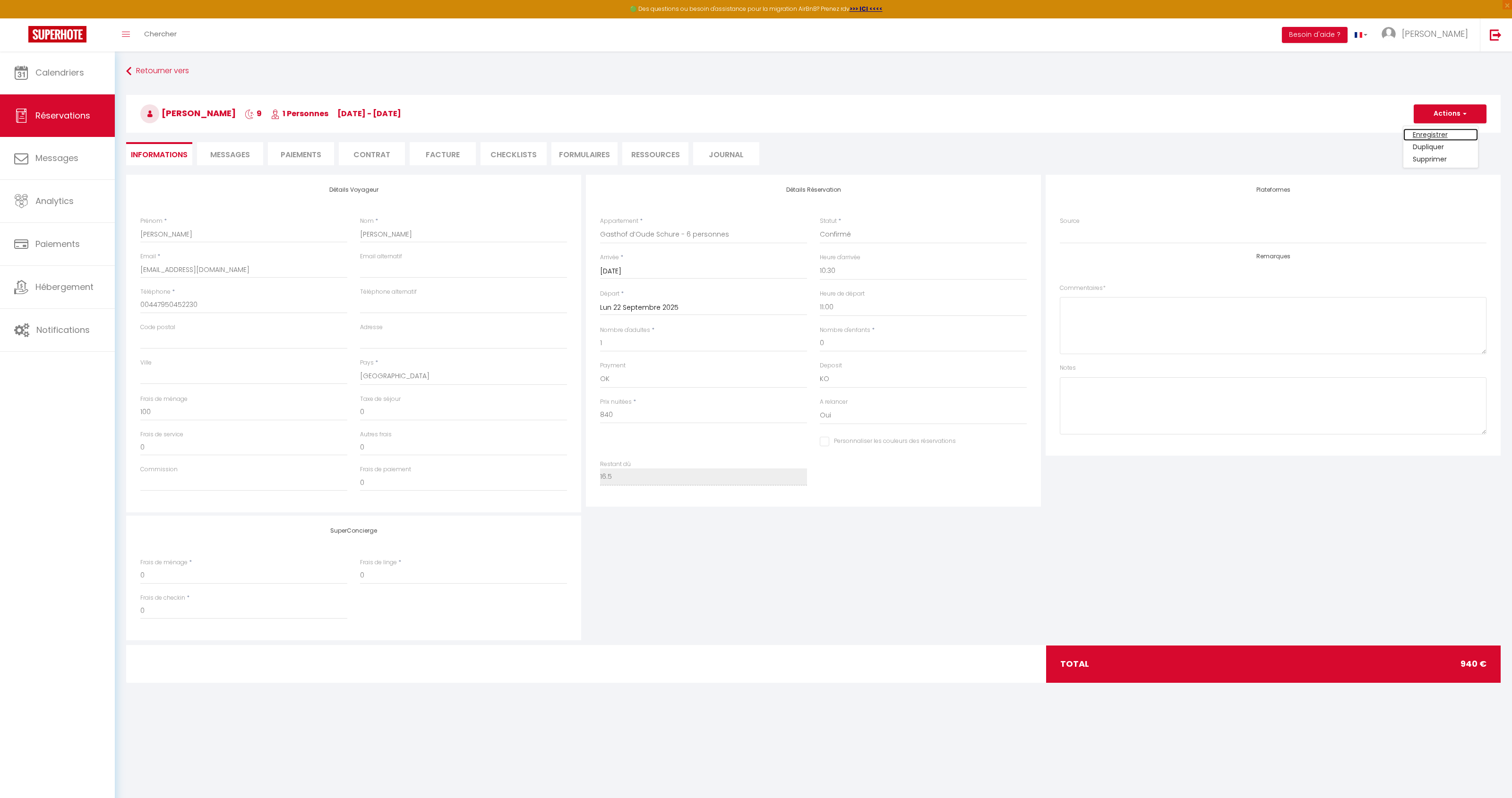
click at [1421, 133] on link "Enregistrer" at bounding box center [1440, 135] width 75 height 12
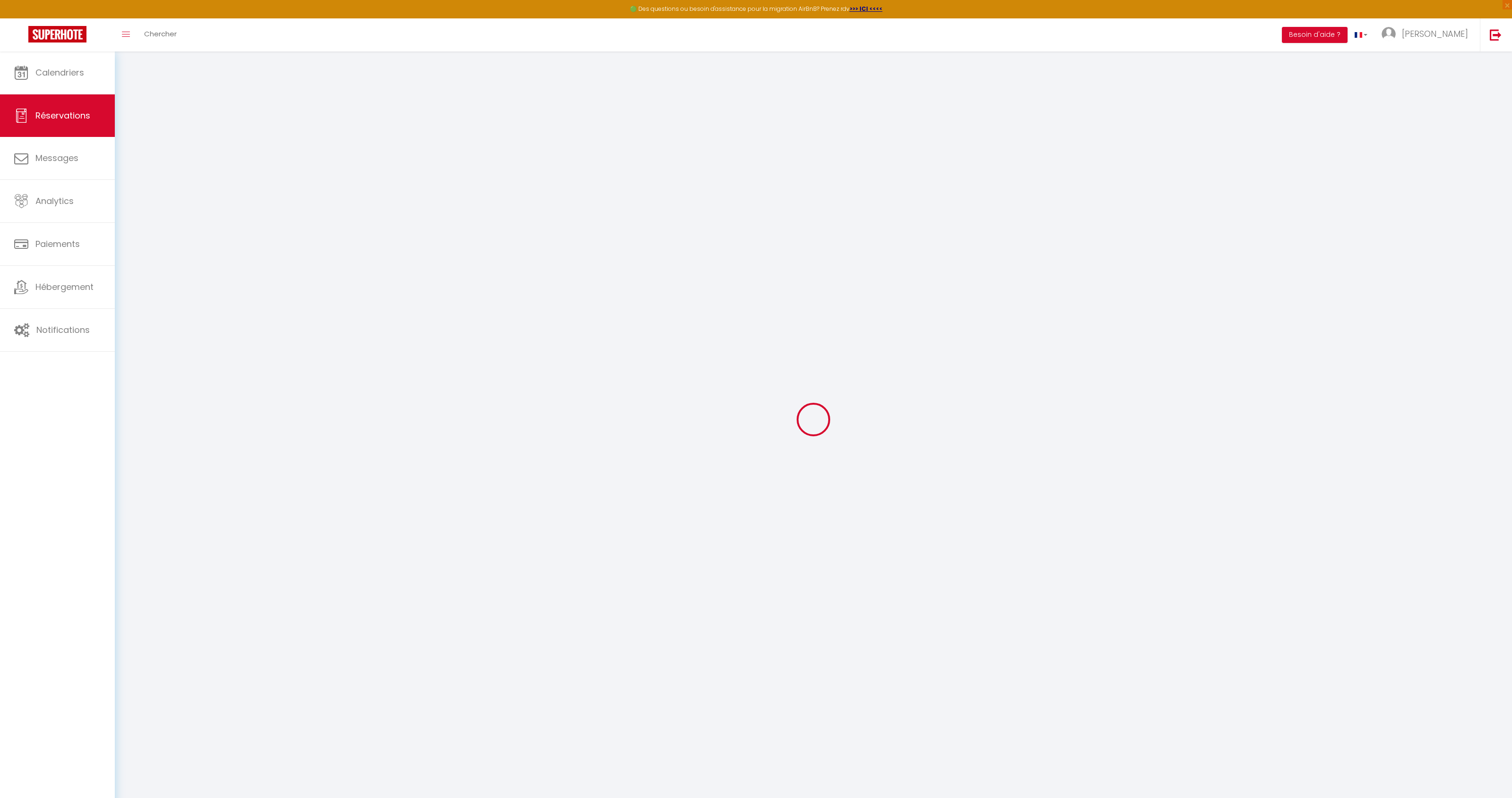
select select "not_cancelled"
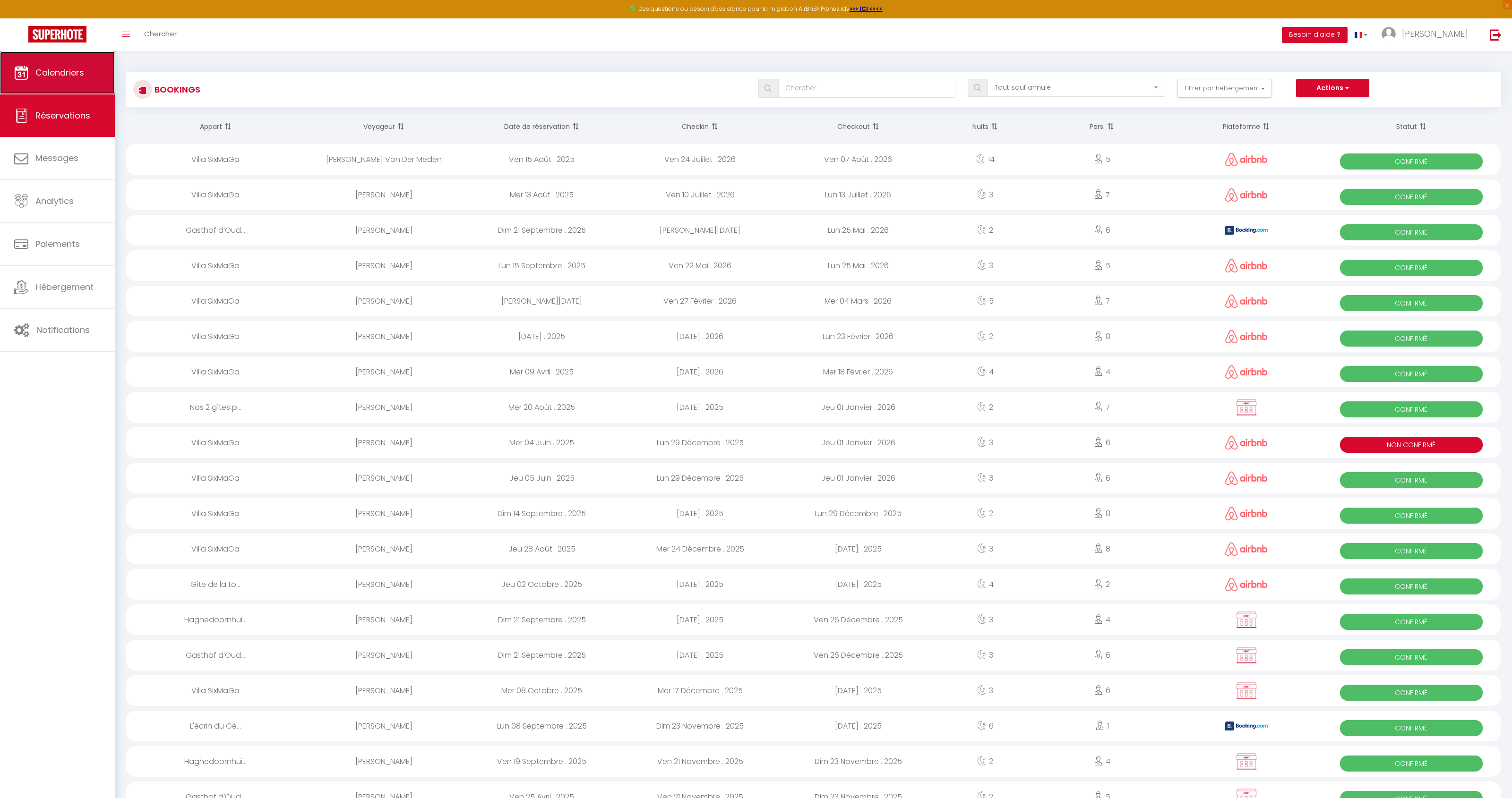
click at [55, 71] on span "Calendriers" at bounding box center [59, 72] width 49 height 11
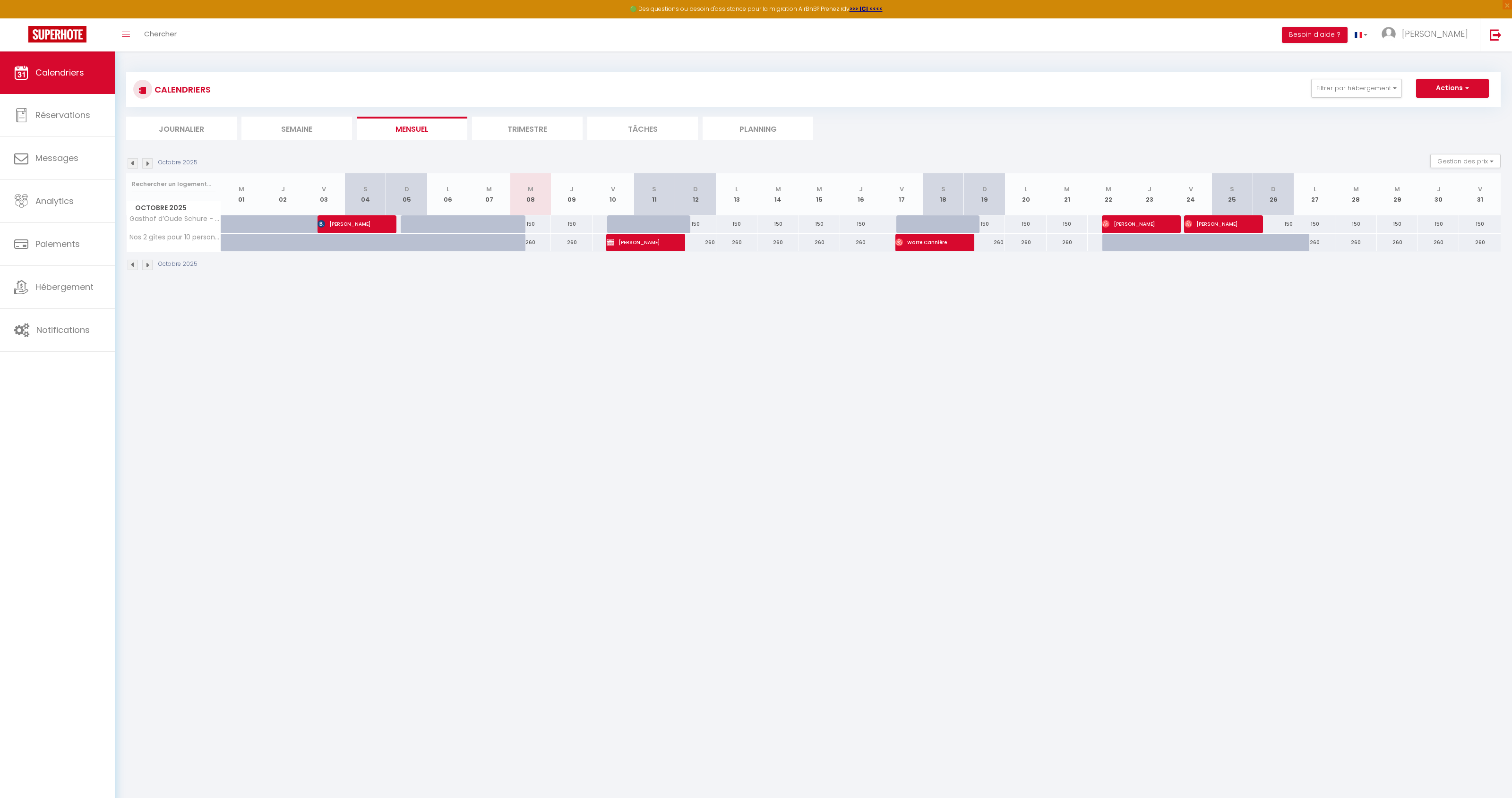
click at [131, 164] on img at bounding box center [133, 163] width 11 height 11
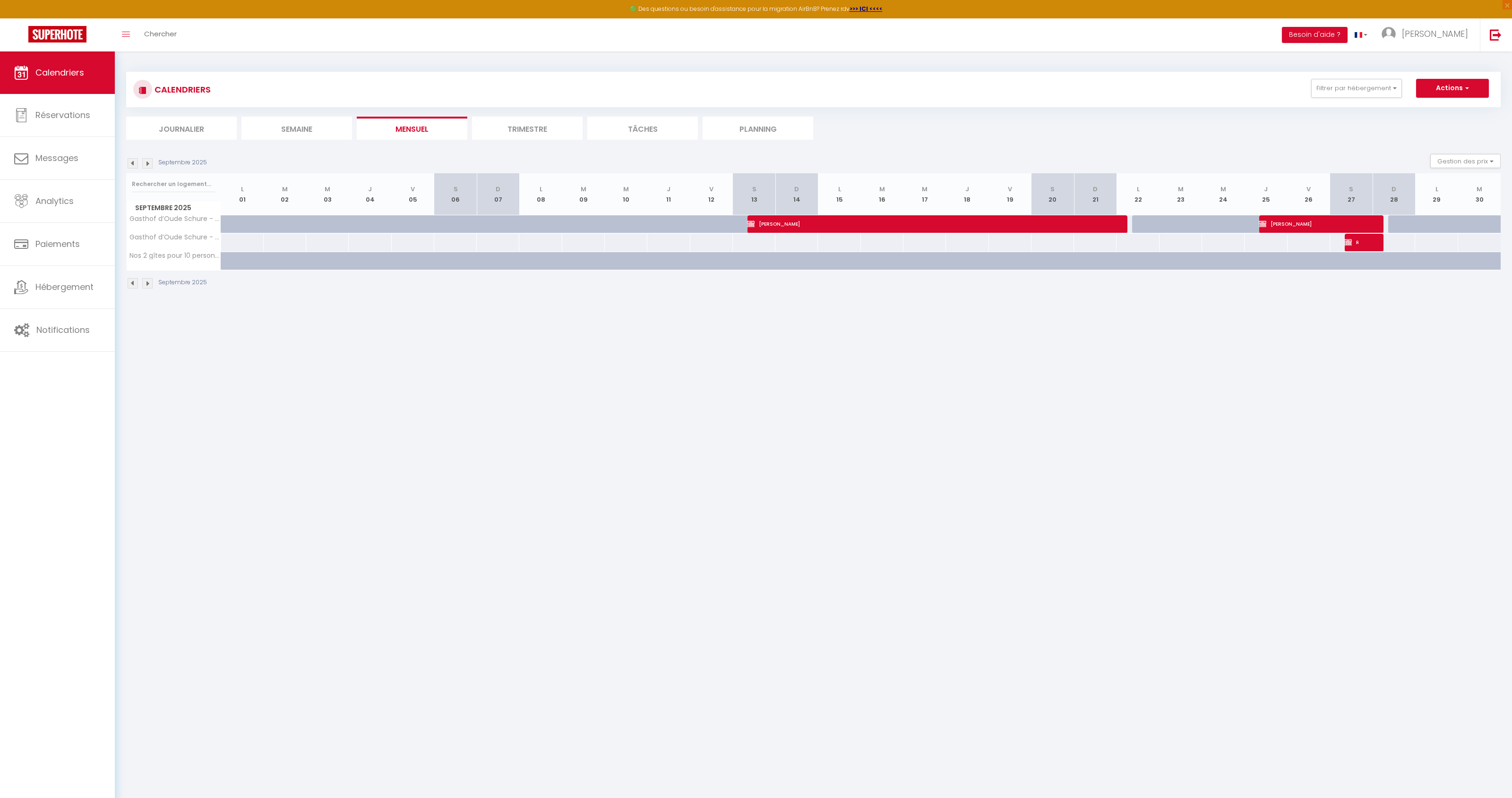
click at [131, 164] on img at bounding box center [133, 163] width 11 height 11
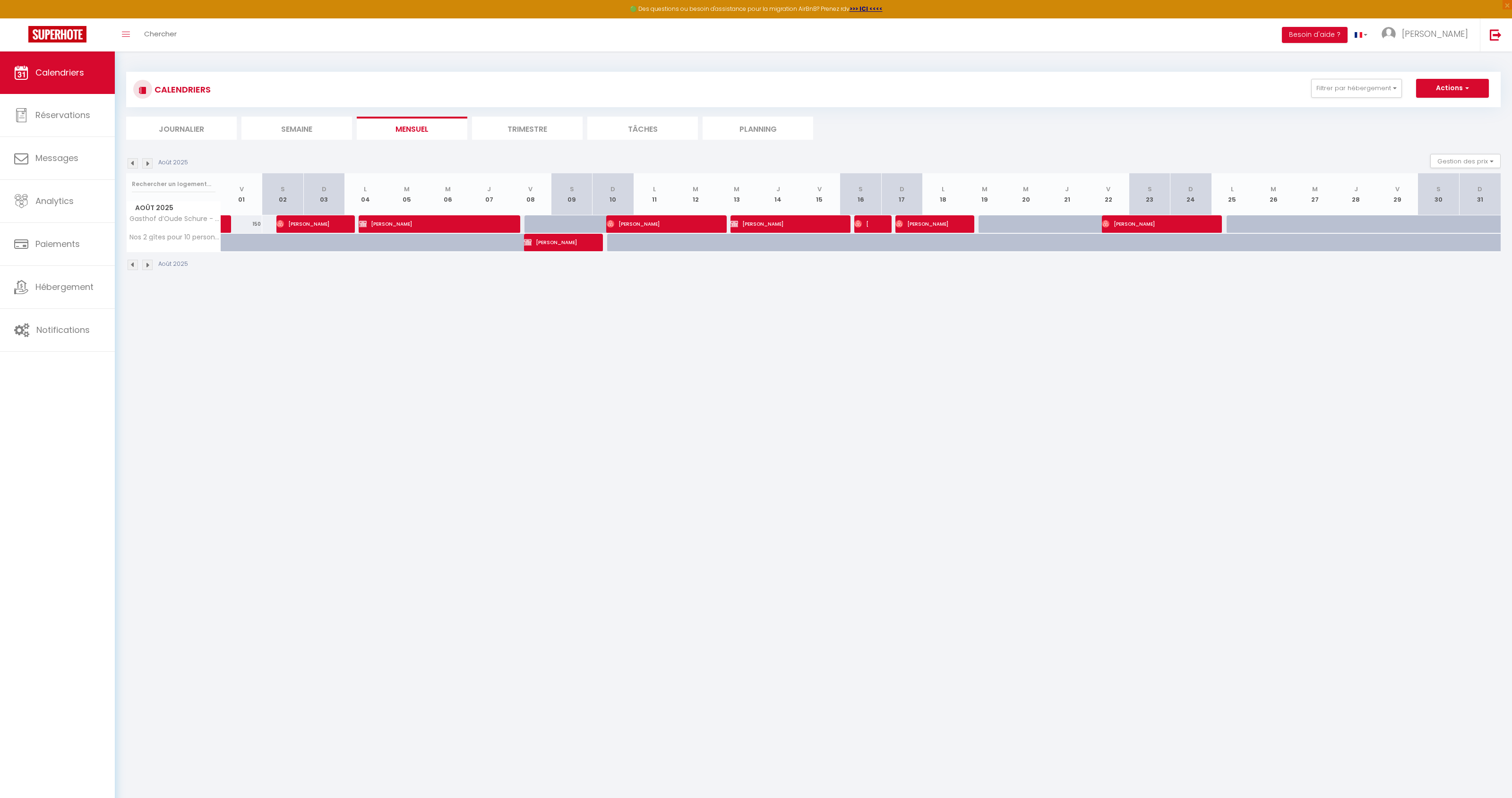
click at [132, 164] on img at bounding box center [133, 163] width 11 height 11
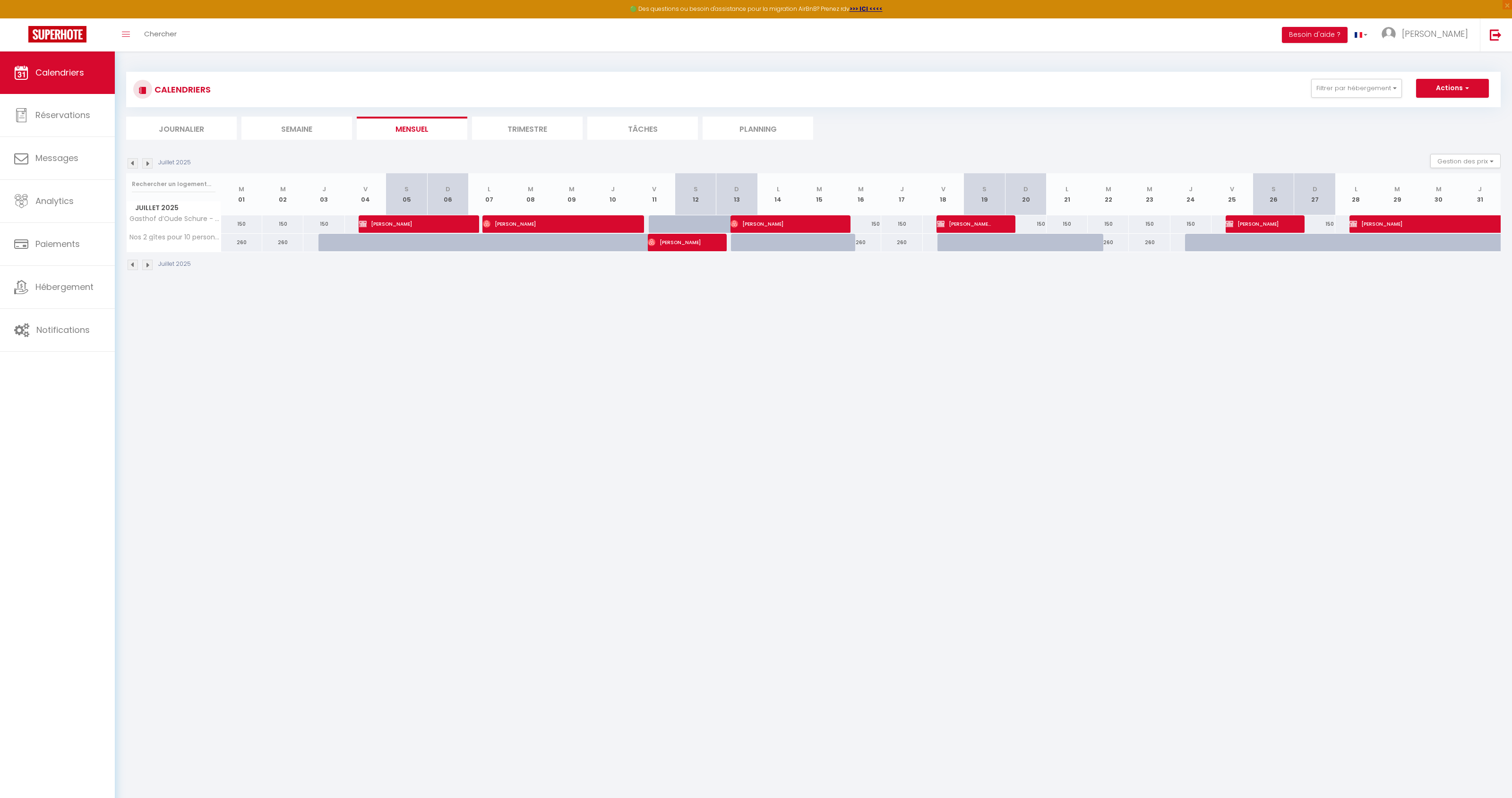
click at [148, 163] on img at bounding box center [147, 163] width 11 height 11
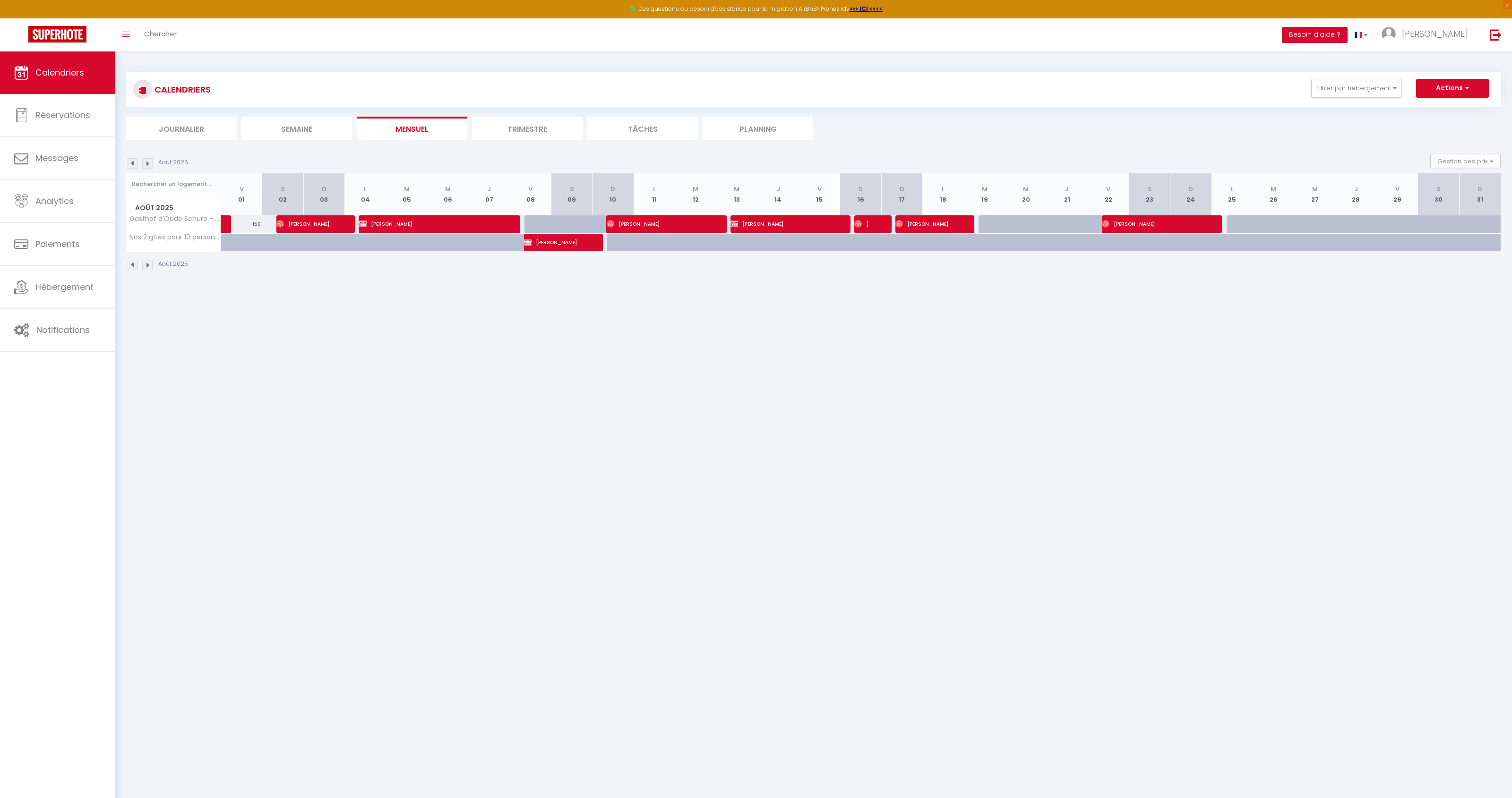
click at [147, 162] on img at bounding box center [147, 163] width 11 height 11
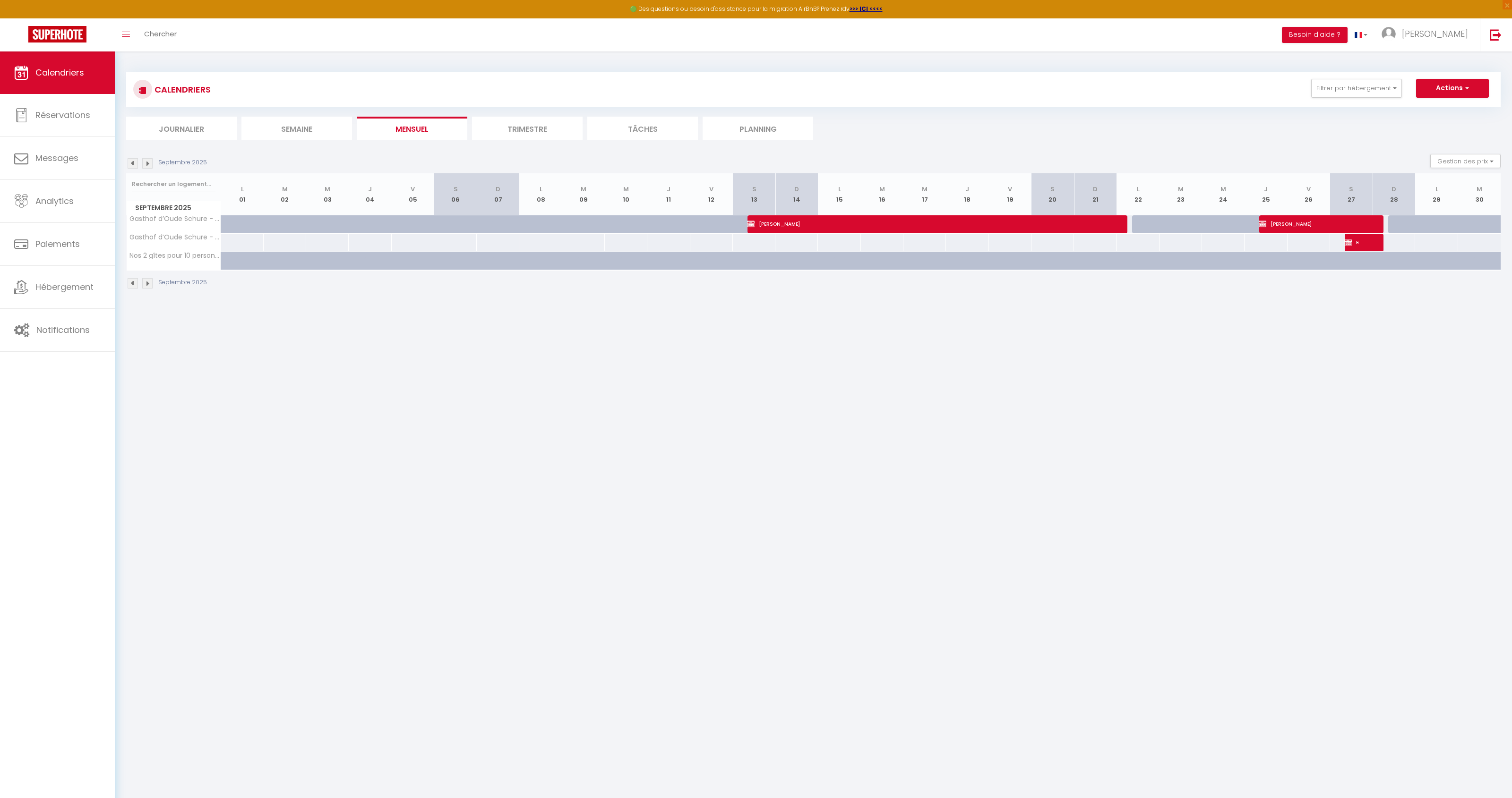
click at [133, 165] on img at bounding box center [133, 163] width 11 height 11
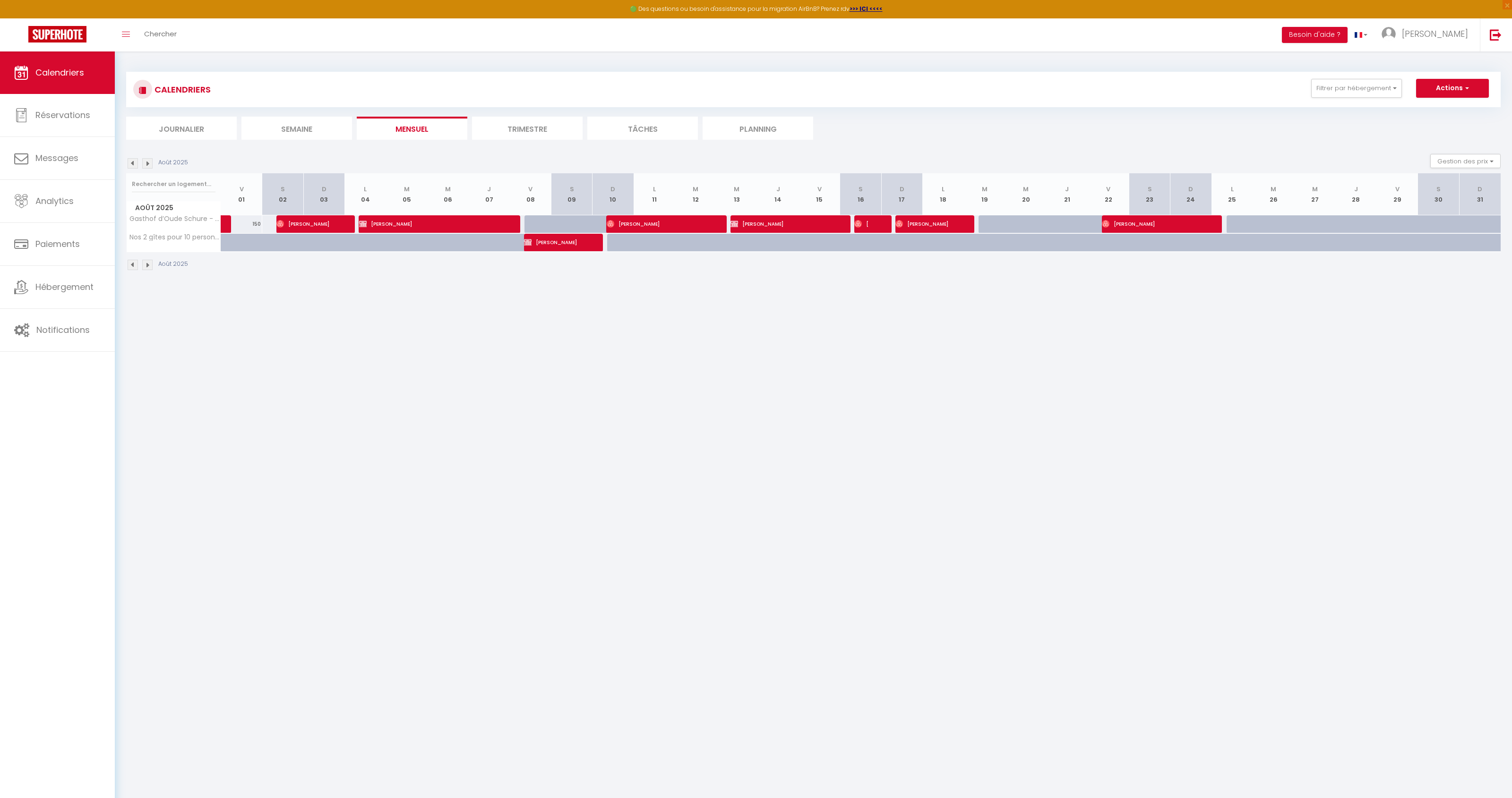
click at [147, 164] on img at bounding box center [147, 163] width 11 height 11
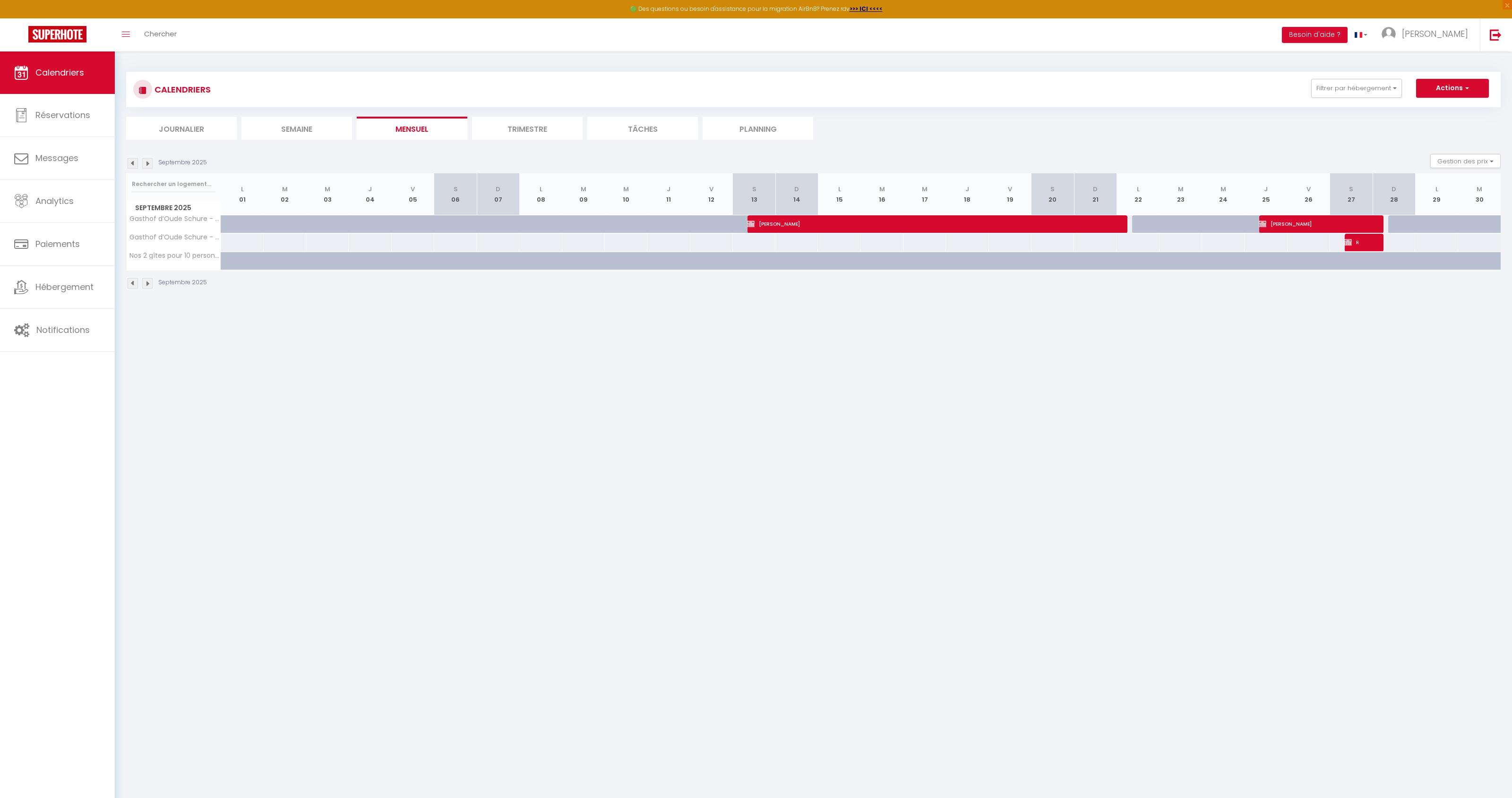
click at [146, 162] on img at bounding box center [147, 163] width 11 height 11
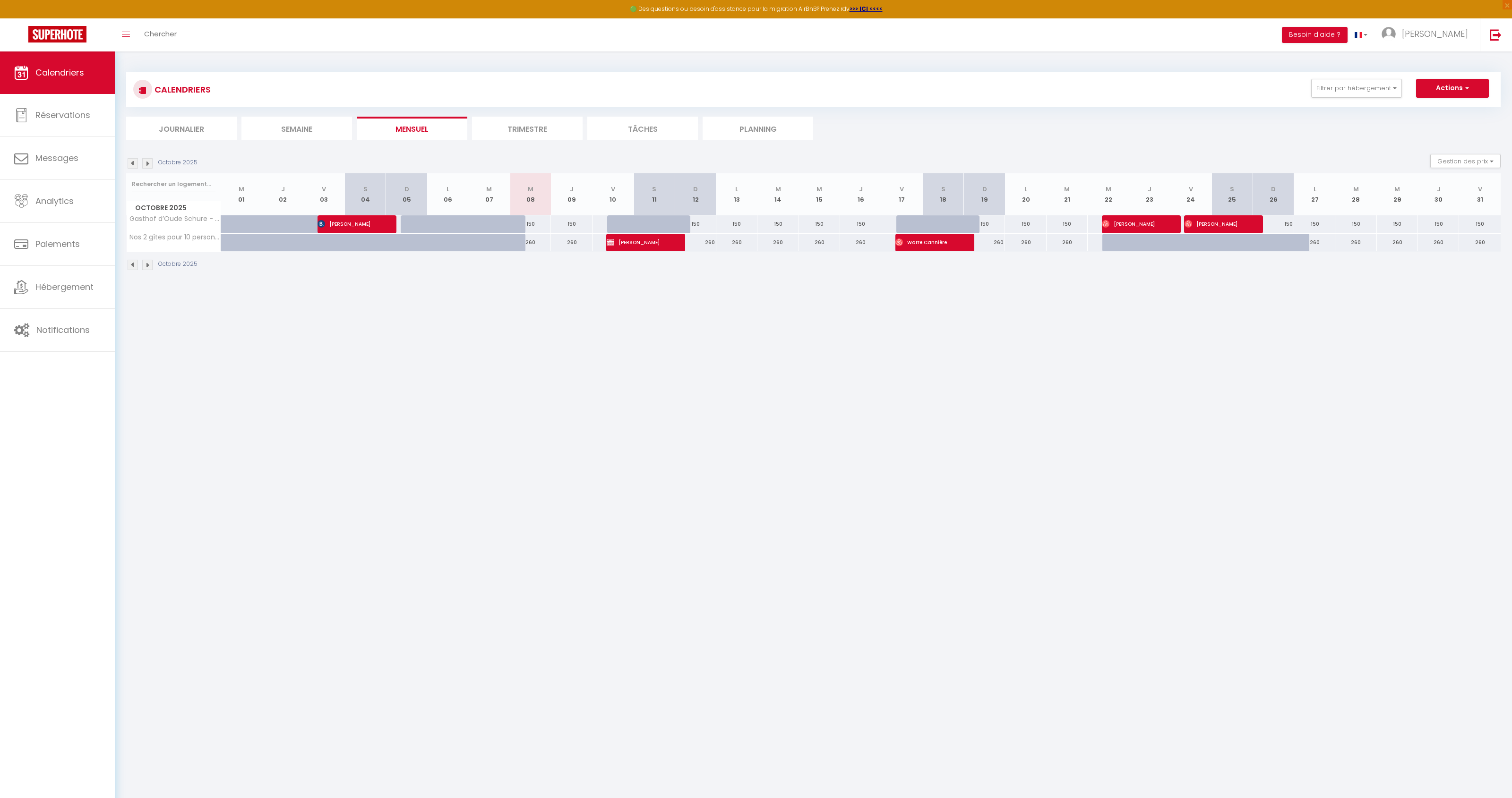
click at [146, 165] on img at bounding box center [147, 163] width 11 height 11
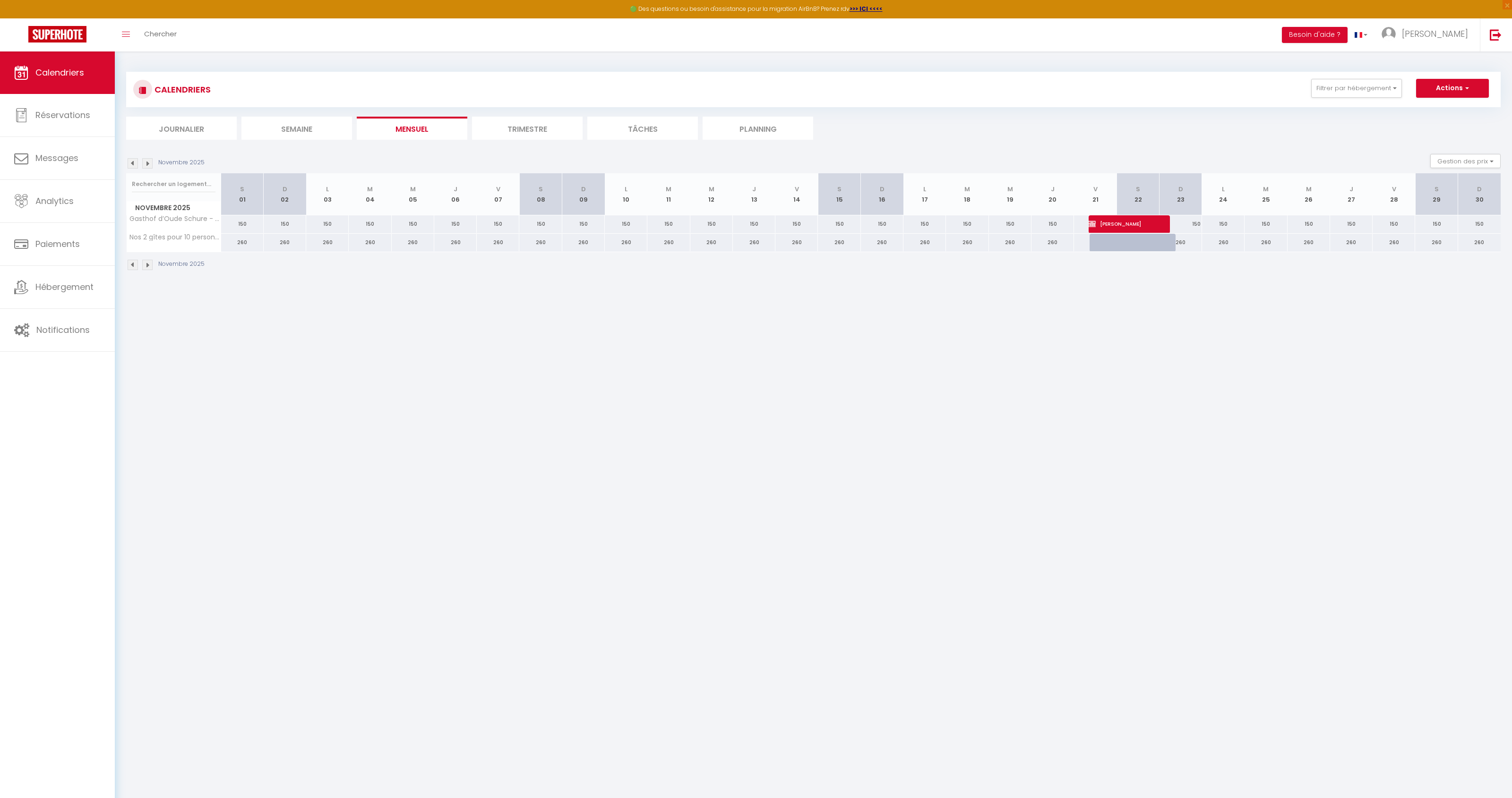
click at [148, 164] on img at bounding box center [147, 163] width 11 height 11
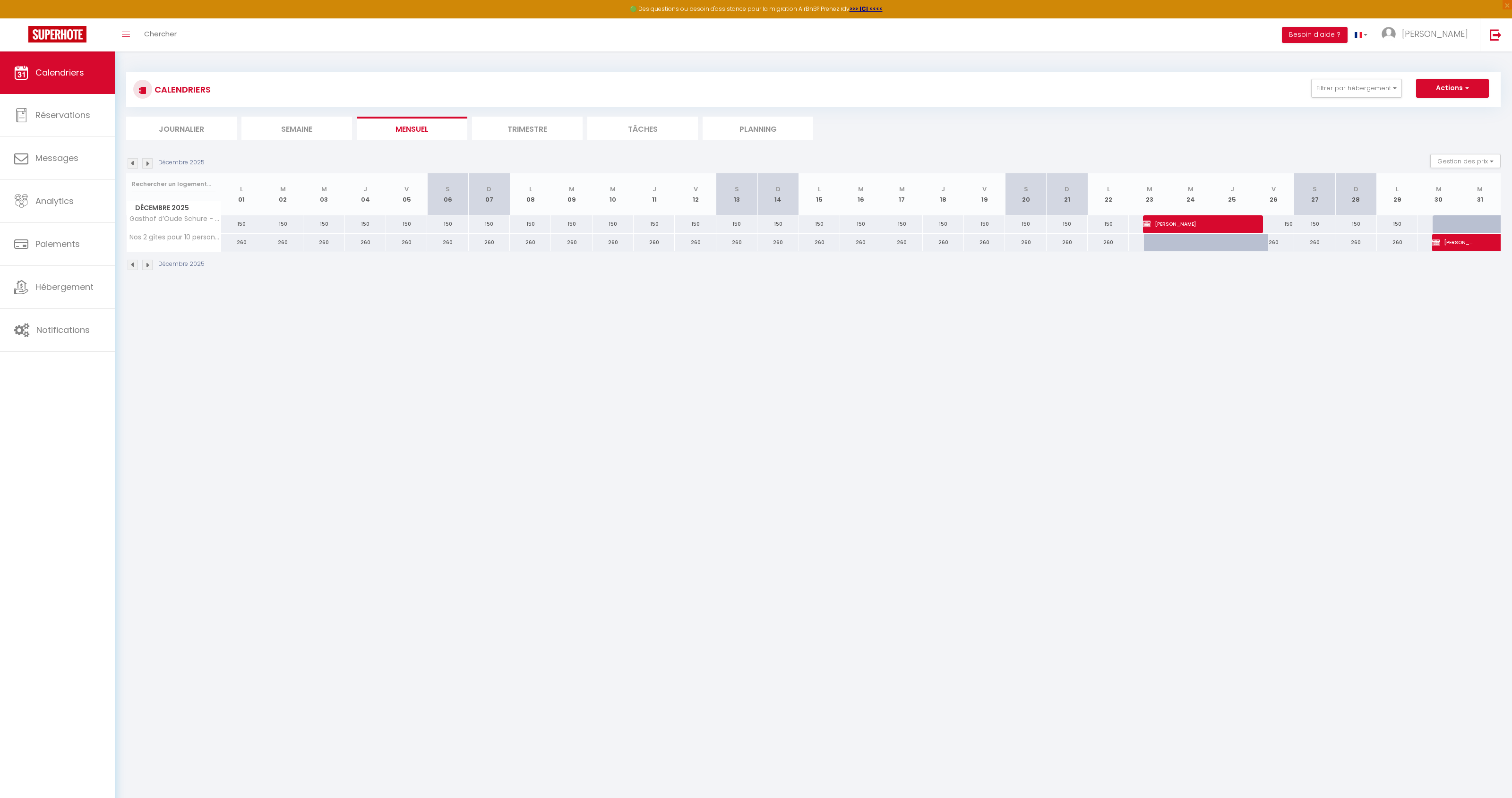
click at [147, 163] on img at bounding box center [147, 163] width 11 height 11
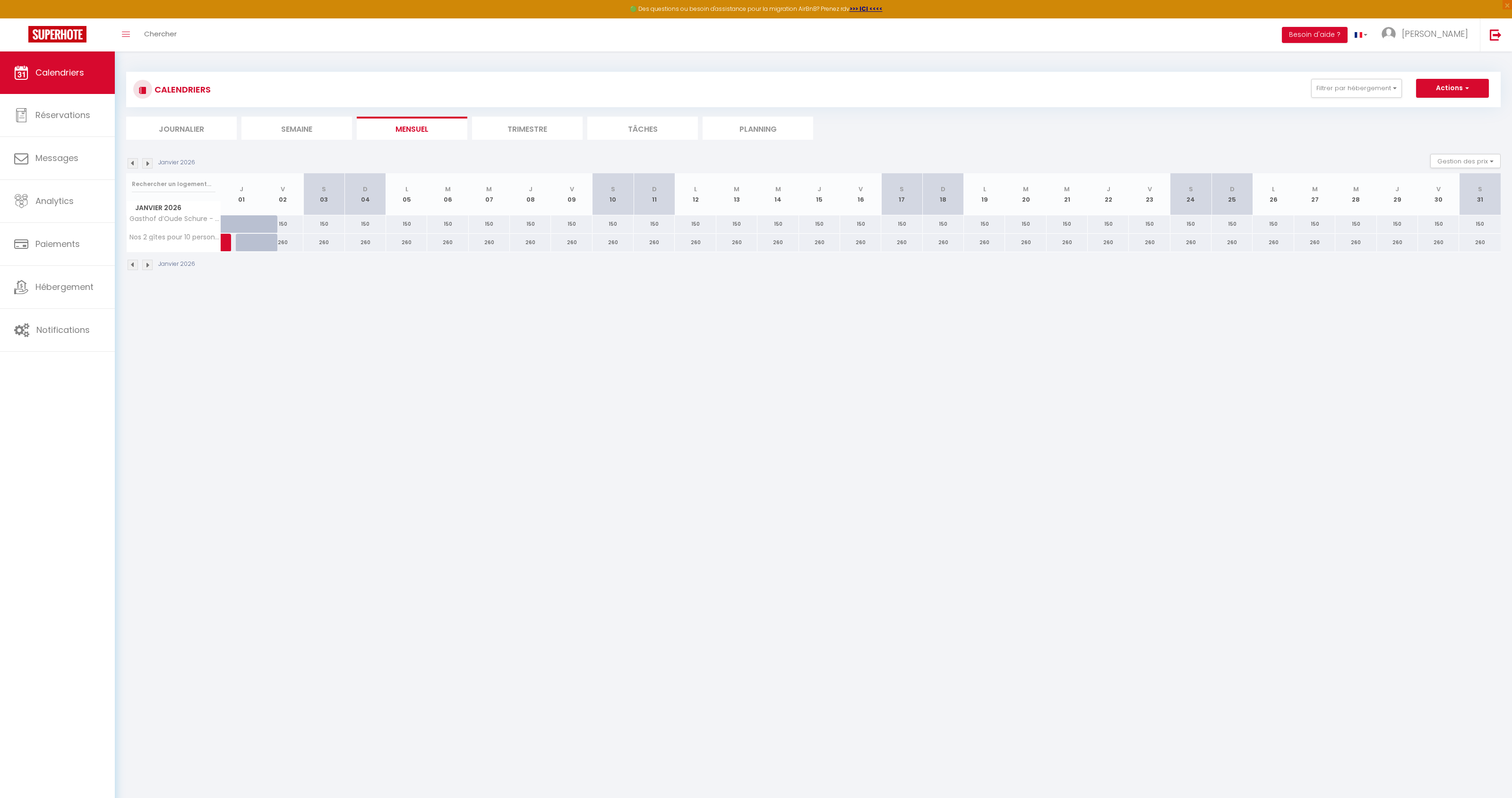
click at [135, 165] on img at bounding box center [133, 163] width 11 height 11
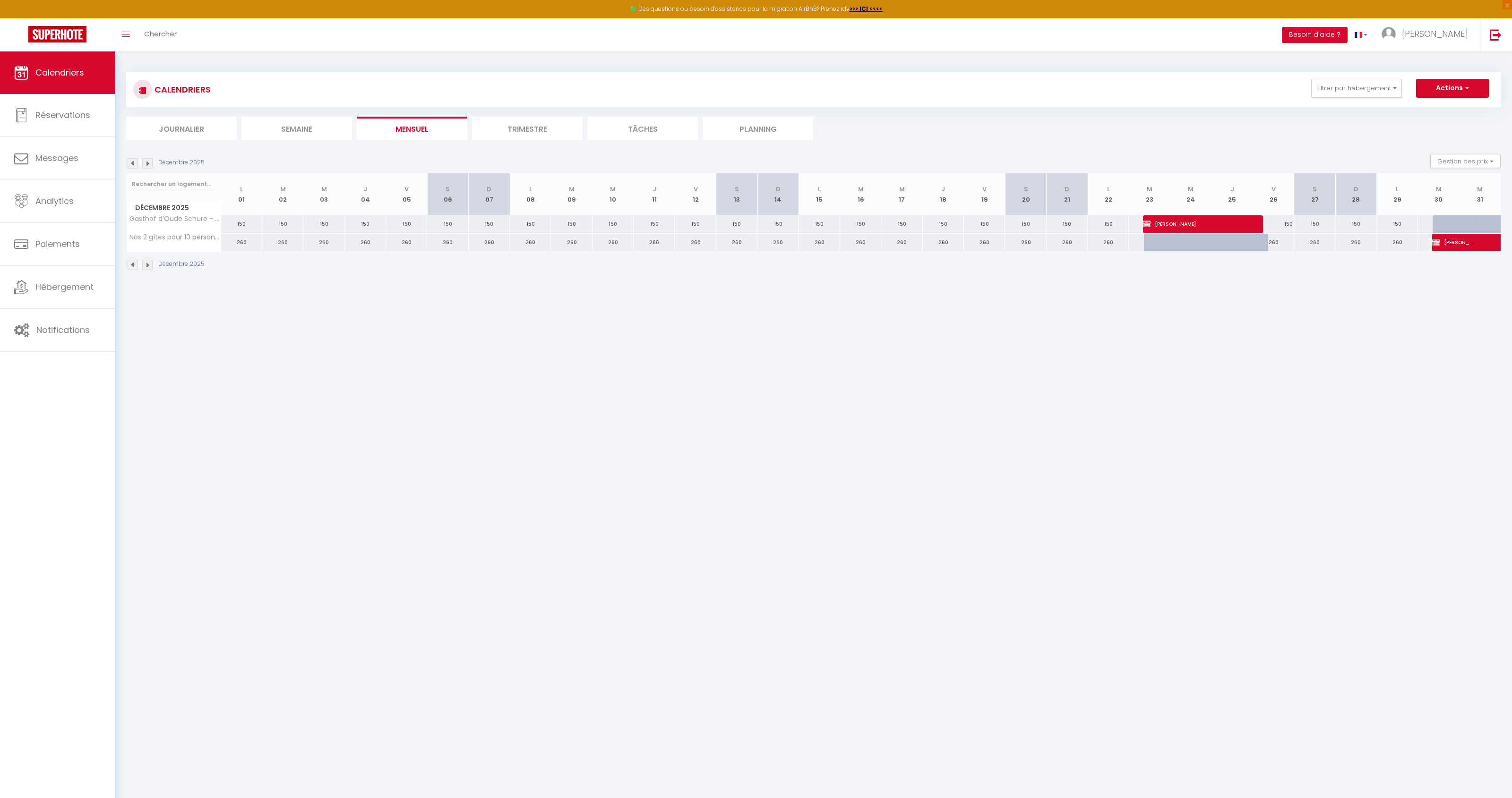
click at [135, 165] on img at bounding box center [133, 163] width 11 height 11
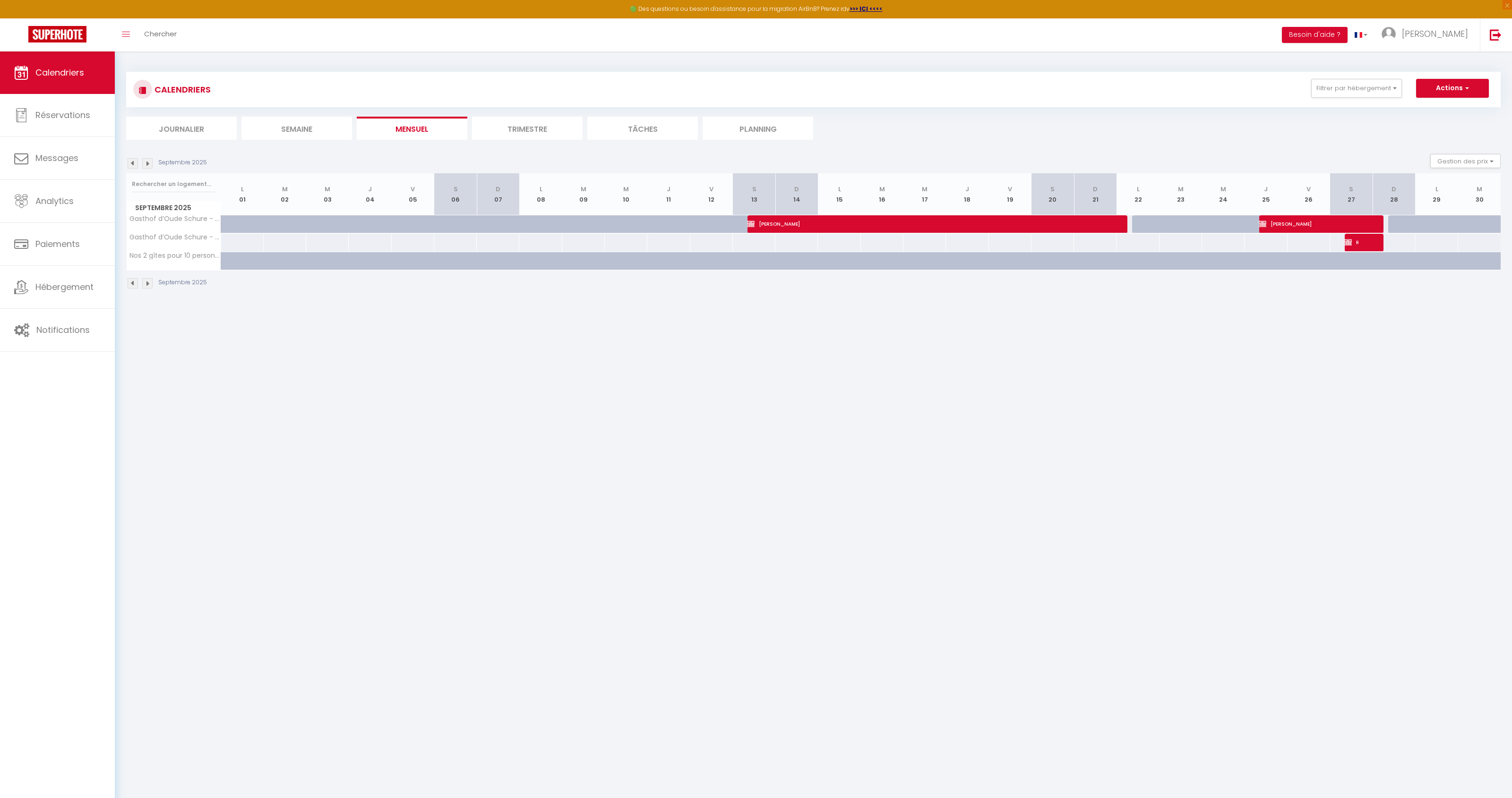
click at [135, 165] on img at bounding box center [133, 163] width 11 height 11
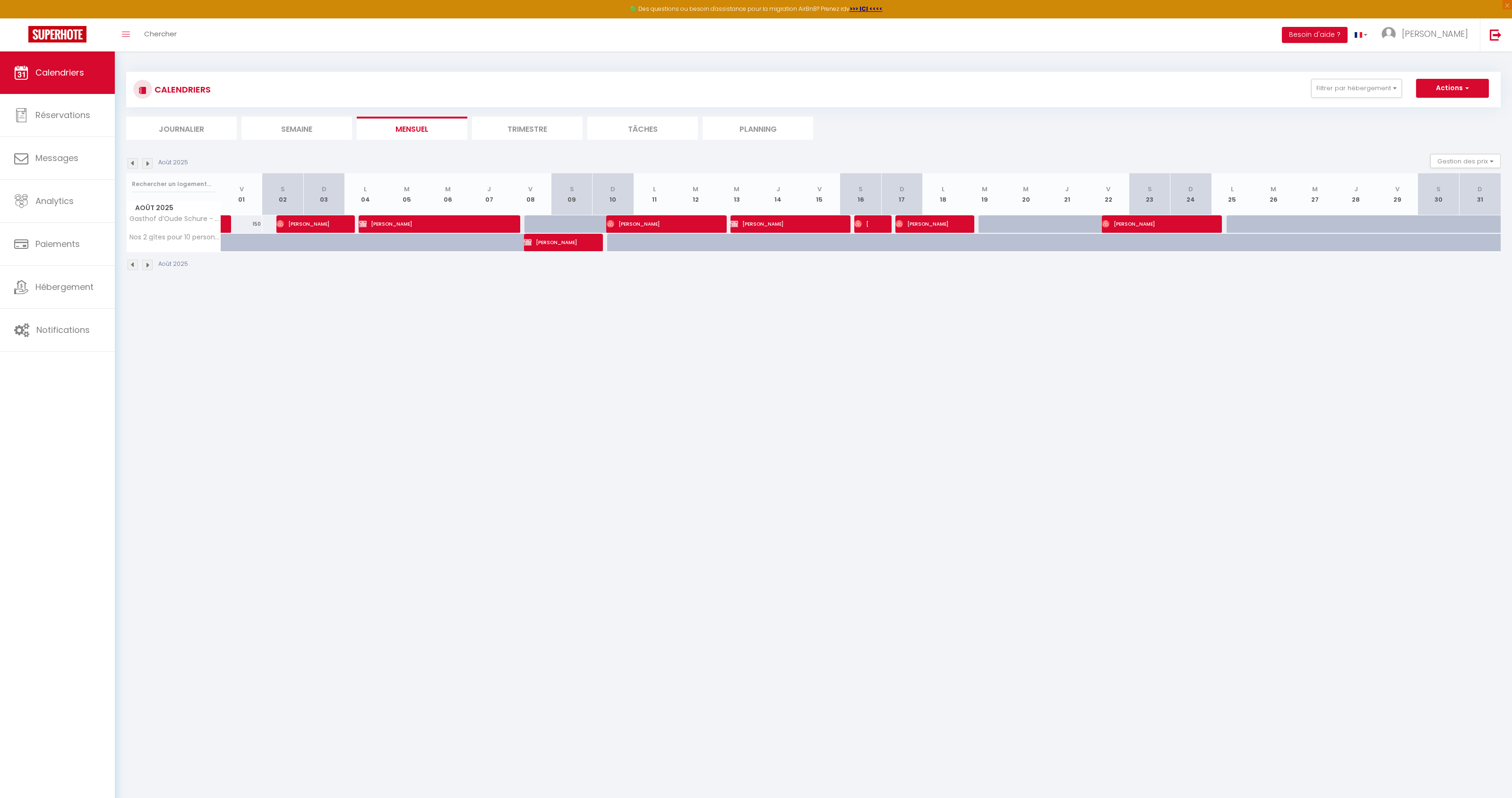
click at [135, 165] on img at bounding box center [133, 163] width 11 height 11
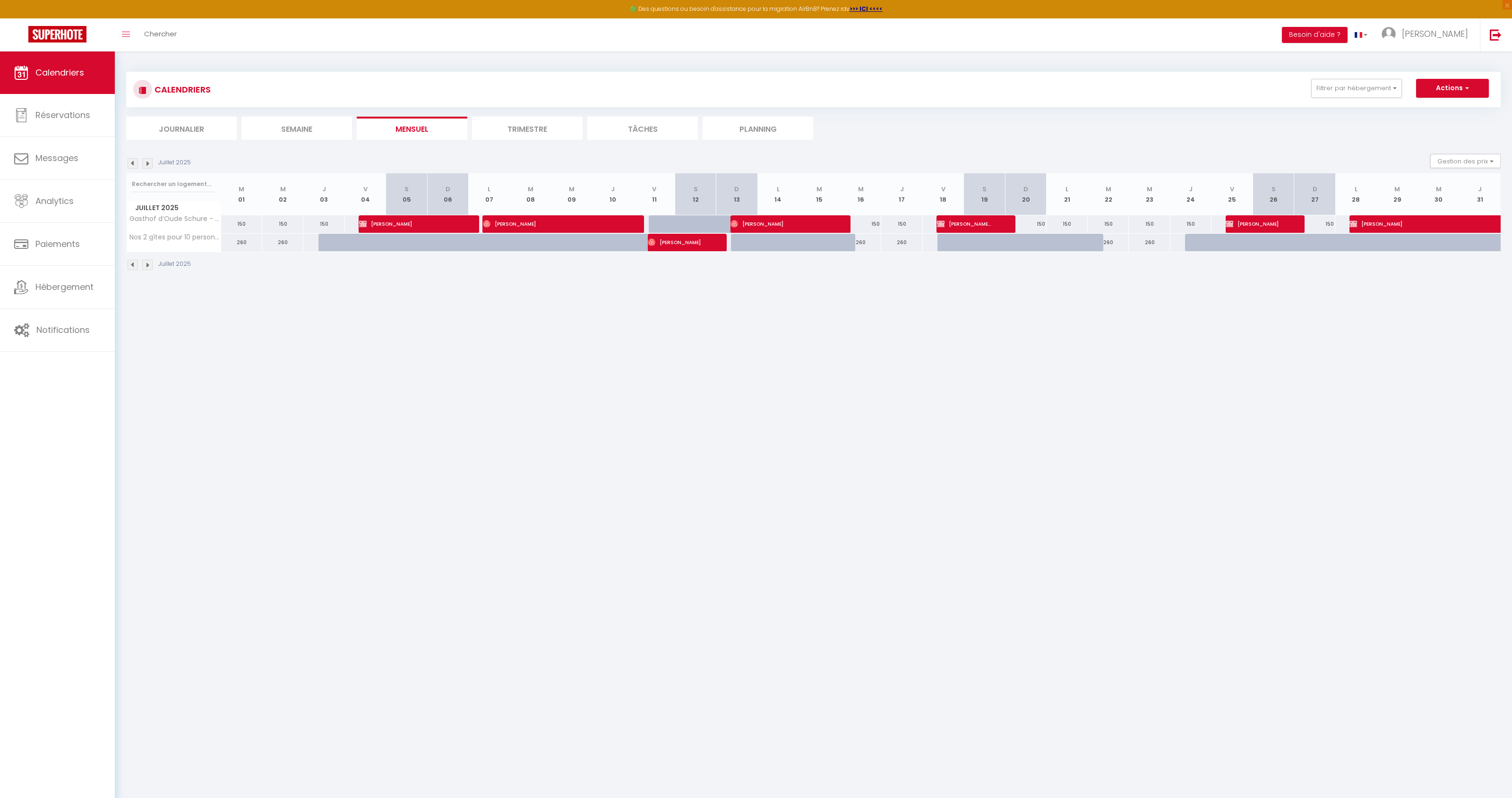
click at [135, 165] on img at bounding box center [133, 163] width 11 height 11
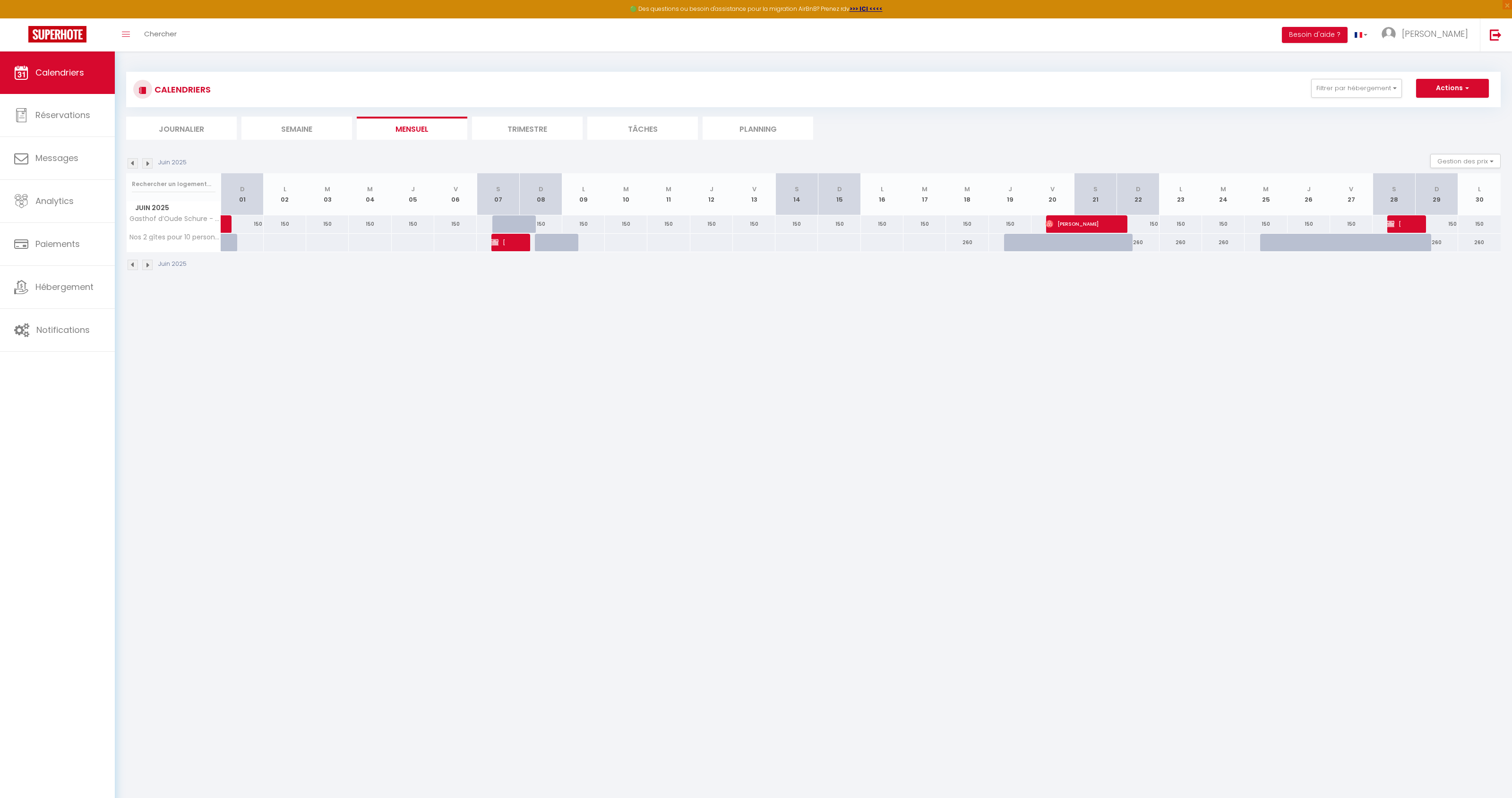
click at [135, 165] on img at bounding box center [133, 163] width 11 height 11
